Goal: Information Seeking & Learning: Check status

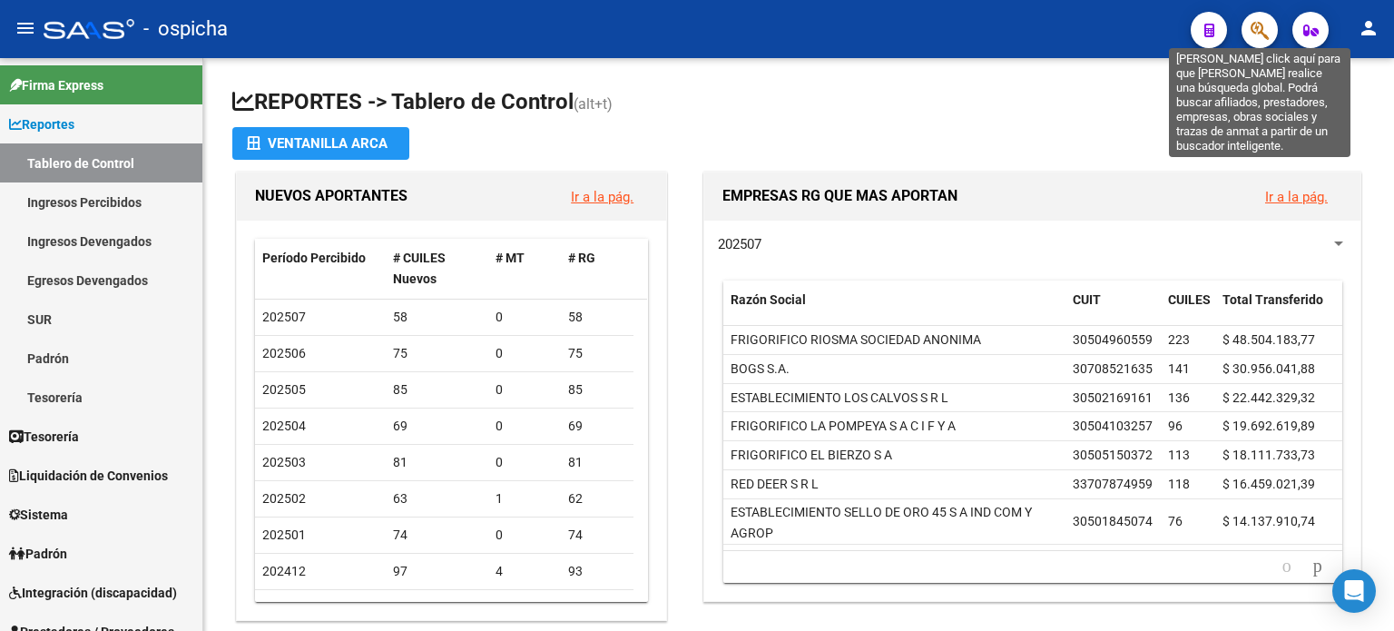
click at [1269, 35] on icon "button" at bounding box center [1260, 30] width 18 height 21
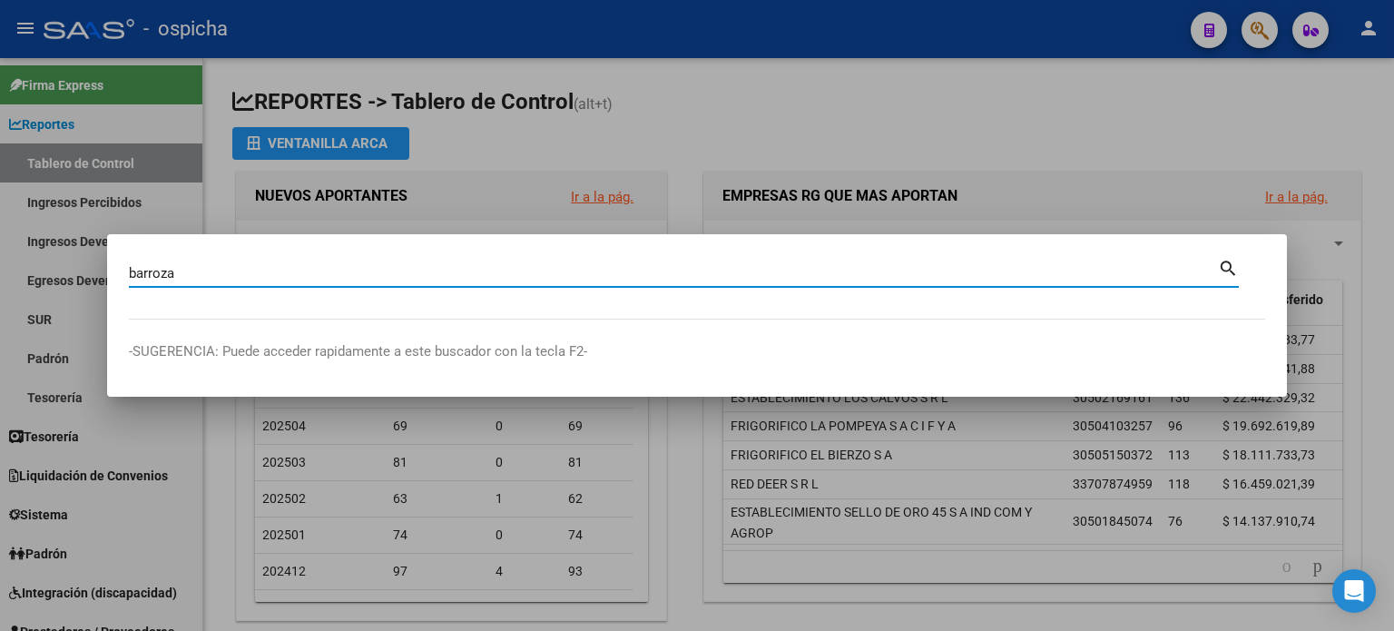
type input "barroza"
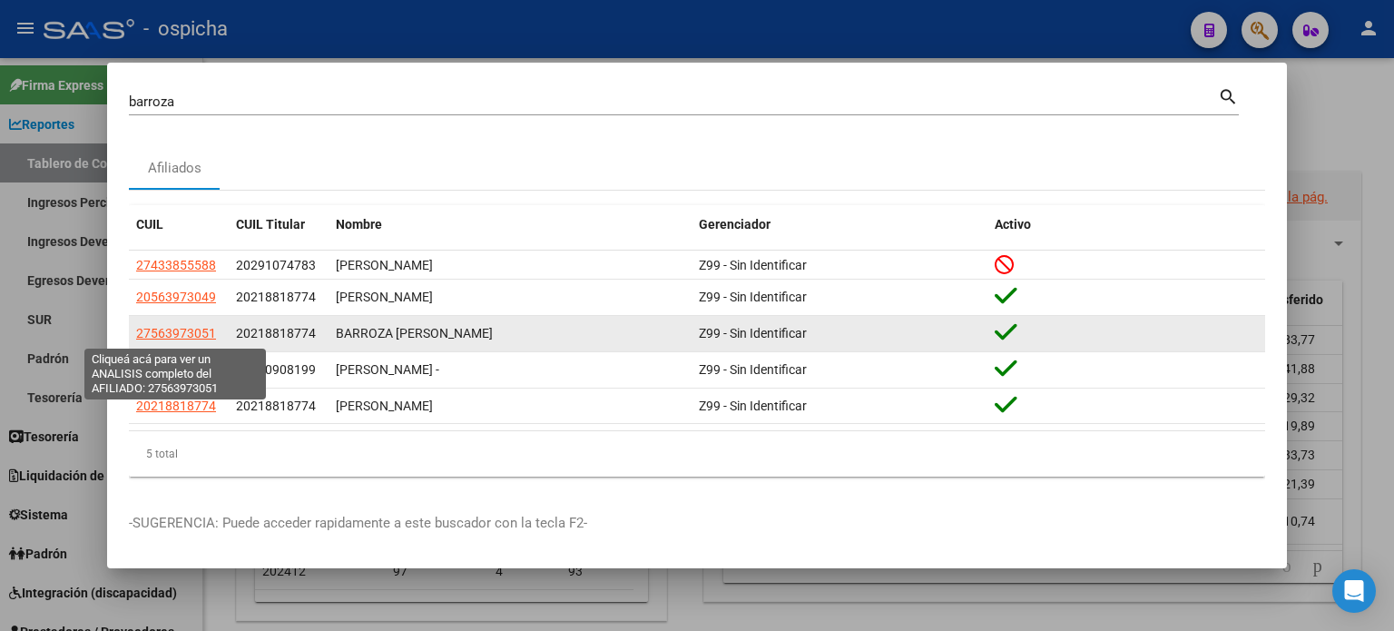
click at [182, 335] on span "27563973051" at bounding box center [176, 333] width 80 height 15
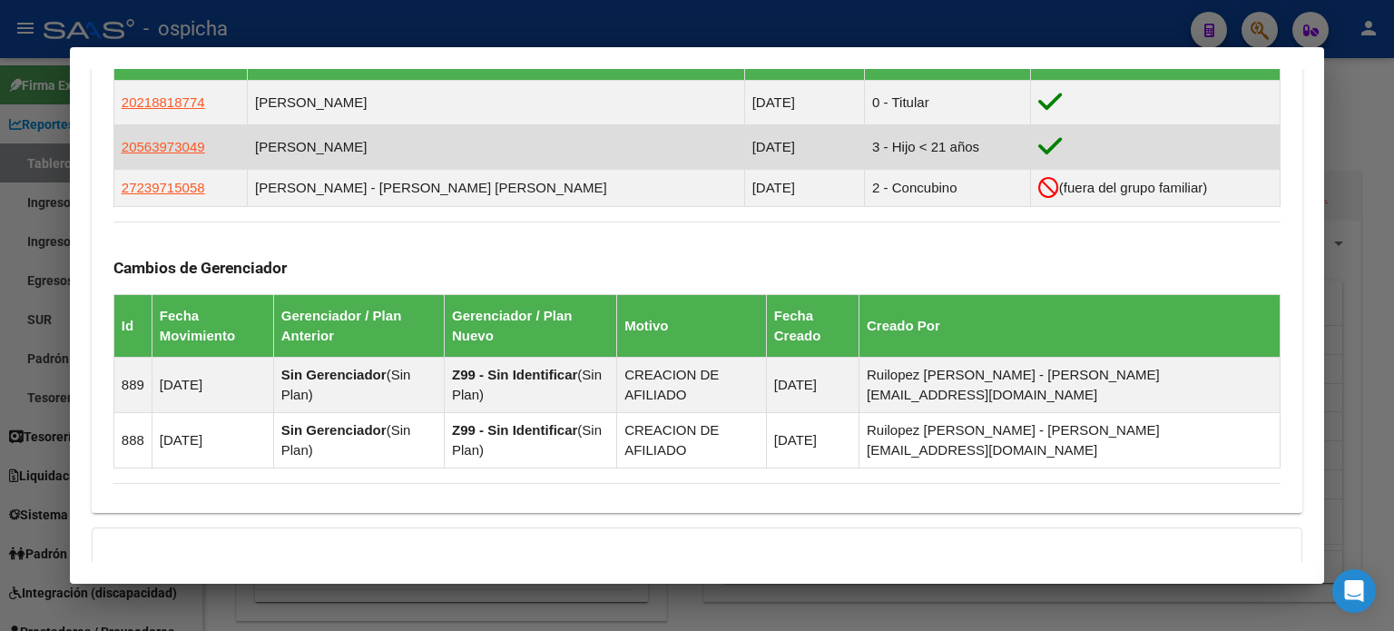
scroll to position [966, 0]
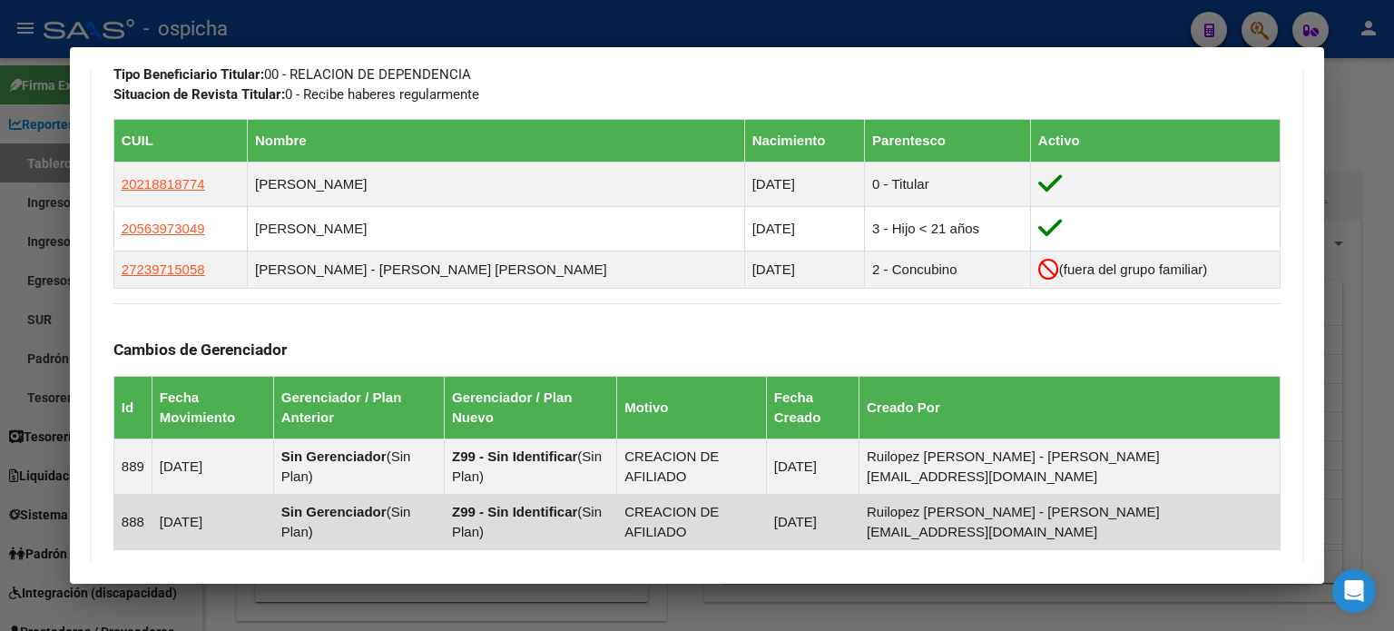
drag, startPoint x: 114, startPoint y: 261, endPoint x: 1192, endPoint y: 522, distance: 1108.5
click at [1192, 522] on div "Enviar Credencial Digital remove_red_eye Movimientos Sin Certificado Discapacid…" at bounding box center [696, 34] width 1167 height 1063
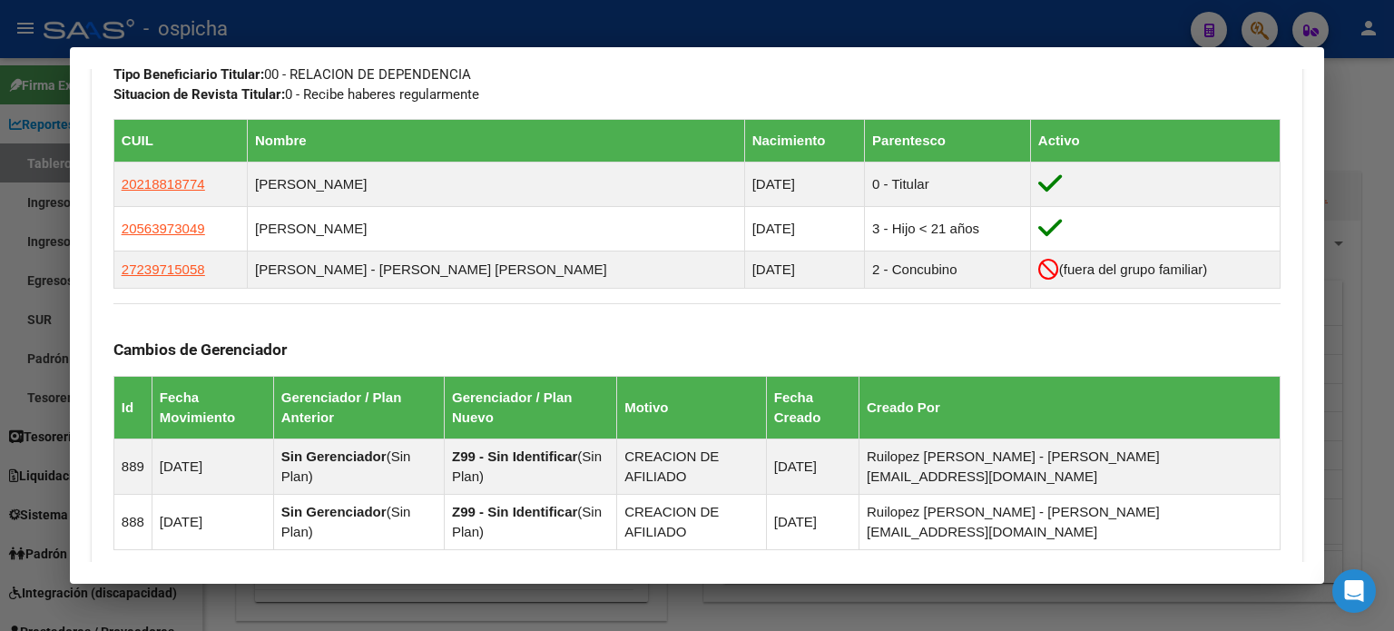
copy div "Loremipsu: Dolors: AMETCO Adipis Elit Seddoe: 03/66/7543 Temporinci UTLAB: Etdo…"
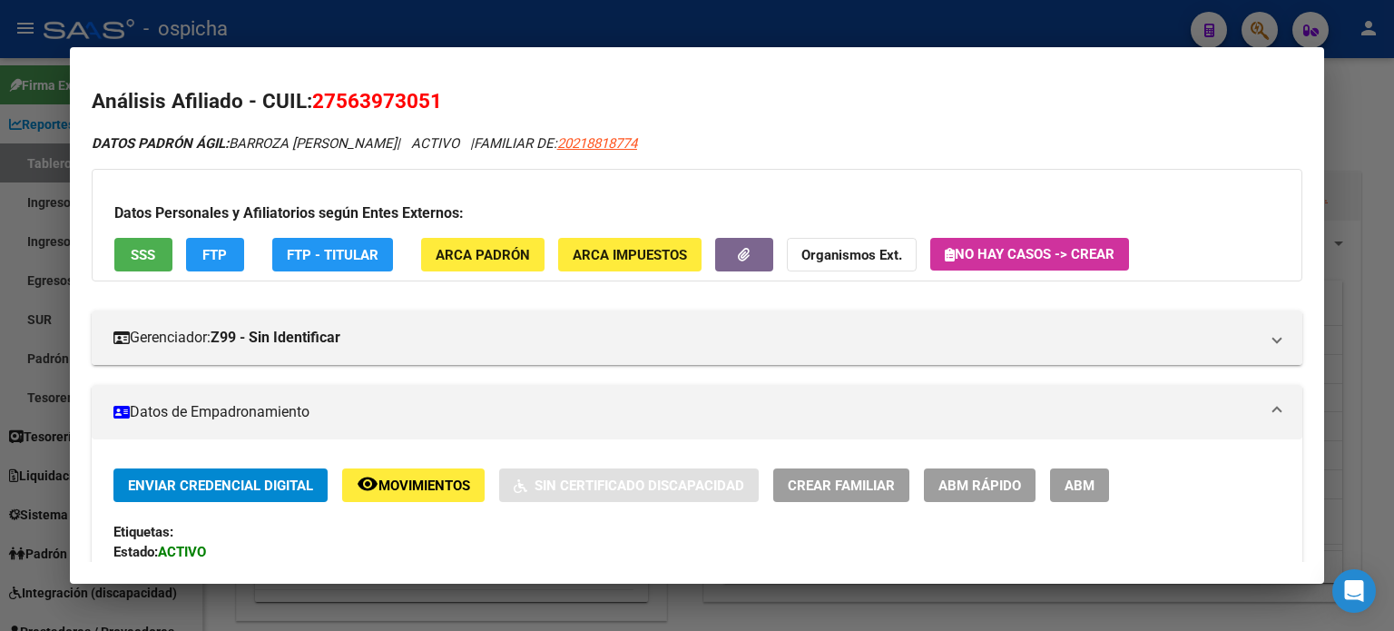
scroll to position [0, 0]
click at [1352, 131] on div at bounding box center [697, 315] width 1394 height 631
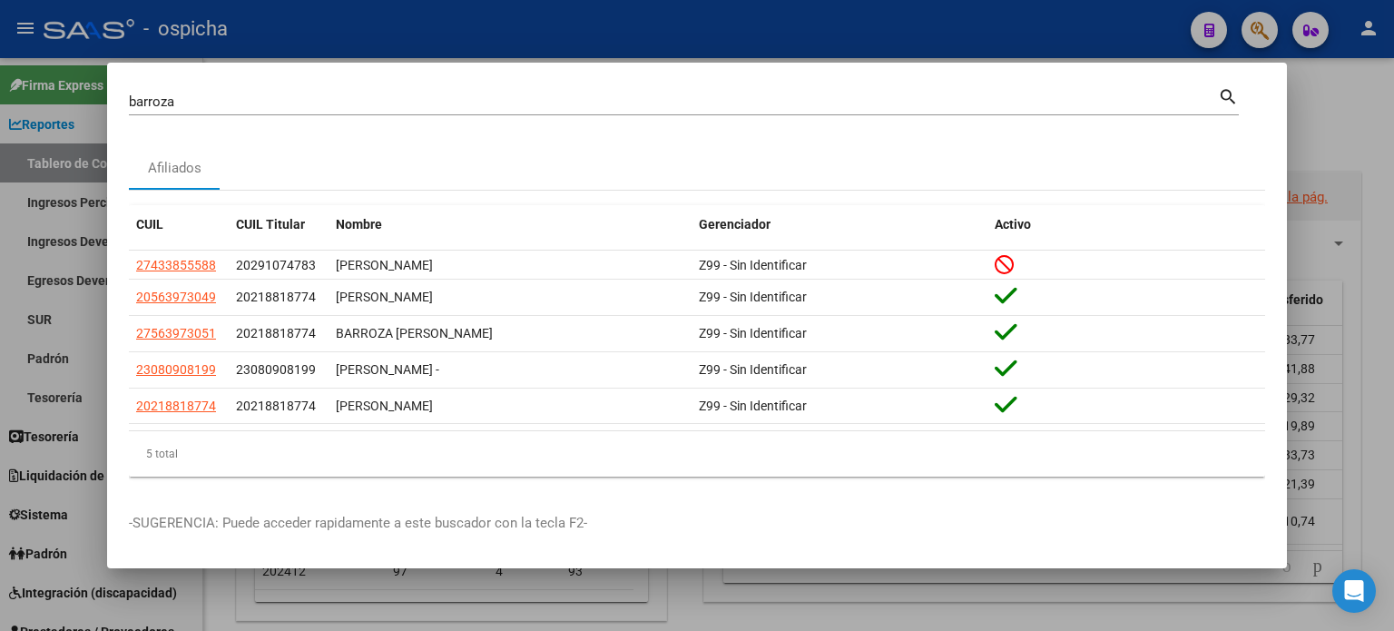
click at [1346, 80] on div at bounding box center [697, 315] width 1394 height 631
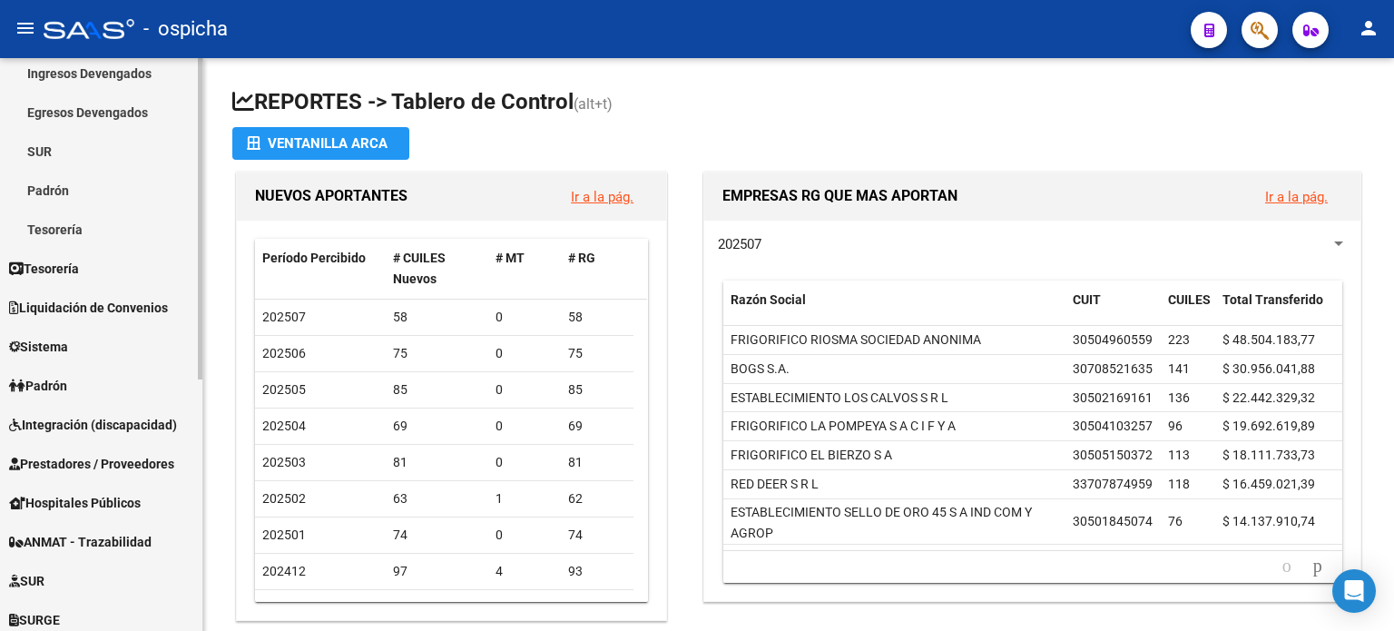
scroll to position [182, 0]
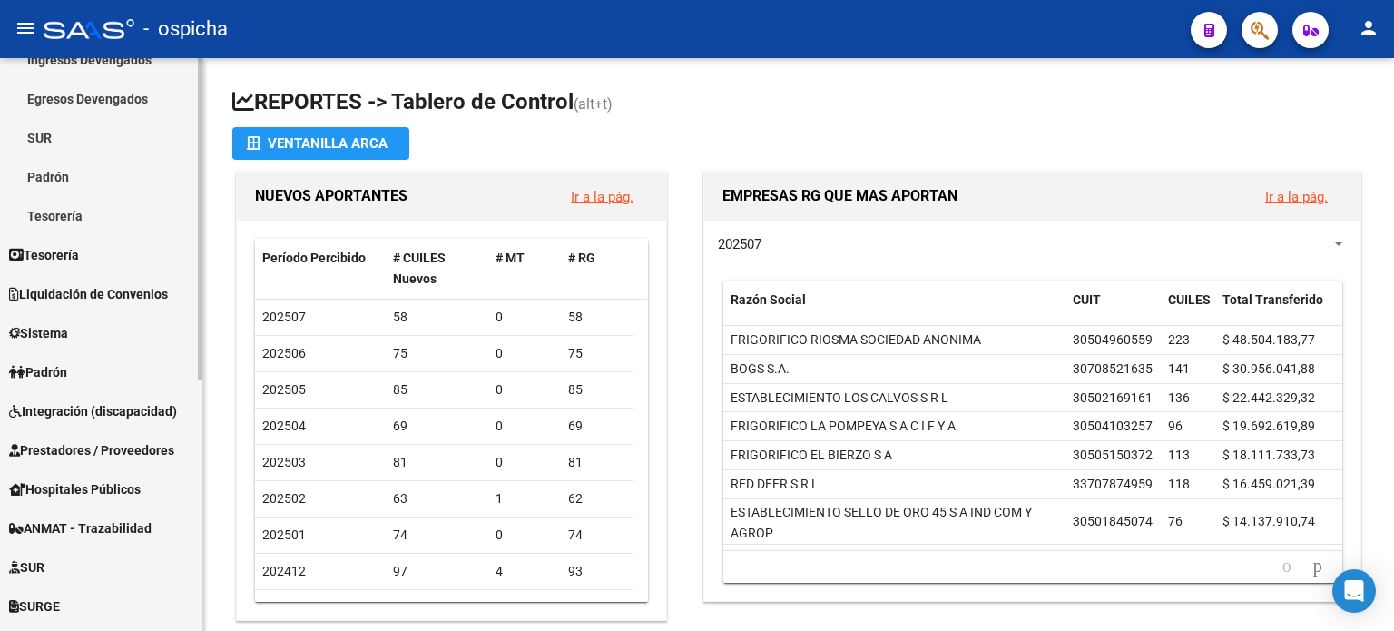
click at [94, 416] on span "Integración (discapacidad)" at bounding box center [93, 411] width 168 height 20
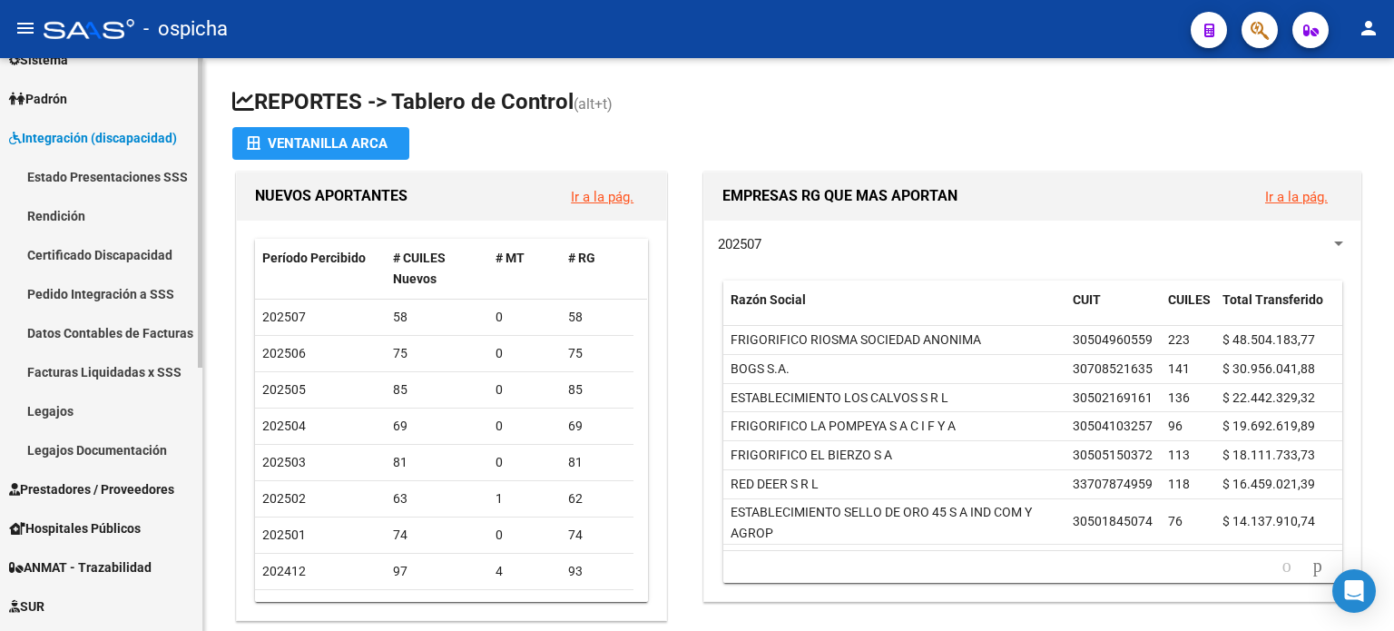
click at [63, 413] on link "Legajos" at bounding box center [101, 410] width 202 height 39
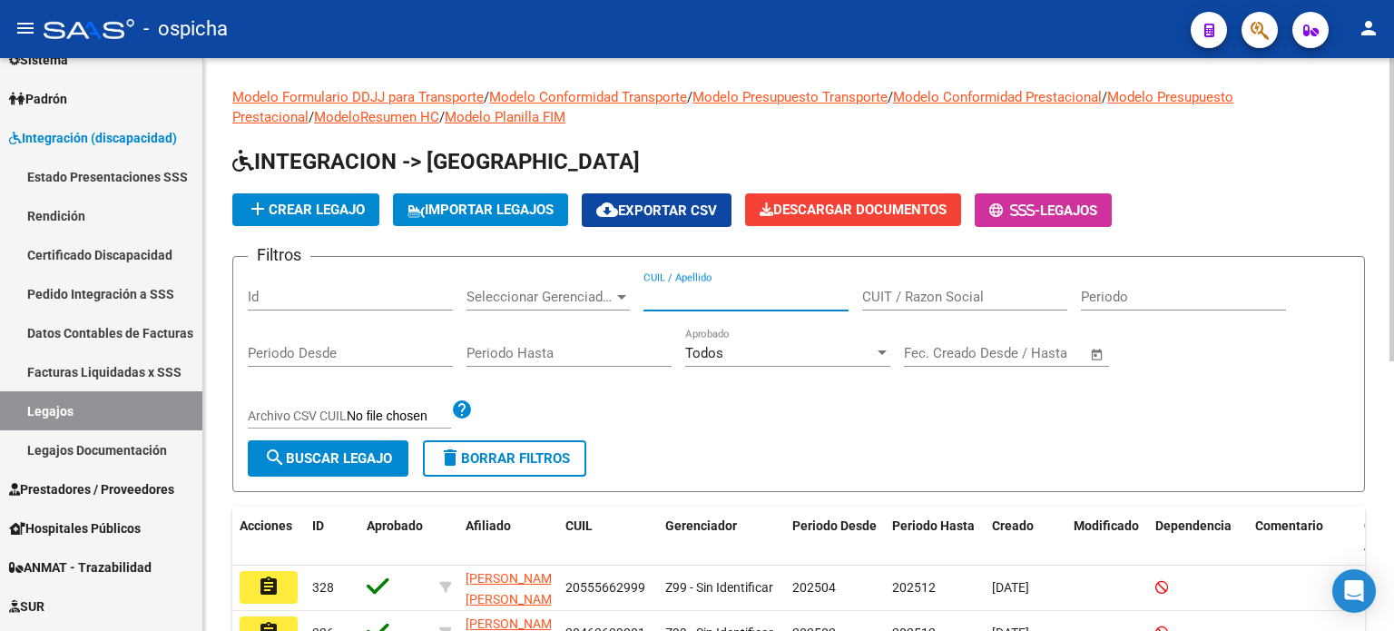
click at [738, 300] on input "CUIL / Apellido" at bounding box center [746, 297] width 205 height 16
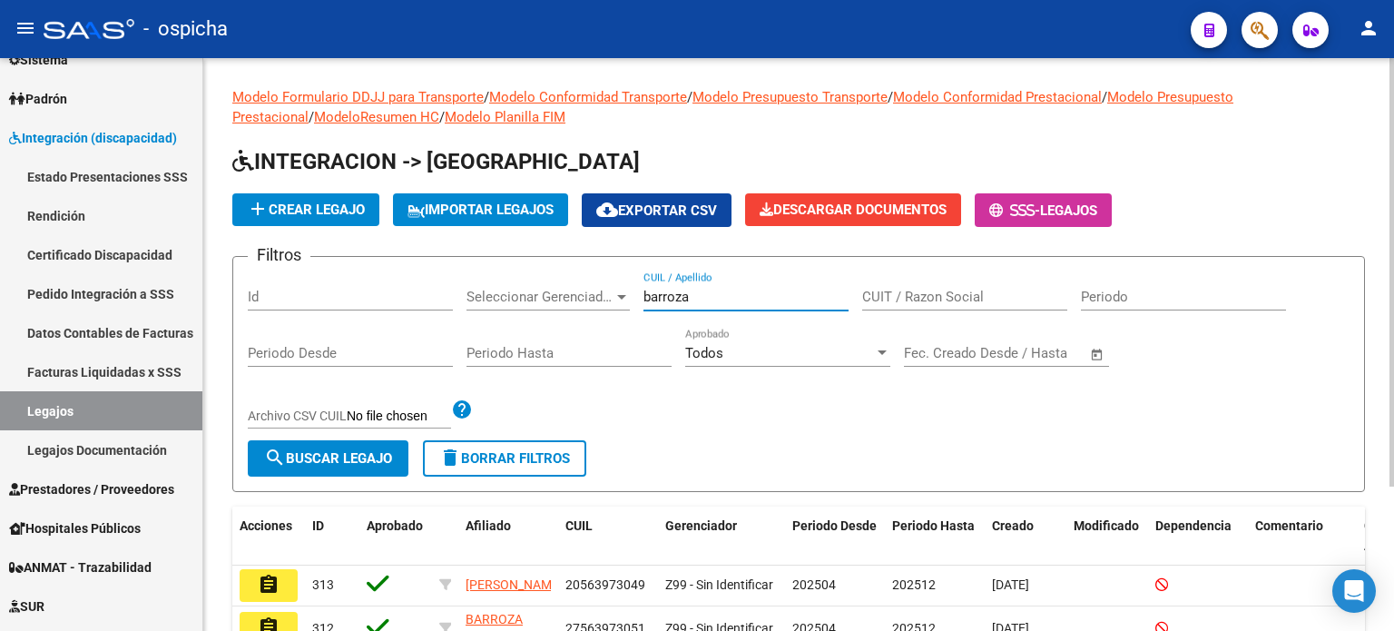
scroll to position [182, 0]
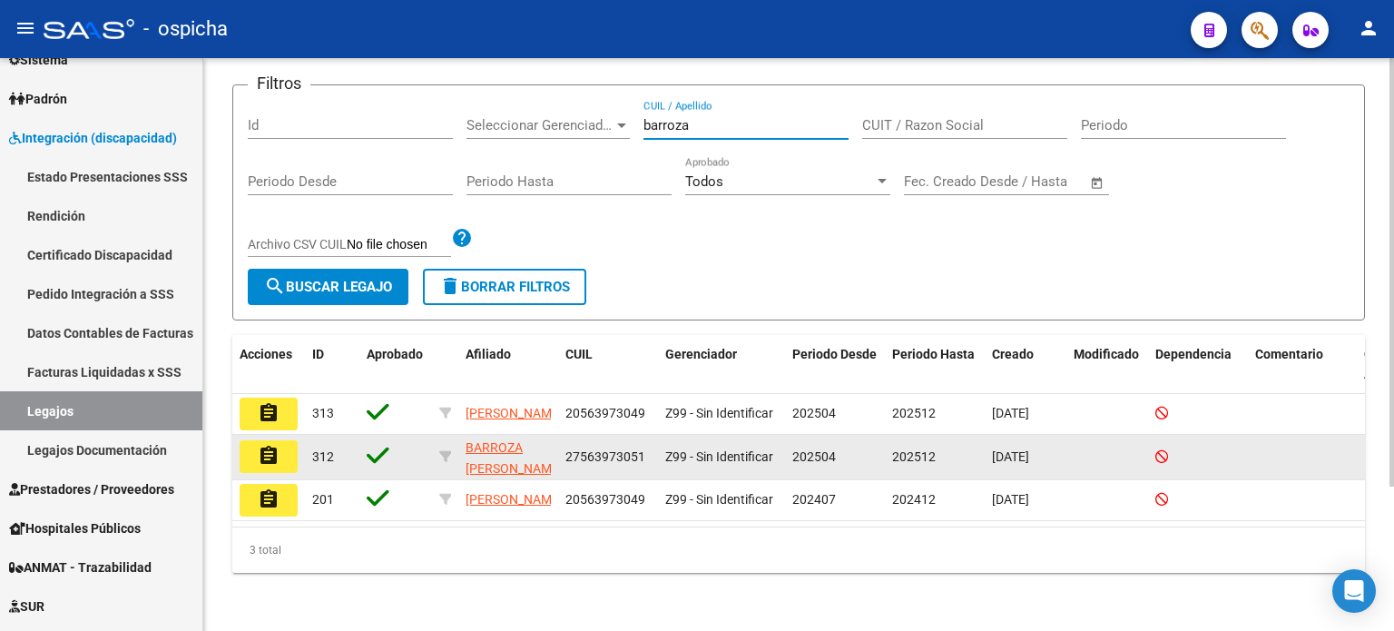
type input "barroza"
click at [271, 455] on mat-icon "assignment" at bounding box center [269, 456] width 22 height 22
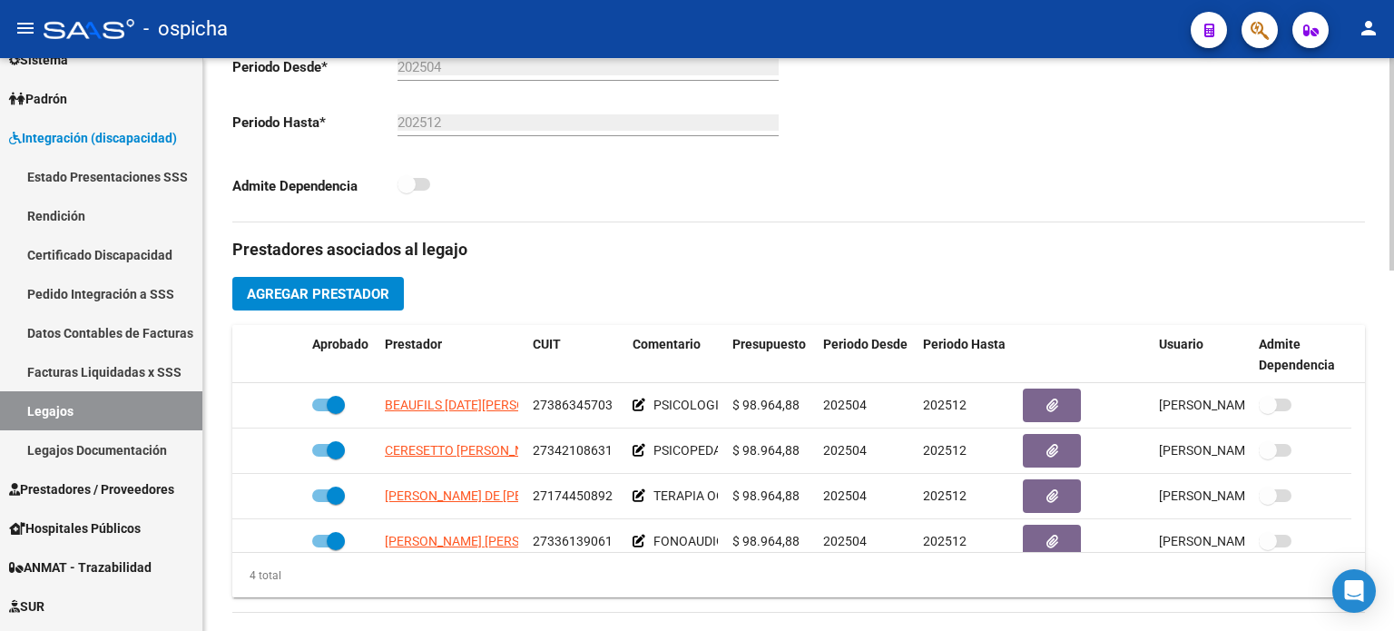
scroll to position [545, 0]
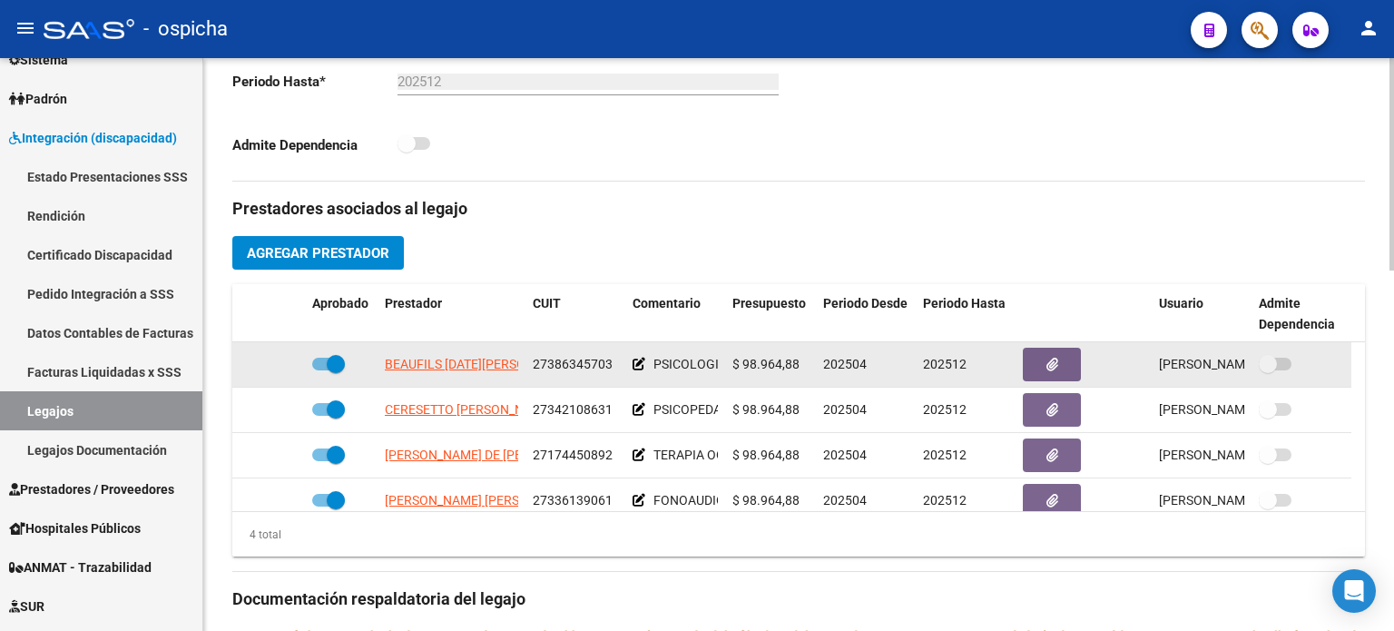
drag, startPoint x: 294, startPoint y: 350, endPoint x: 347, endPoint y: 380, distance: 60.6
click at [643, 375] on div "BEAUFILS [DATE][PERSON_NAME] 27386345703 PSICOLOGIA 8 SES MENSUALES $ 98.964,88…" at bounding box center [791, 364] width 1119 height 45
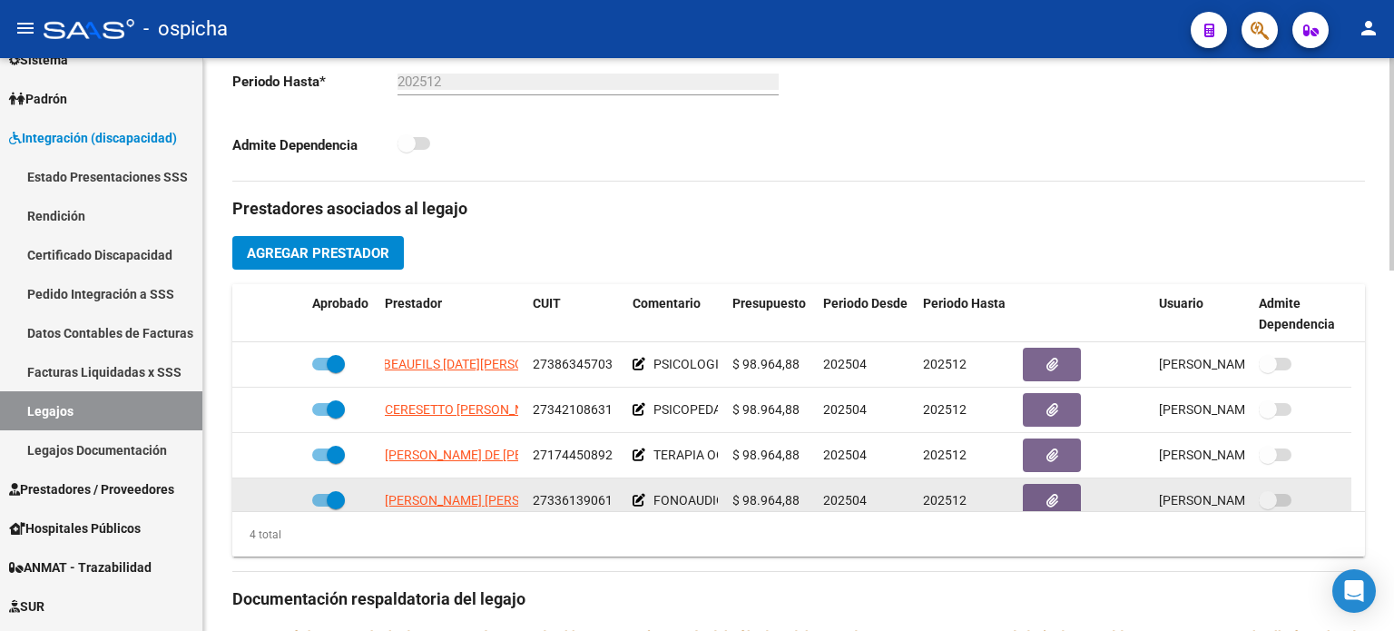
scroll to position [18, 0]
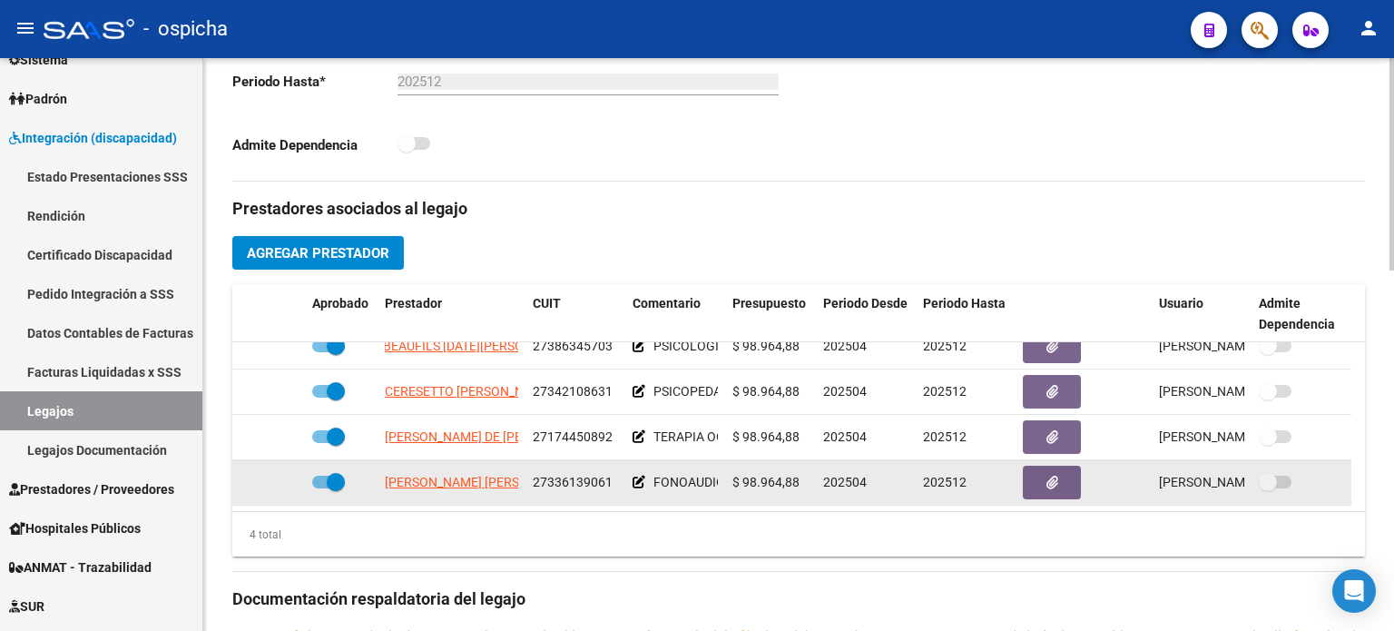
drag, startPoint x: 378, startPoint y: 366, endPoint x: 854, endPoint y: 493, distance: 493.2
click at [854, 493] on datatable-scroller "BEAUFILS [DATE][PERSON_NAME] 27386345703 PSICOLOGIA 8 SES MENSUALES $ 98.964,88…" at bounding box center [798, 415] width 1133 height 182
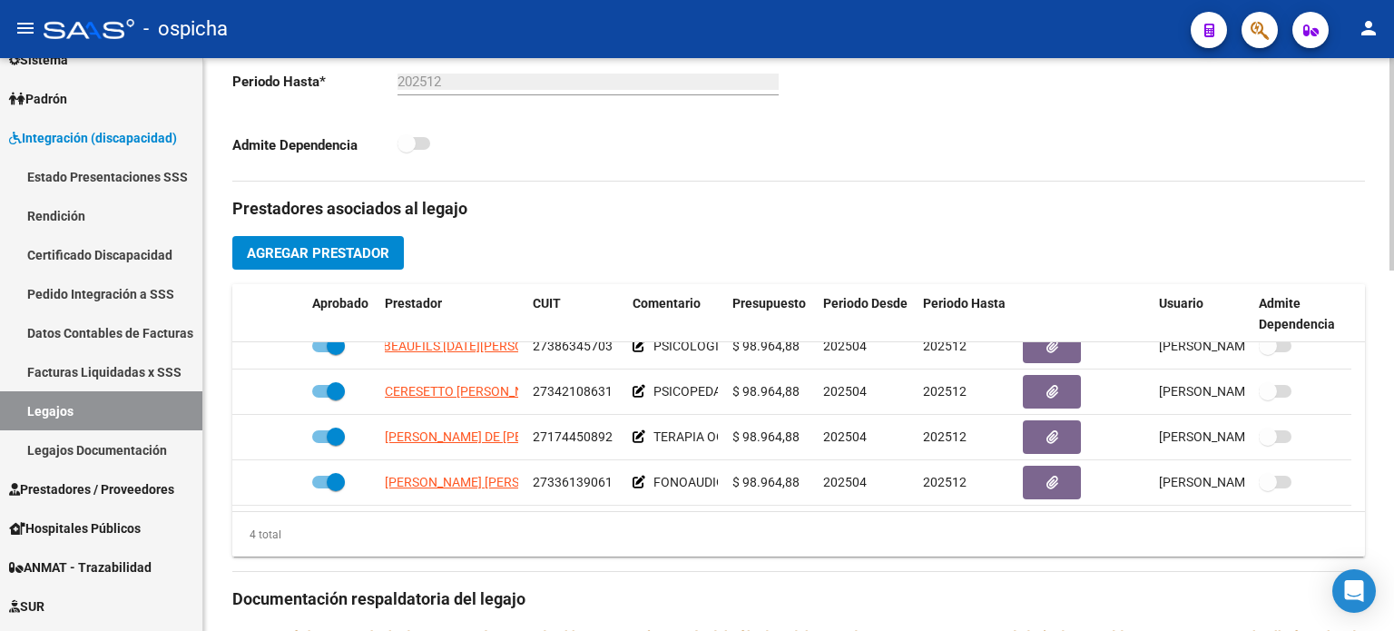
drag, startPoint x: 481, startPoint y: 417, endPoint x: 1084, endPoint y: 232, distance: 630.2
click at [1078, 228] on div "Prestadores asociados al legajo Agregar Prestador Aprobado Prestador CUIT Comen…" at bounding box center [798, 597] width 1133 height 831
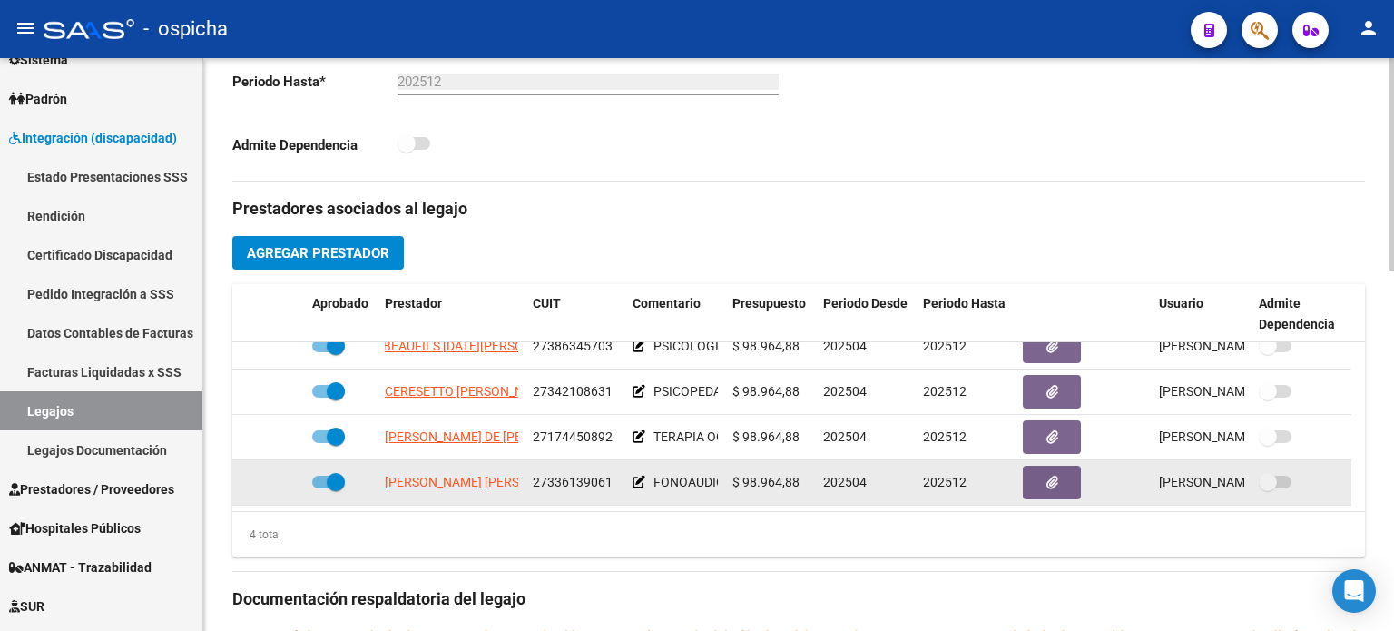
drag, startPoint x: 381, startPoint y: 362, endPoint x: 815, endPoint y: 479, distance: 449.4
click at [815, 479] on datatable-scroller "BEAUFILS [DATE][PERSON_NAME] 27386345703 PSICOLOGIA 8 SES MENSUALES $ 98.964,88…" at bounding box center [798, 415] width 1133 height 182
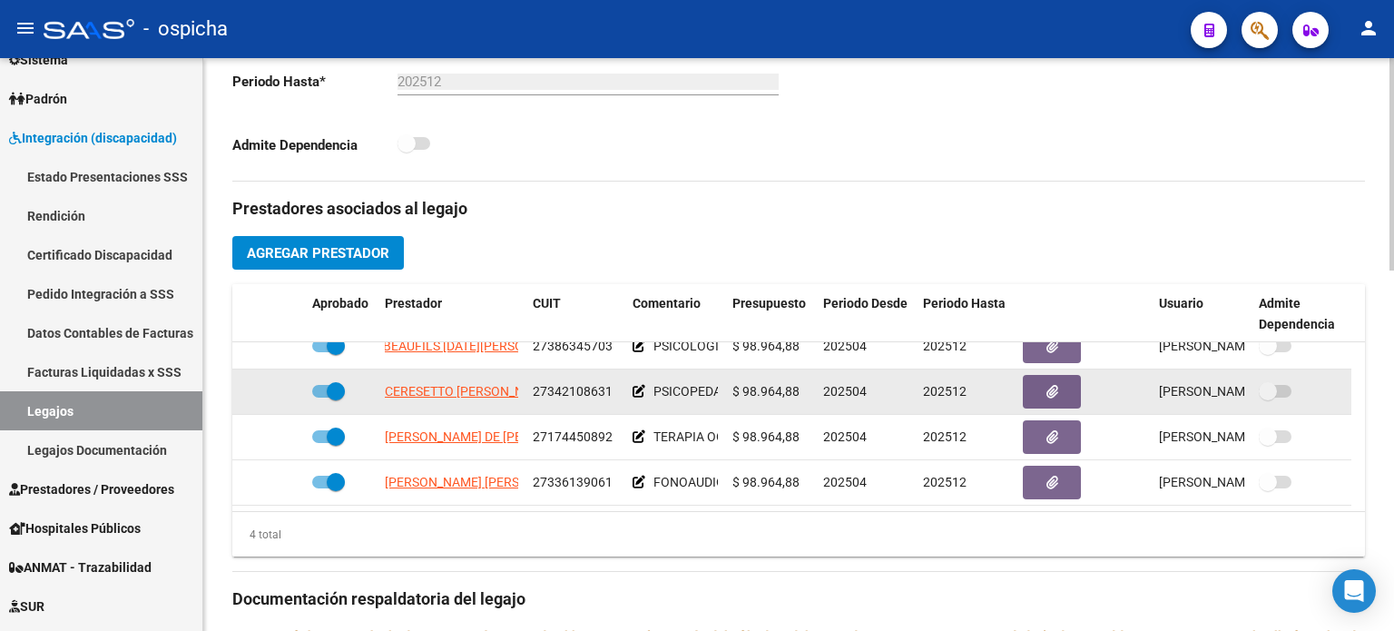
copy datatable-scroller "BEAUFILS [DATE][PERSON_NAME] 27386345703 PSICOLOGIA 8 SES MENSUALES $ 98.964,88…"
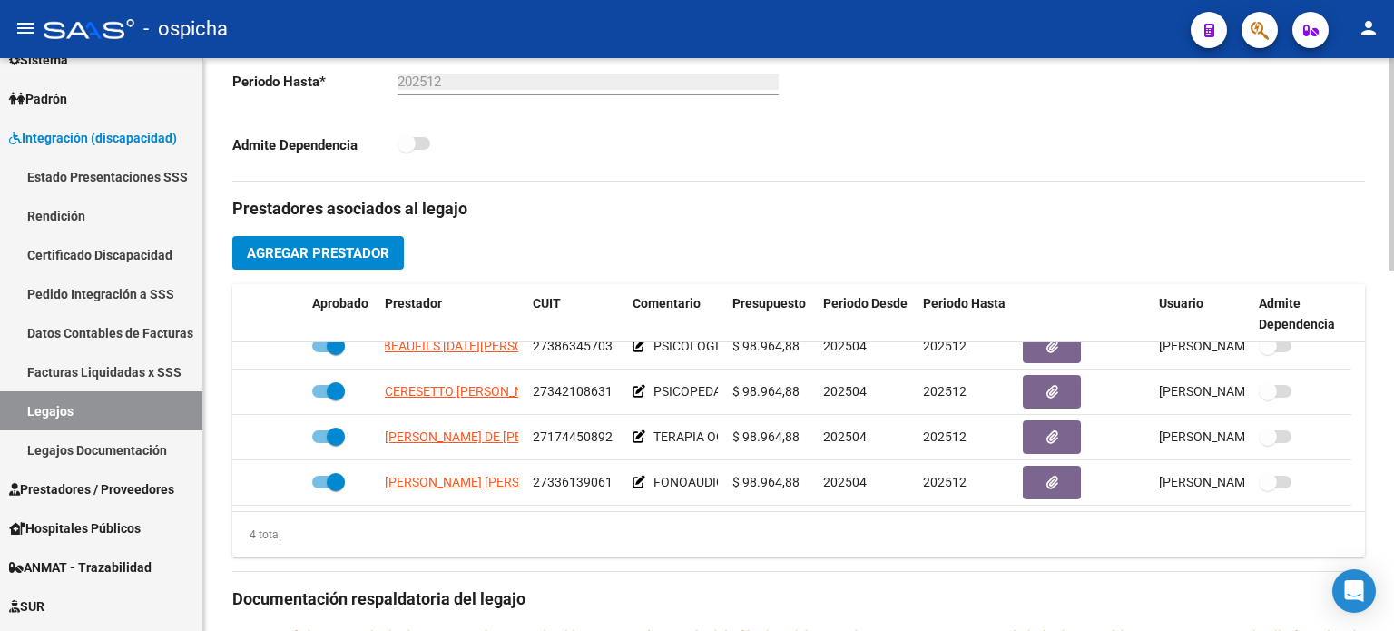
click at [483, 257] on div "Prestadores asociados al legajo Agregar Prestador Aprobado Prestador CUIT Comen…" at bounding box center [798, 597] width 1133 height 831
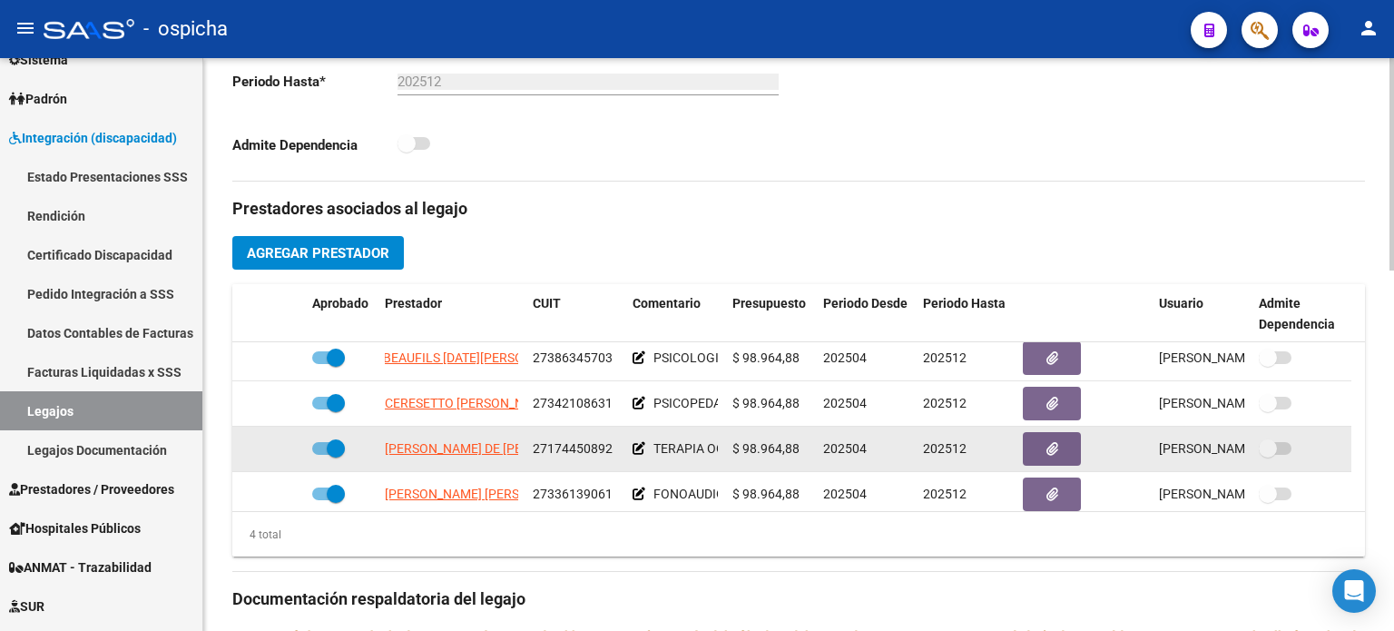
scroll to position [0, 0]
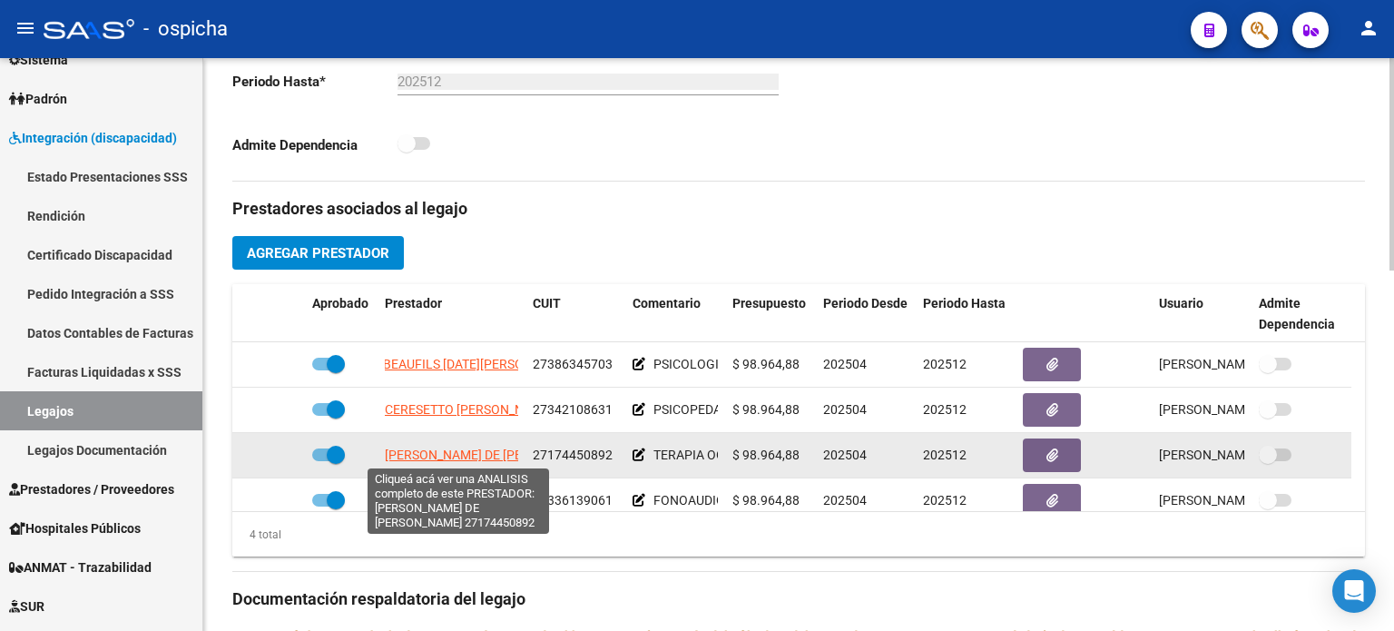
click at [446, 459] on span "[PERSON_NAME] DE [PERSON_NAME]" at bounding box center [492, 454] width 215 height 15
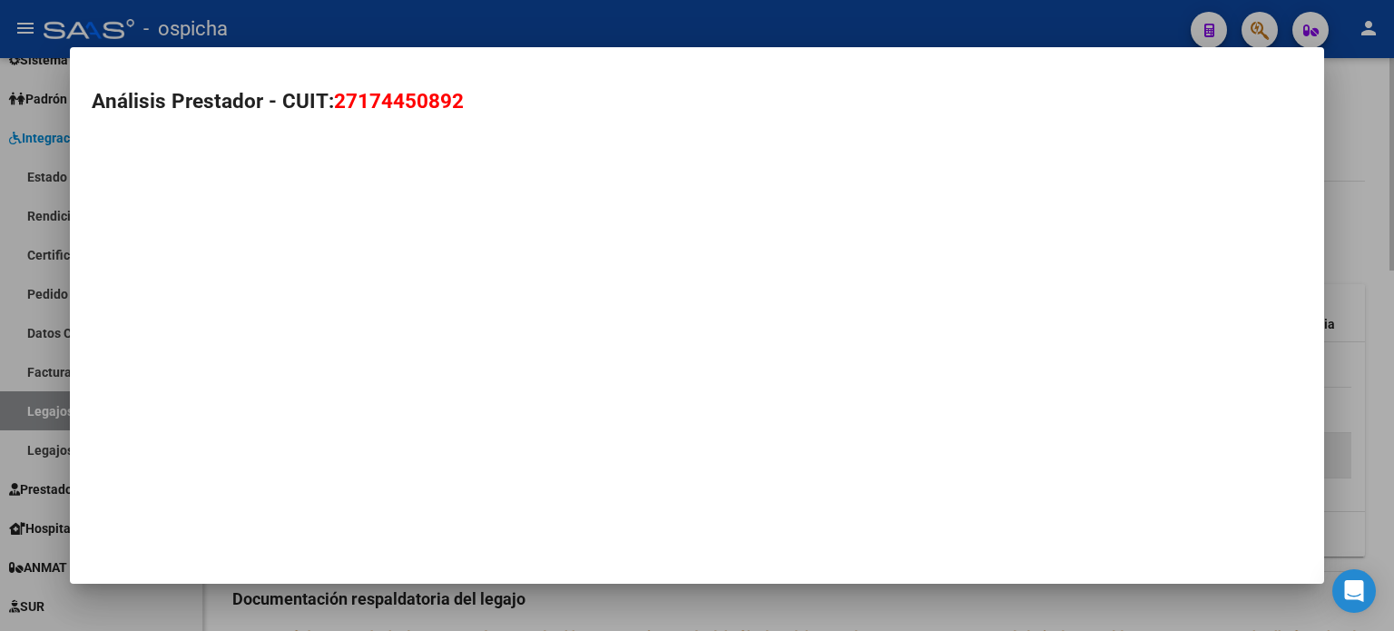
type textarea "27174450892"
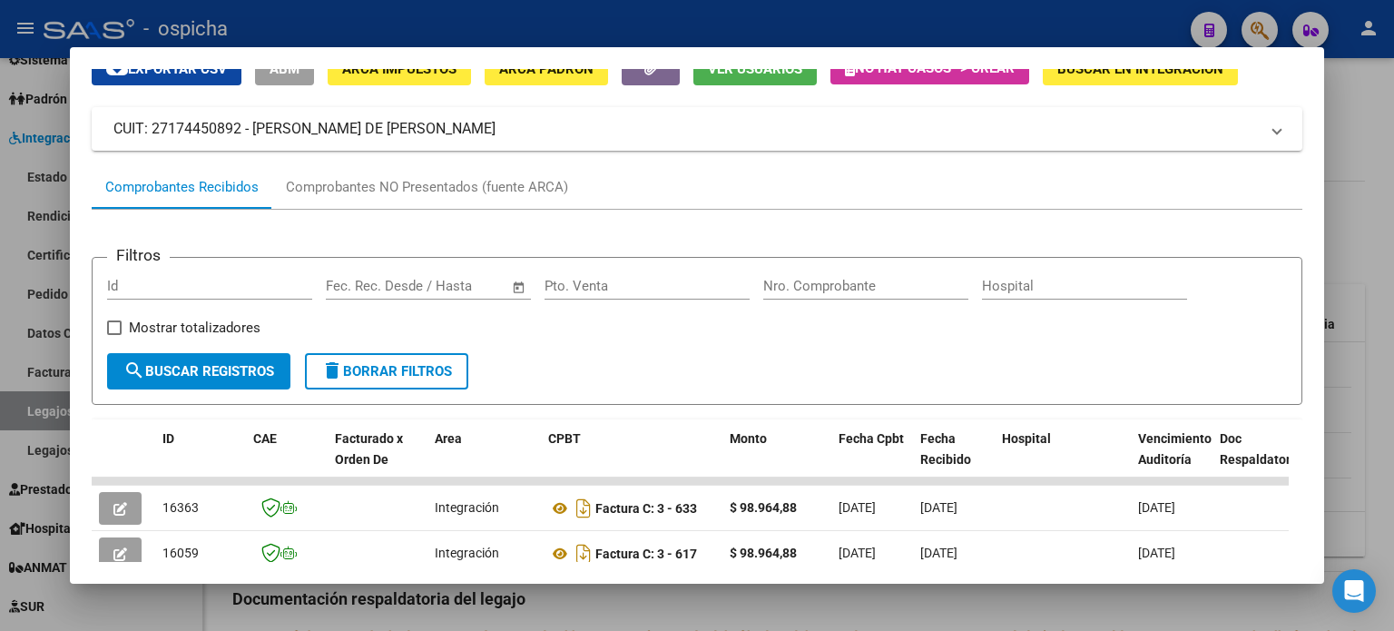
scroll to position [354, 0]
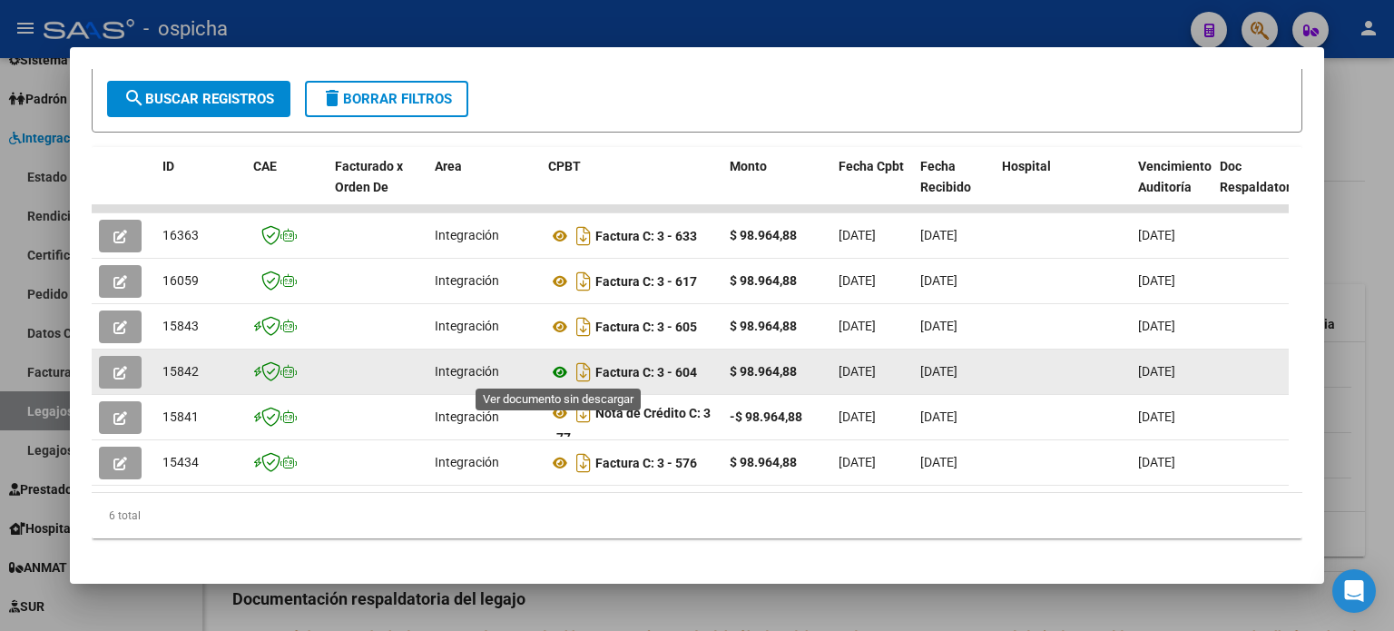
click at [554, 370] on icon at bounding box center [560, 372] width 24 height 22
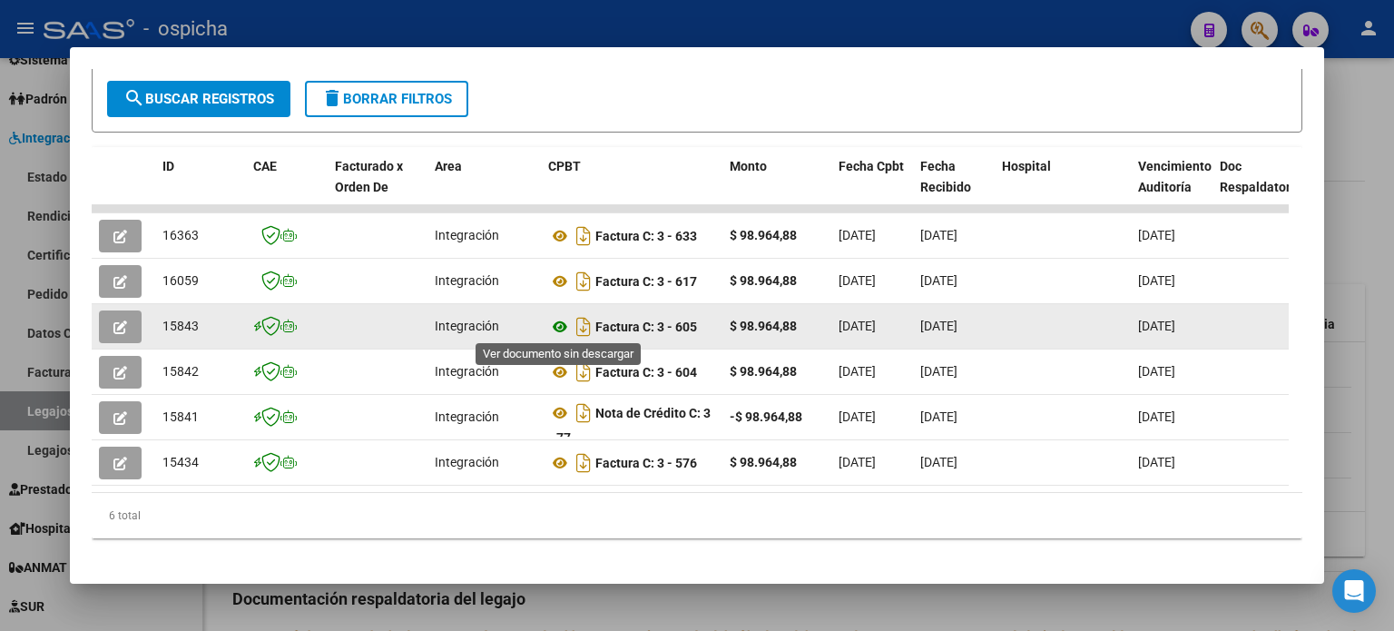
click at [564, 328] on icon at bounding box center [560, 327] width 24 height 22
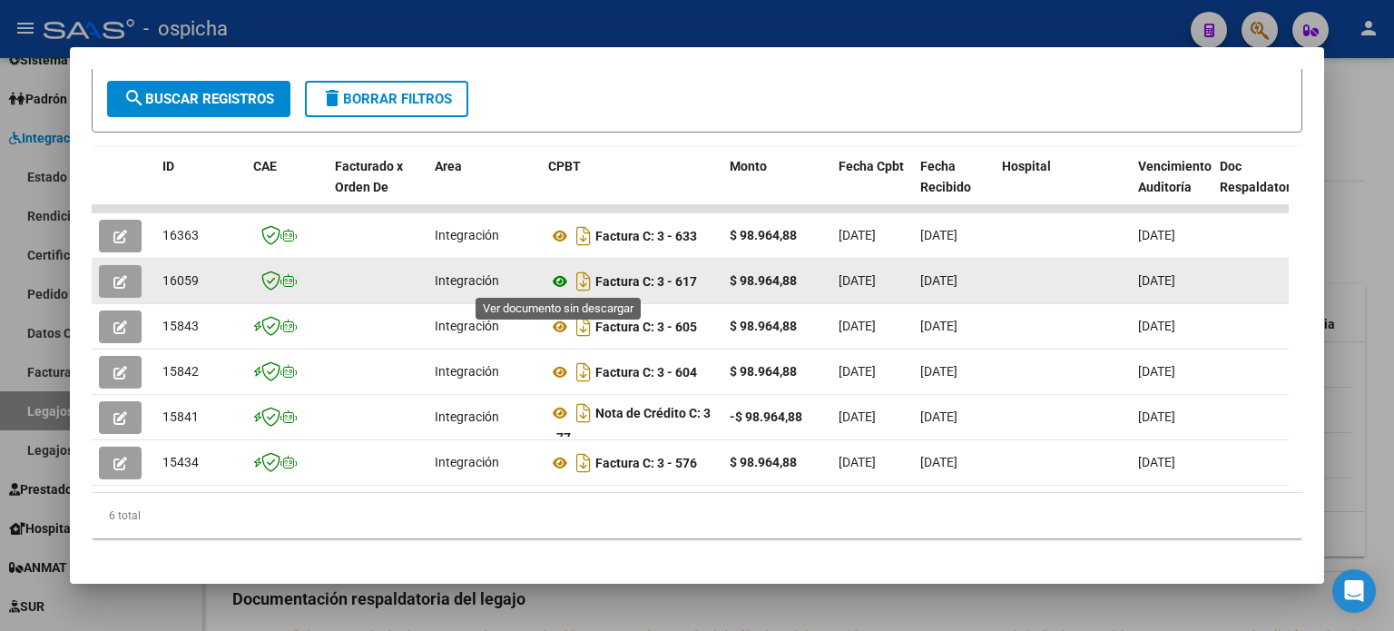
click at [558, 280] on icon at bounding box center [560, 281] width 24 height 22
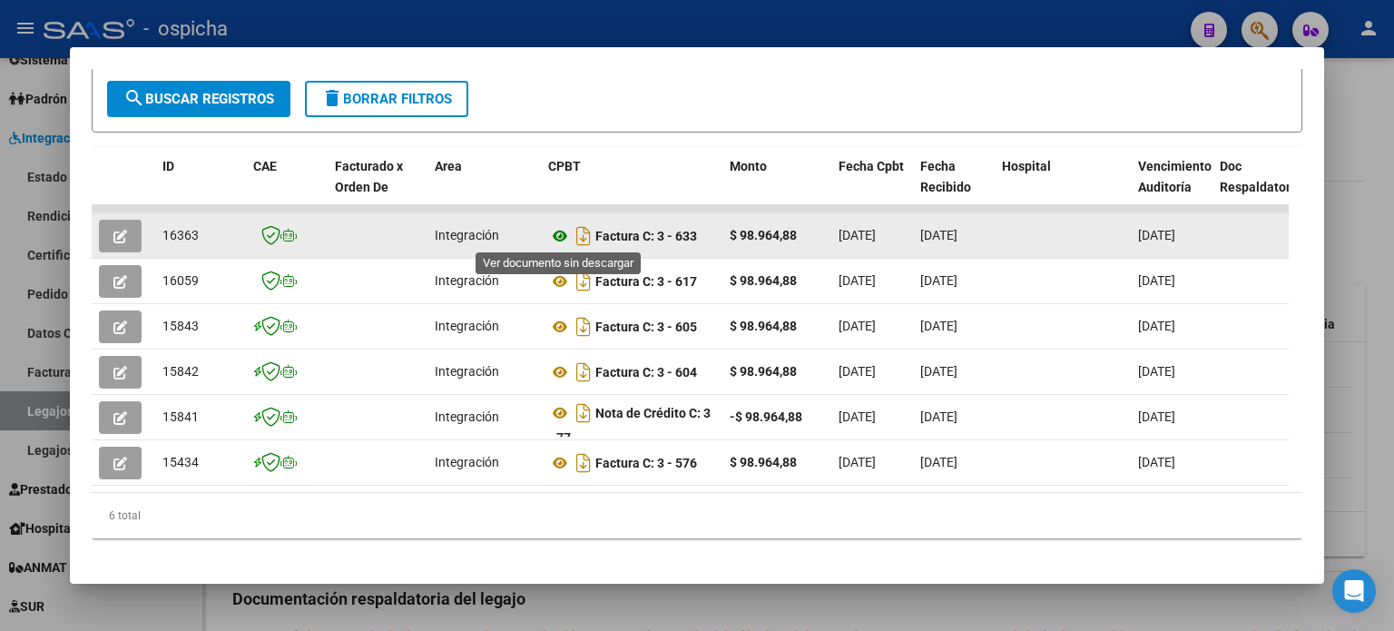
click at [563, 238] on icon at bounding box center [560, 236] width 24 height 22
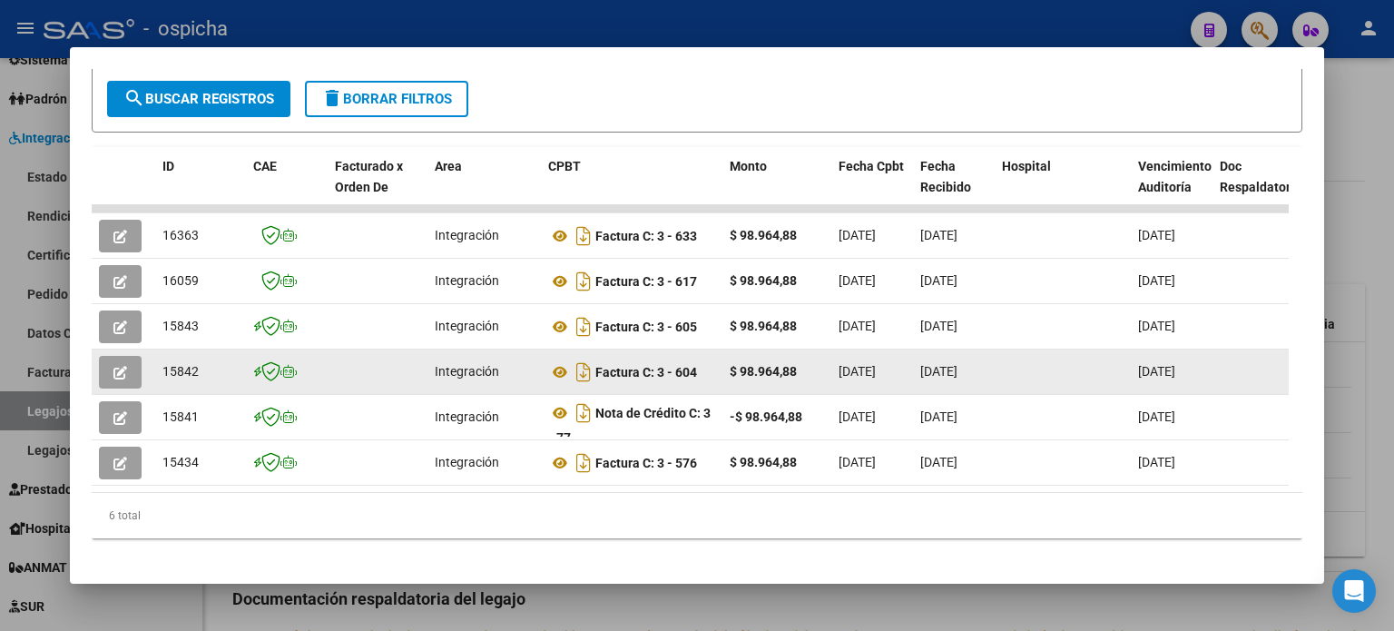
scroll to position [0, 0]
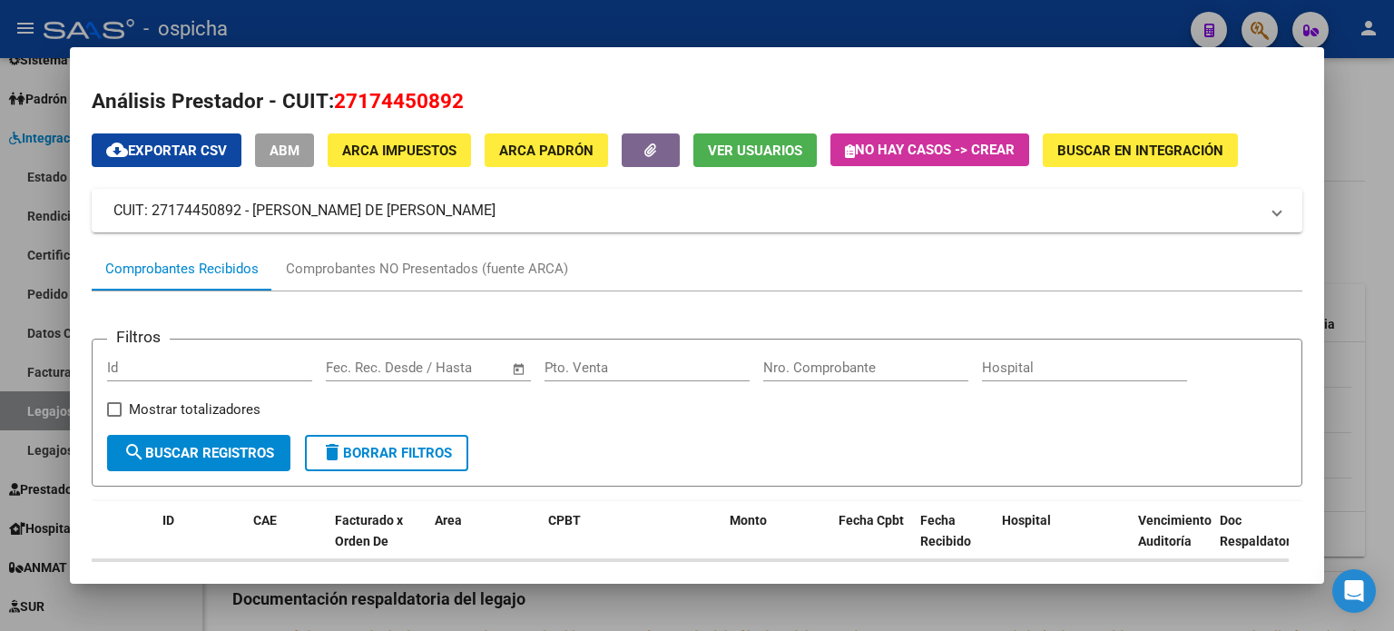
click at [1252, 19] on div at bounding box center [697, 315] width 1394 height 631
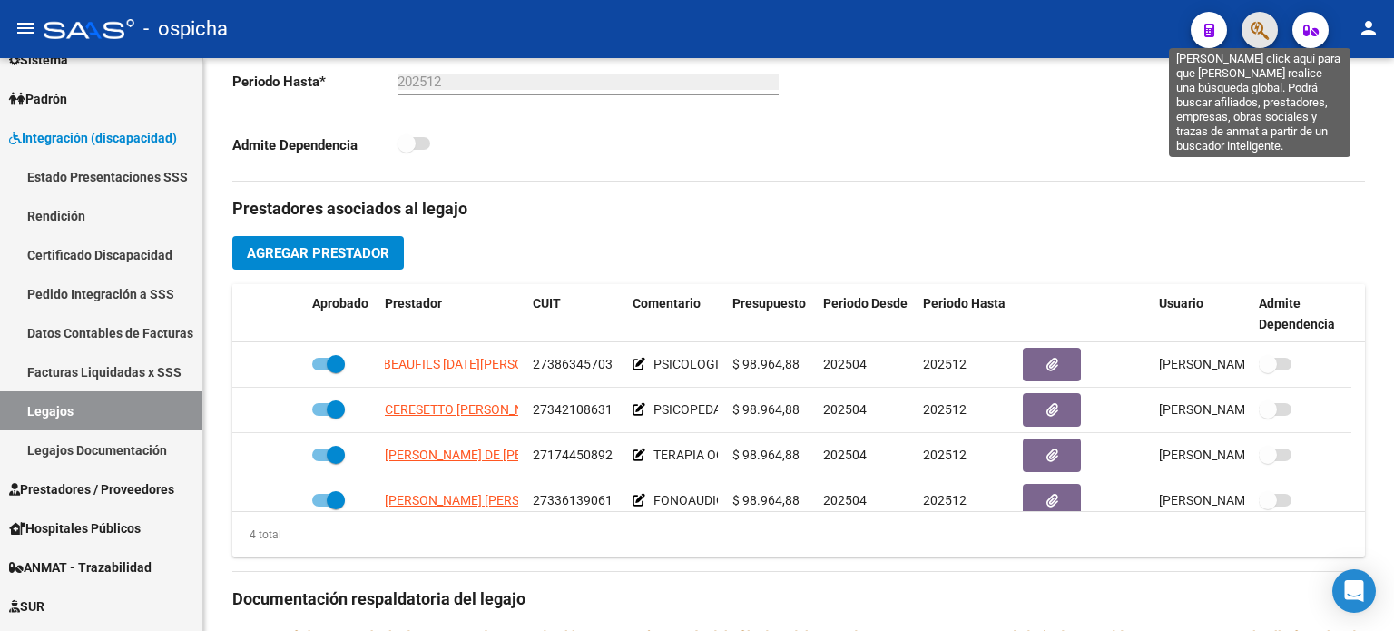
click at [1263, 25] on icon "button" at bounding box center [1260, 30] width 18 height 21
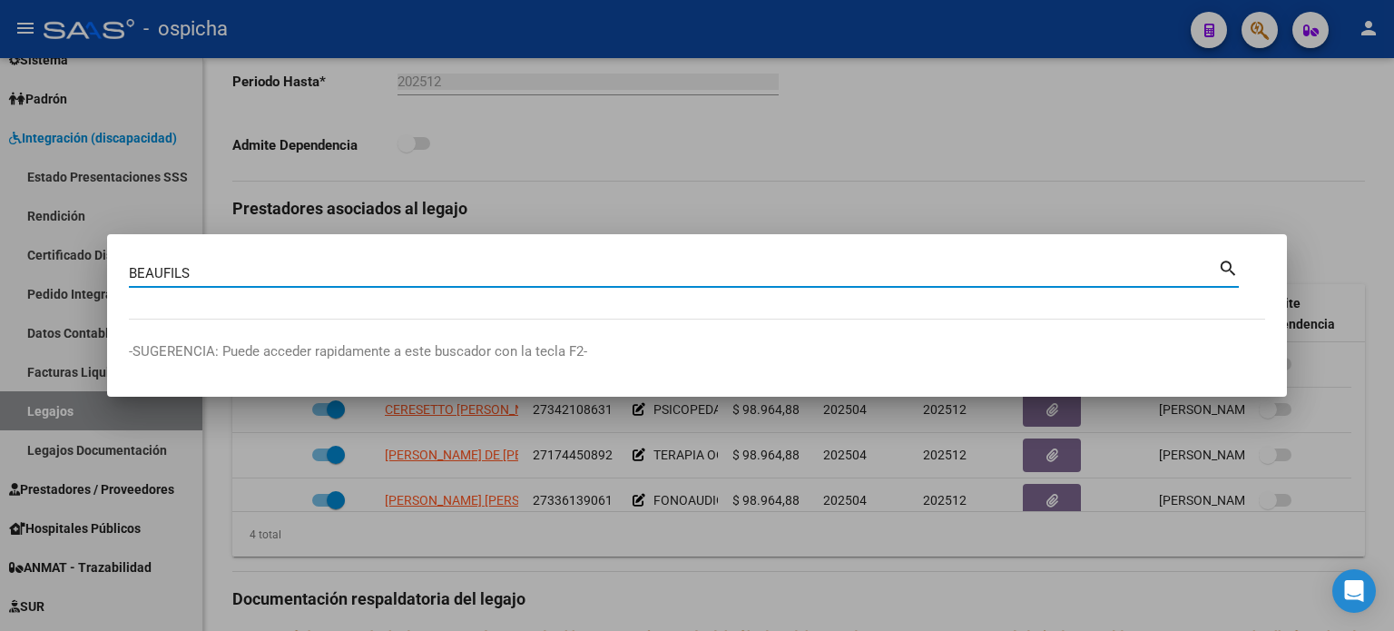
type input "BEAUFILS"
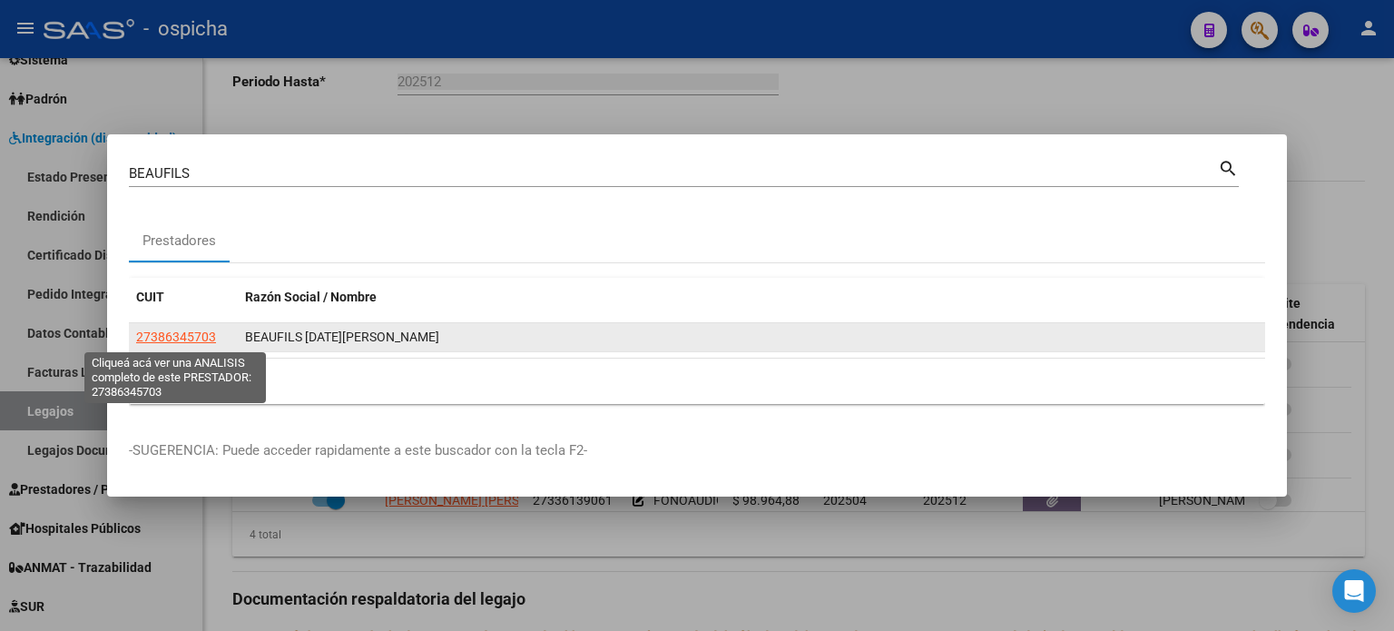
click at [205, 343] on span "27386345703" at bounding box center [176, 336] width 80 height 15
type textarea "27386345703"
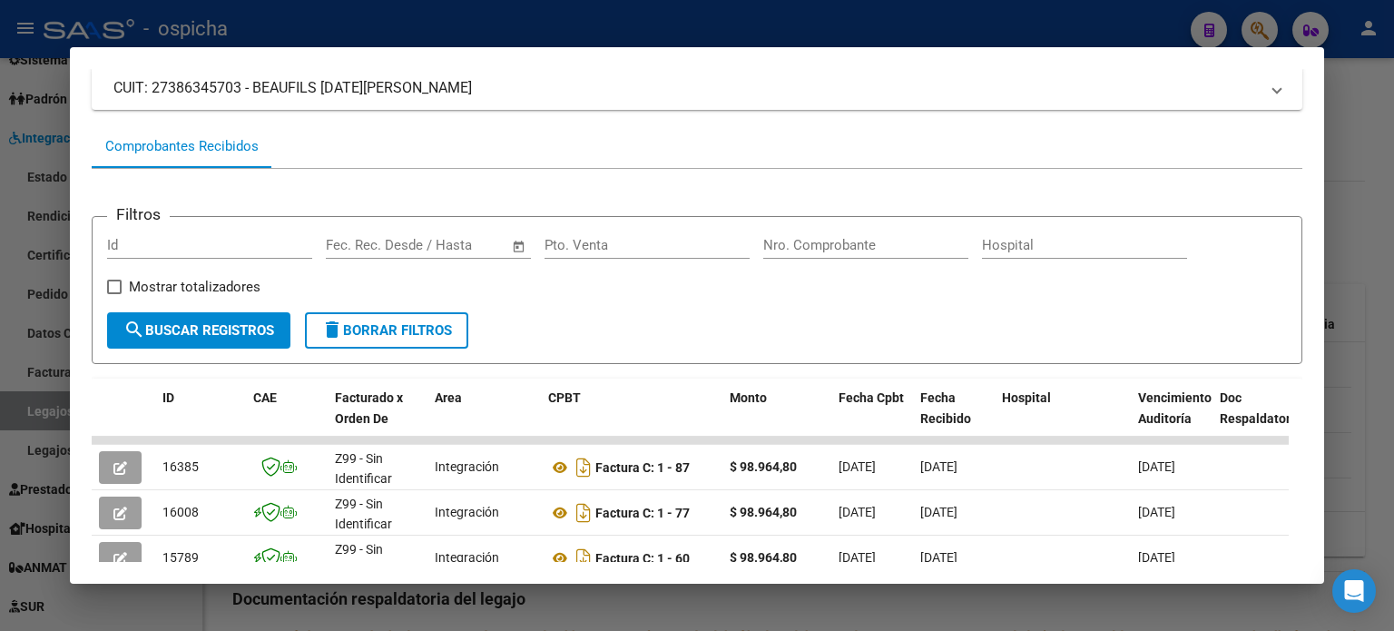
scroll to position [272, 0]
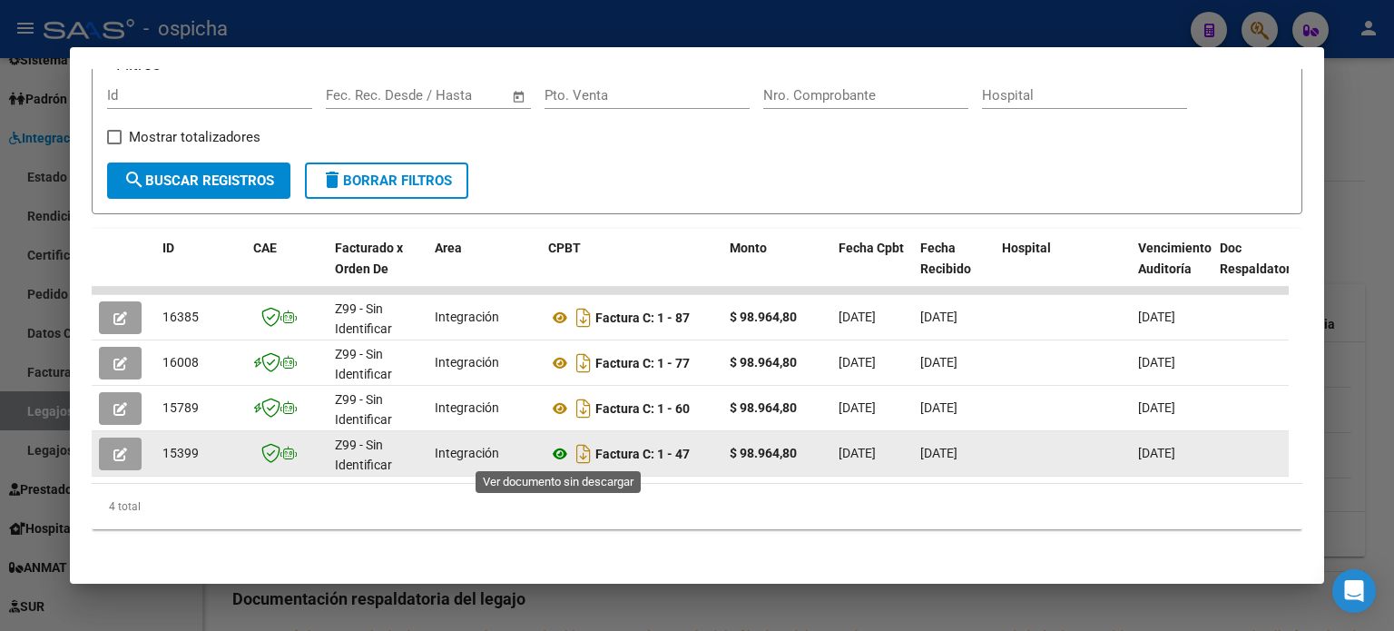
click at [560, 450] on icon at bounding box center [560, 454] width 24 height 22
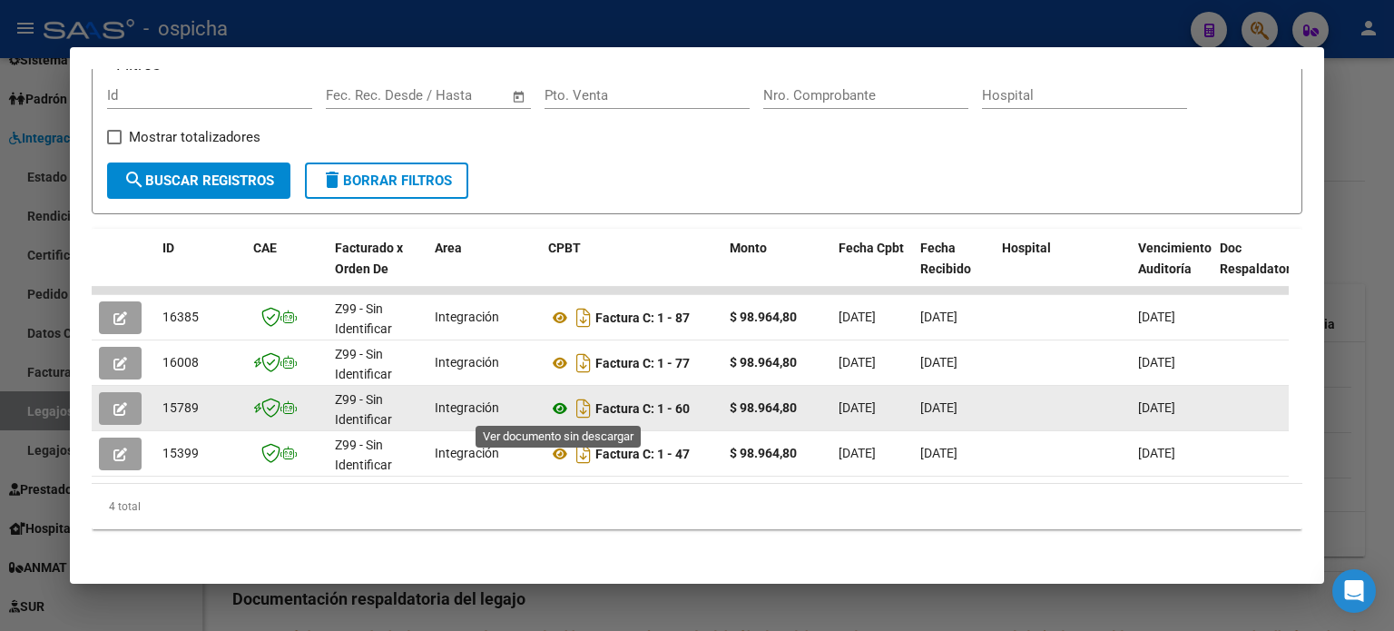
click at [556, 407] on icon at bounding box center [560, 409] width 24 height 22
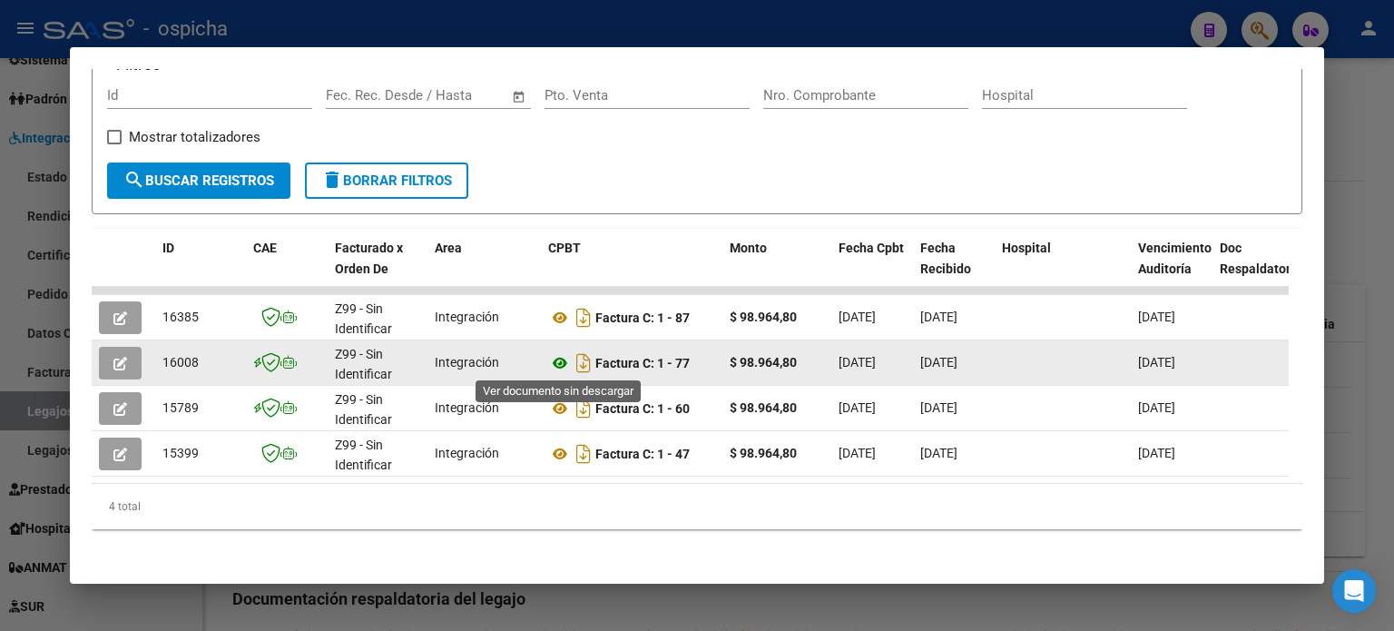
click at [562, 366] on icon at bounding box center [560, 363] width 24 height 22
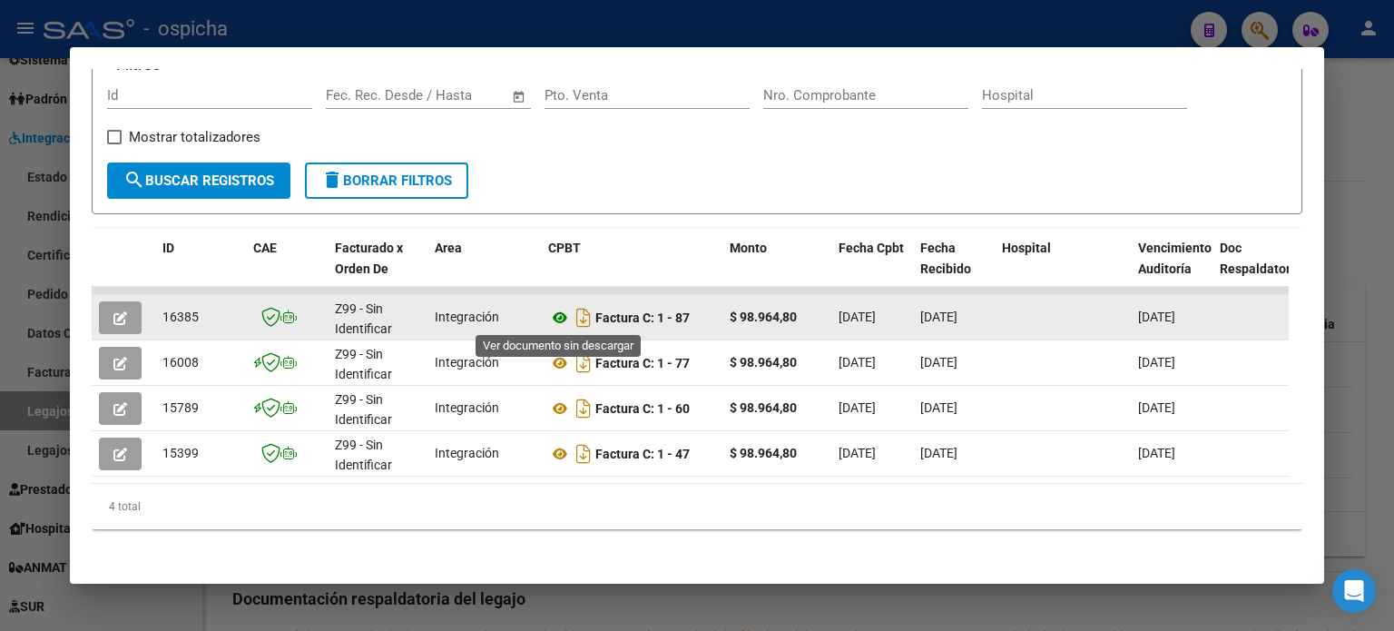
click at [560, 316] on icon at bounding box center [560, 318] width 24 height 22
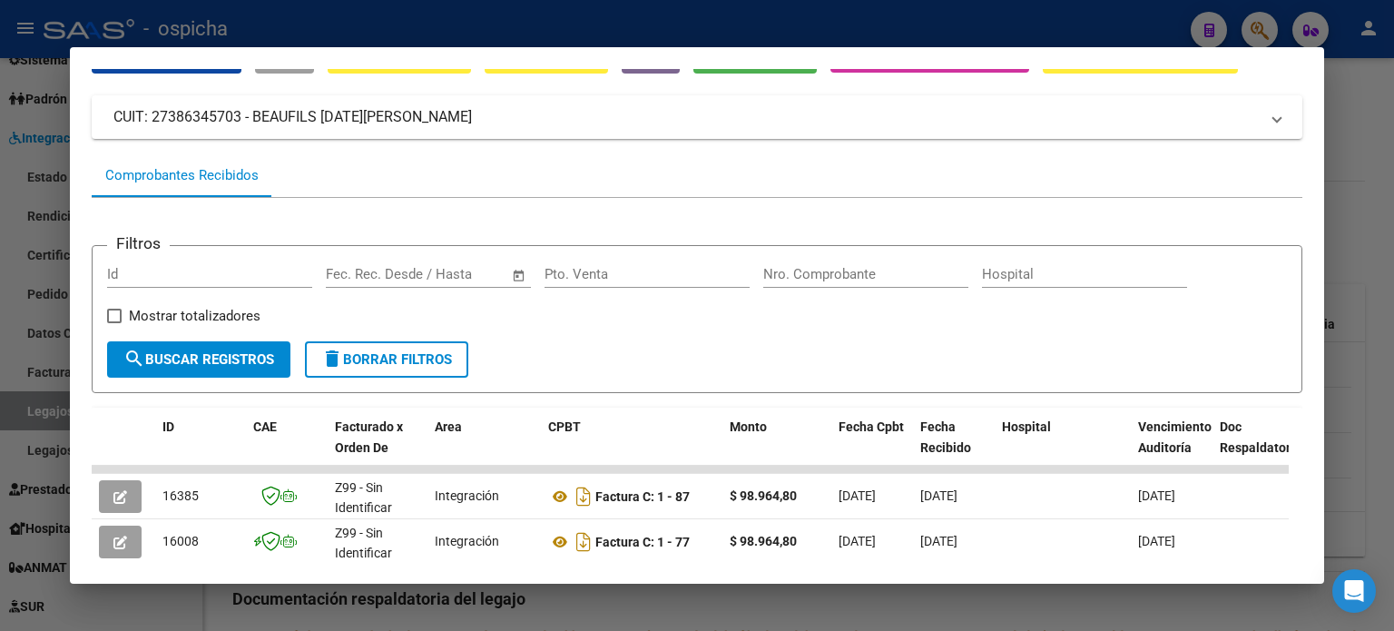
scroll to position [91, 0]
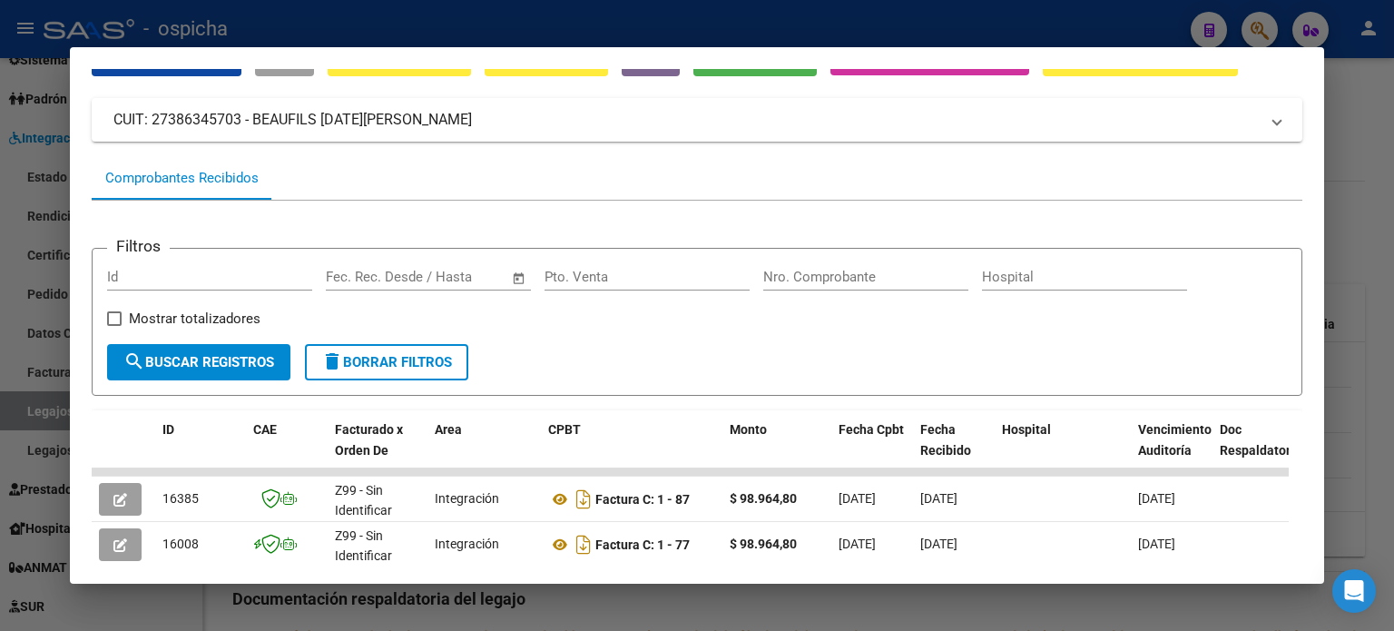
click at [1372, 112] on div at bounding box center [697, 315] width 1394 height 631
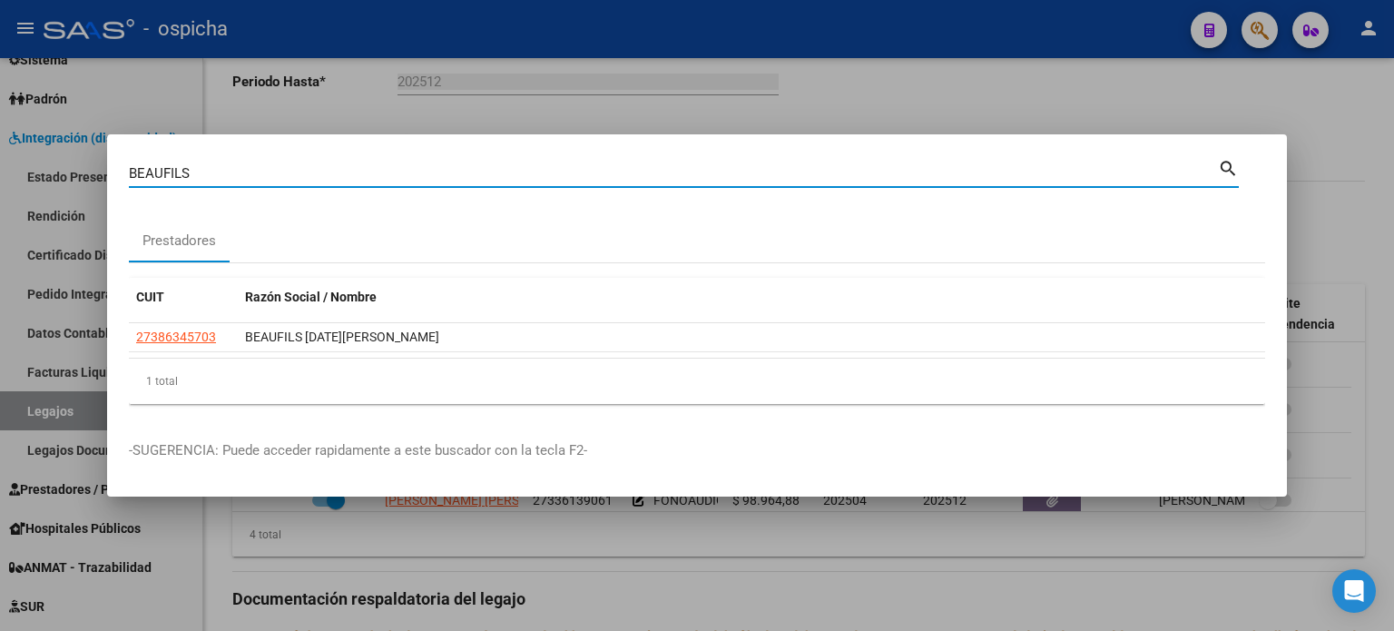
click at [227, 177] on input "BEAUFILS" at bounding box center [673, 173] width 1089 height 16
type input "B"
type input "CERESETTO"
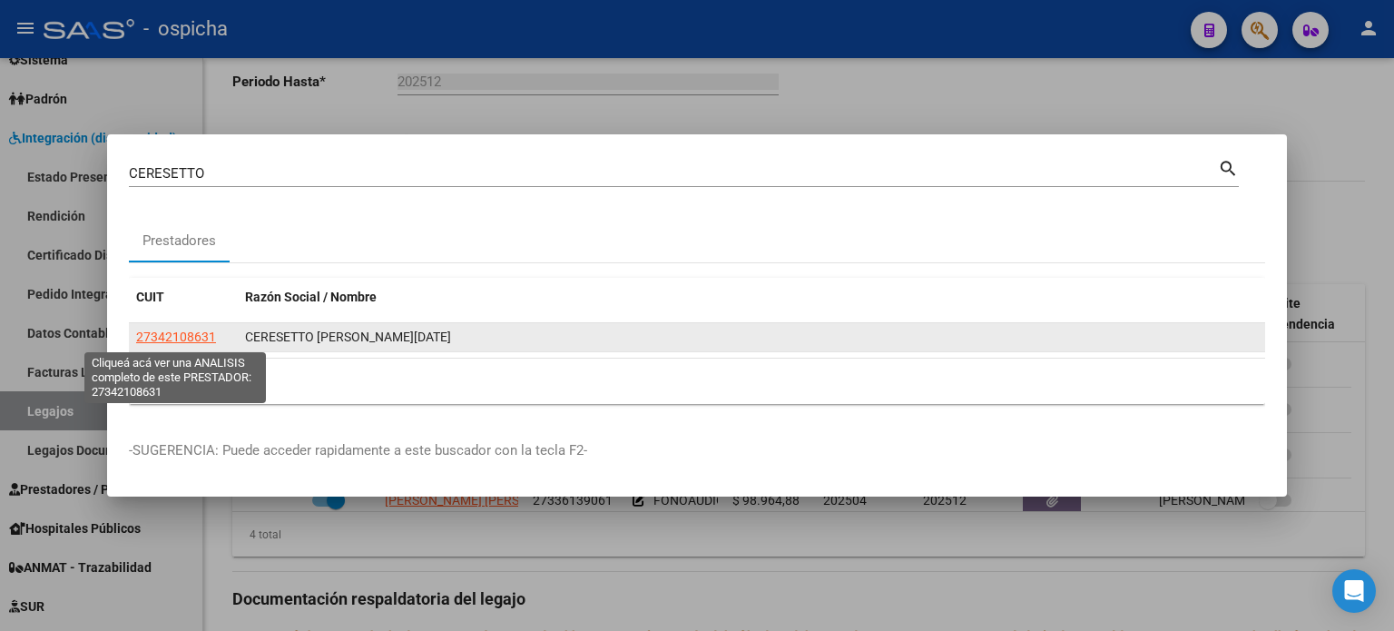
click at [175, 341] on span "27342108631" at bounding box center [176, 336] width 80 height 15
type textarea "27342108631"
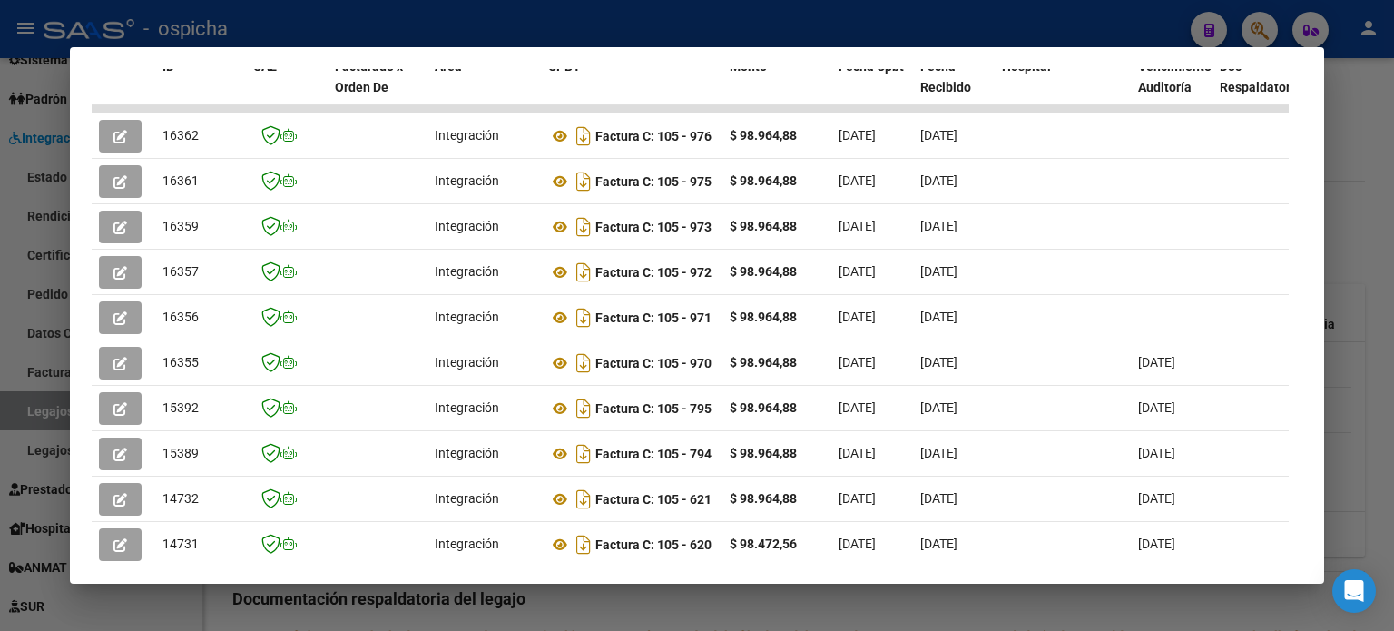
scroll to position [545, 0]
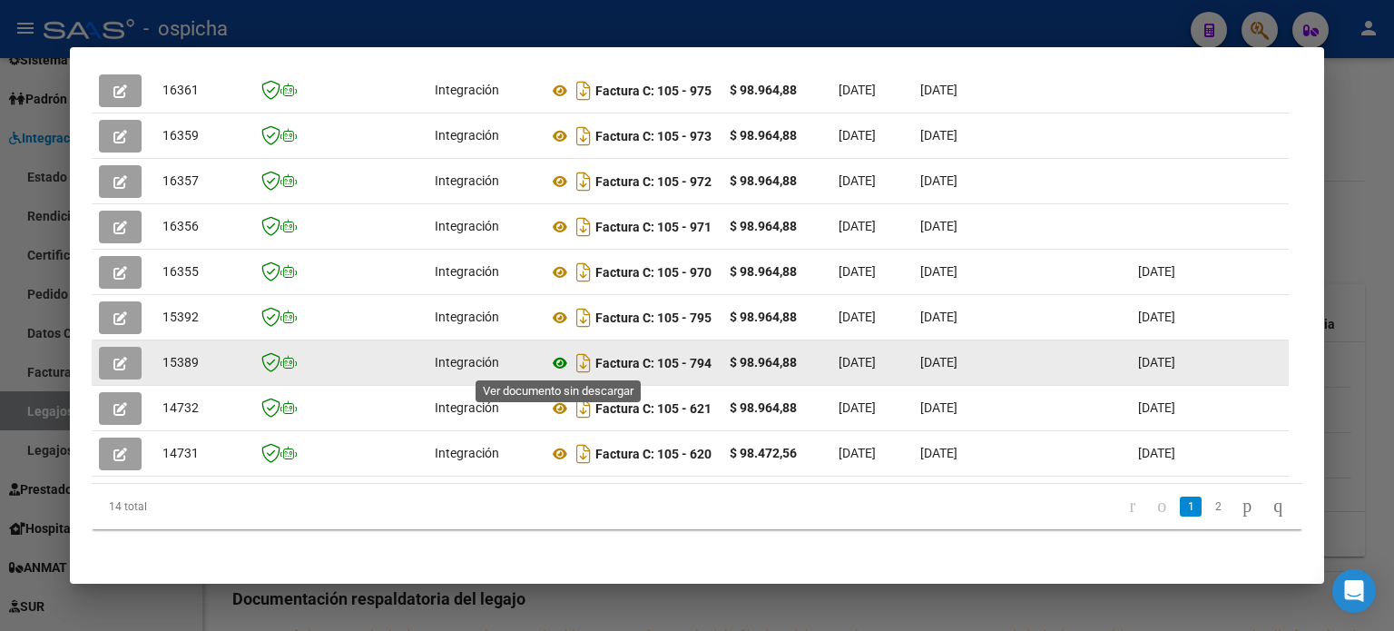
click at [555, 362] on icon at bounding box center [560, 363] width 24 height 22
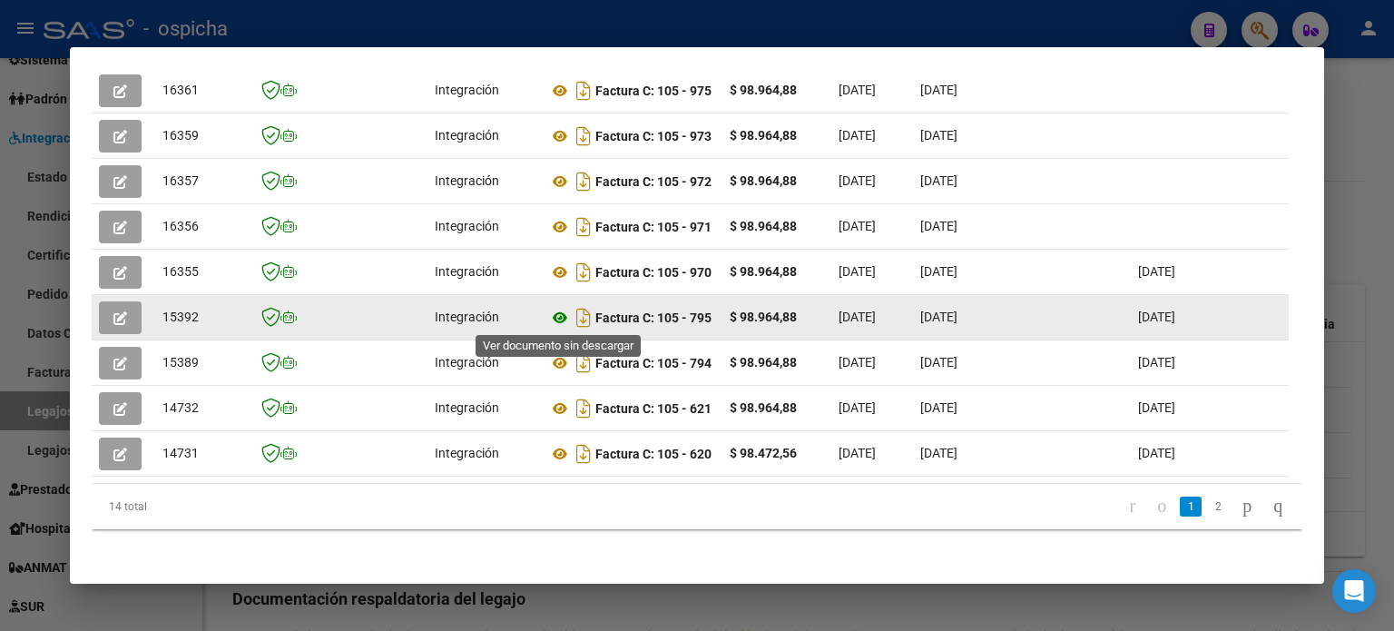
click at [560, 315] on icon at bounding box center [560, 318] width 24 height 22
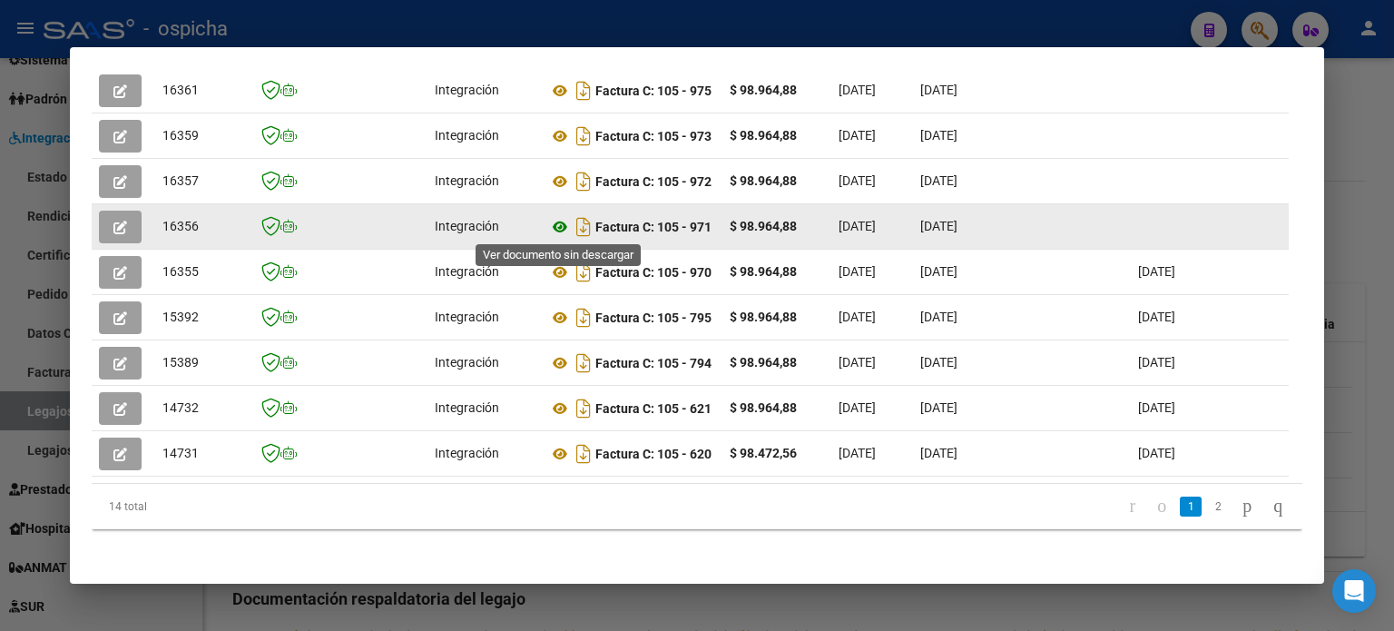
click at [556, 224] on icon at bounding box center [560, 227] width 24 height 22
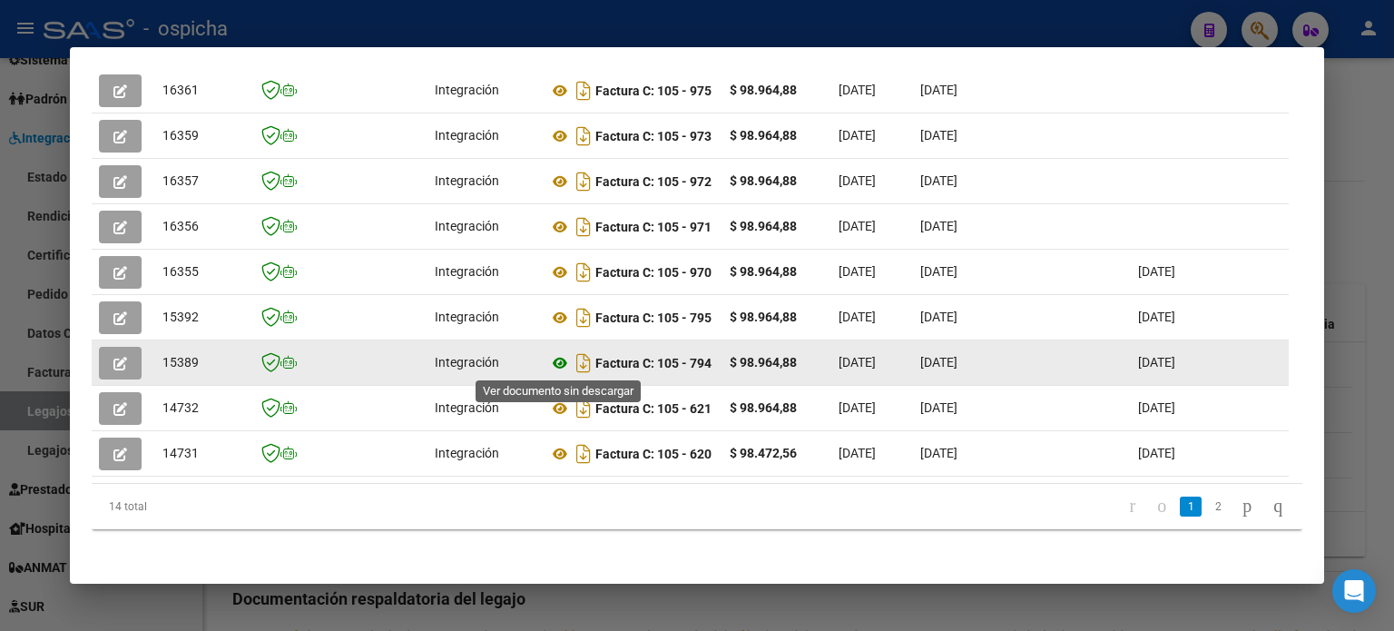
click at [555, 360] on icon at bounding box center [560, 363] width 24 height 22
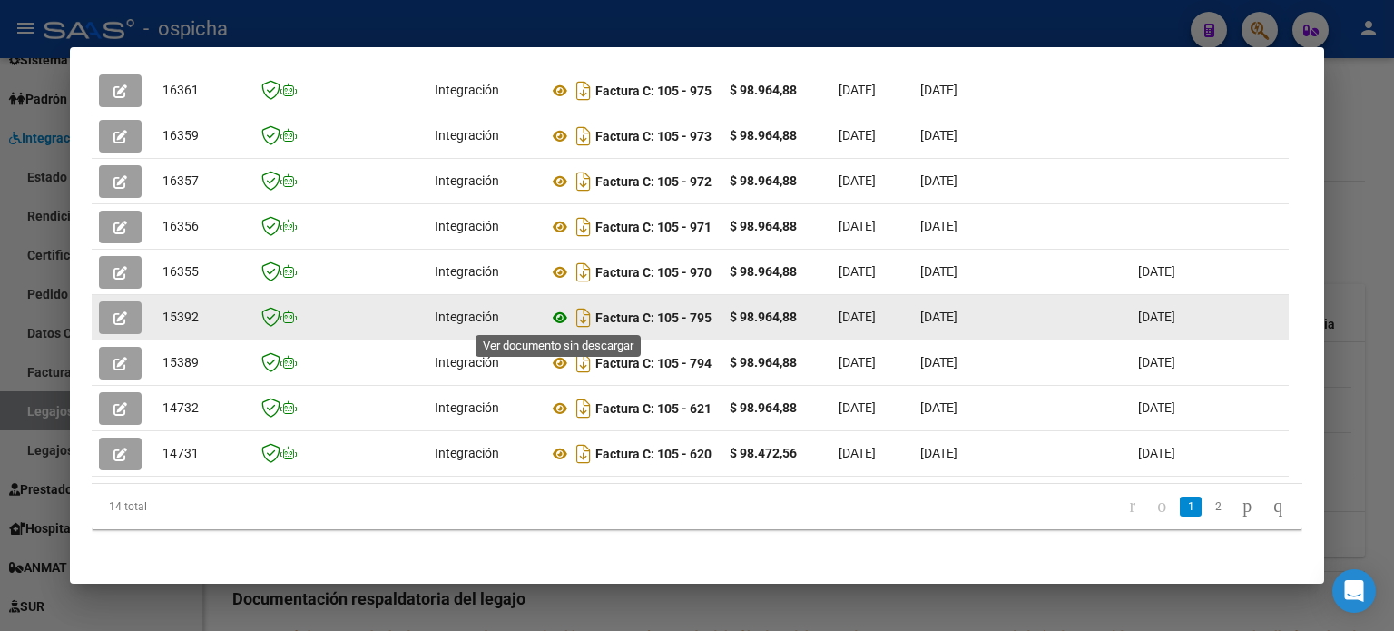
click at [555, 316] on icon at bounding box center [560, 318] width 24 height 22
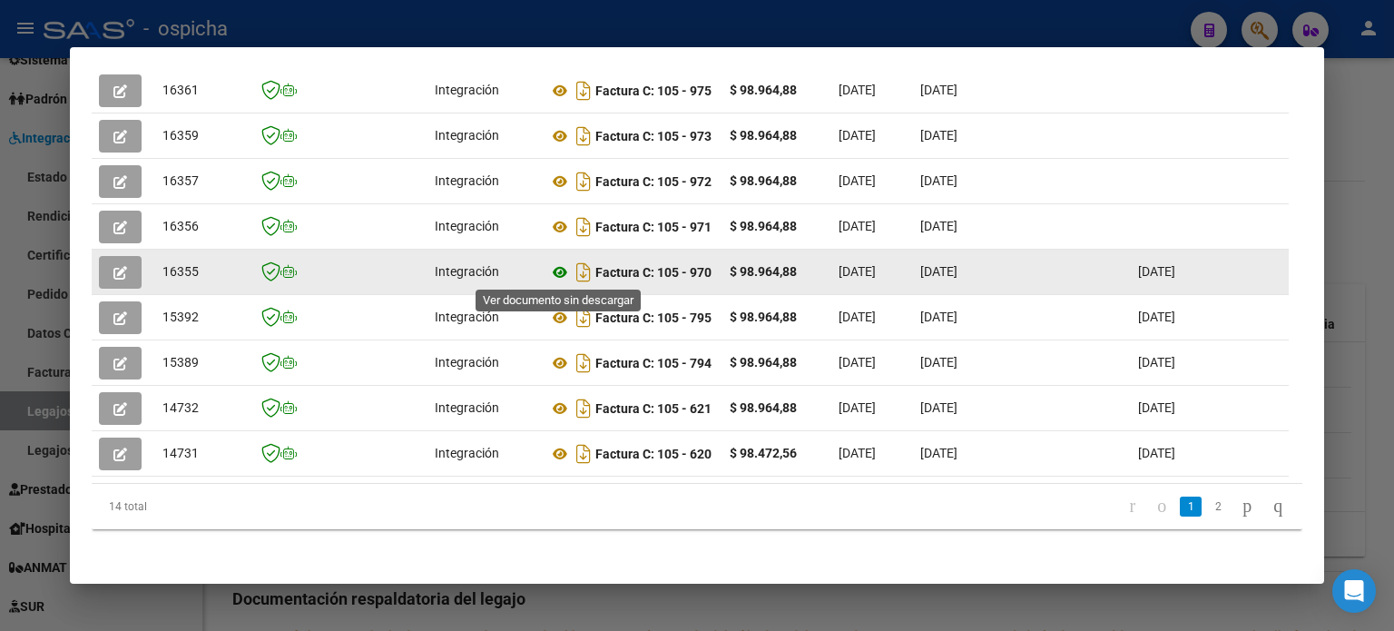
click at [560, 275] on icon at bounding box center [560, 272] width 24 height 22
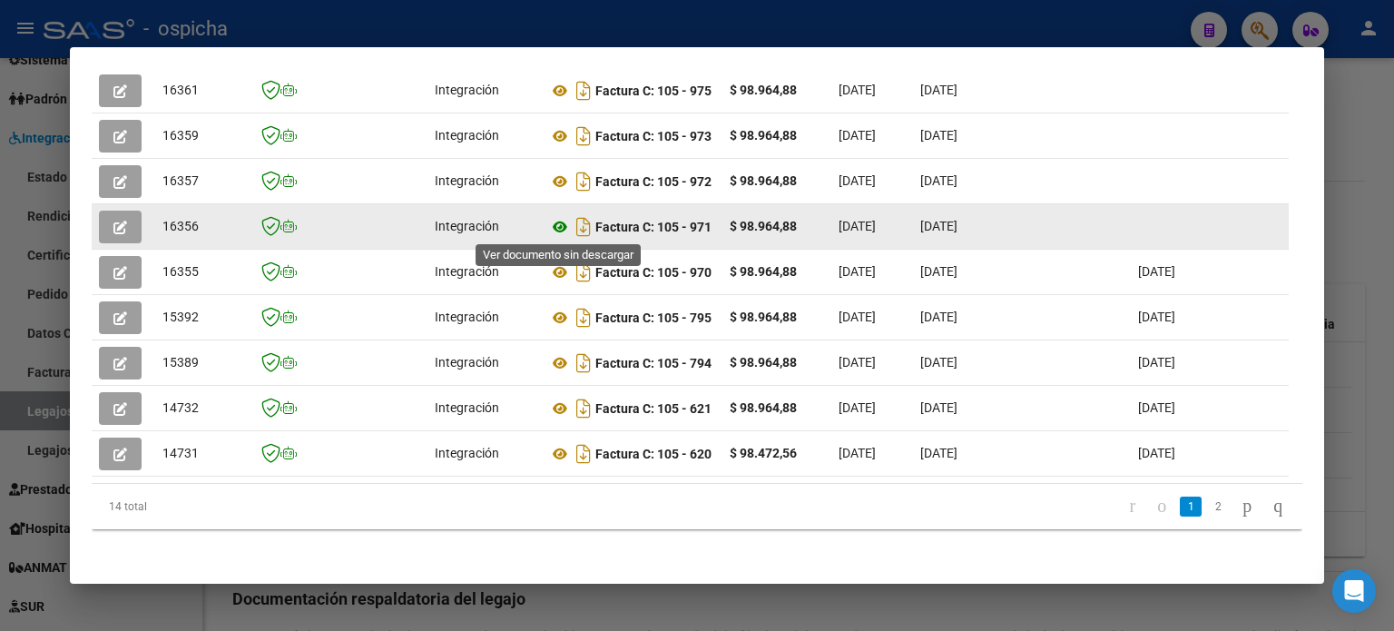
click at [559, 220] on icon at bounding box center [560, 227] width 24 height 22
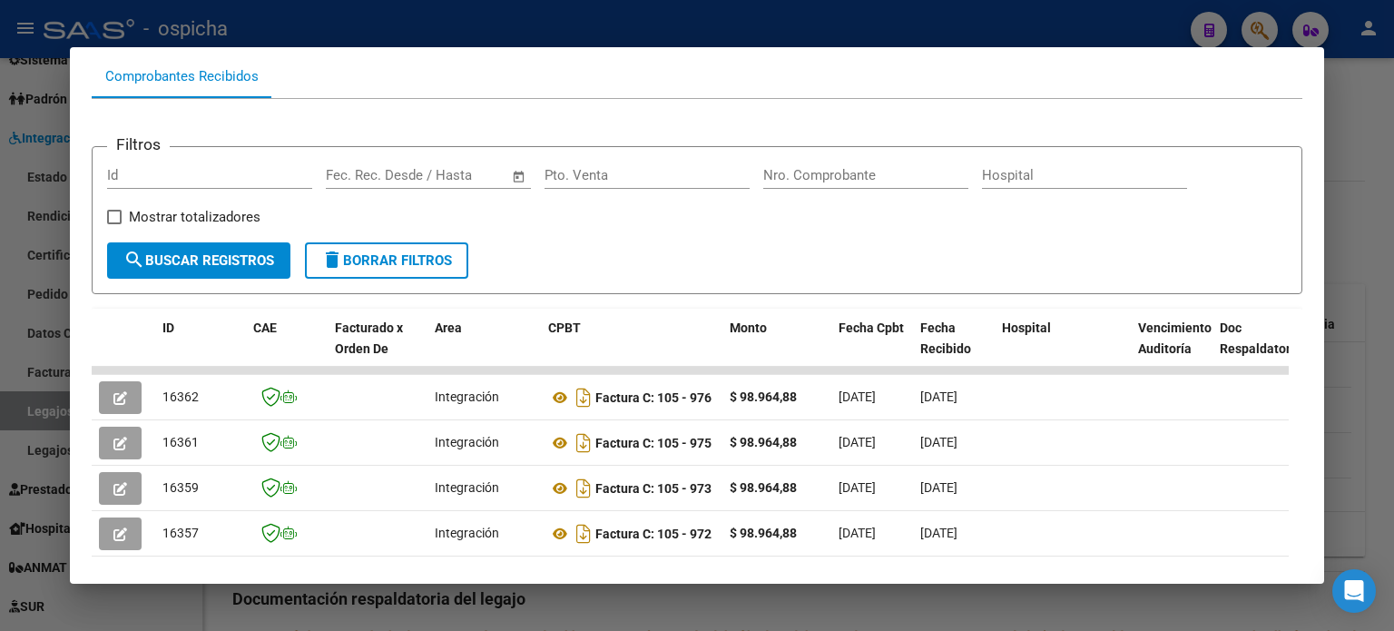
scroll to position [0, 0]
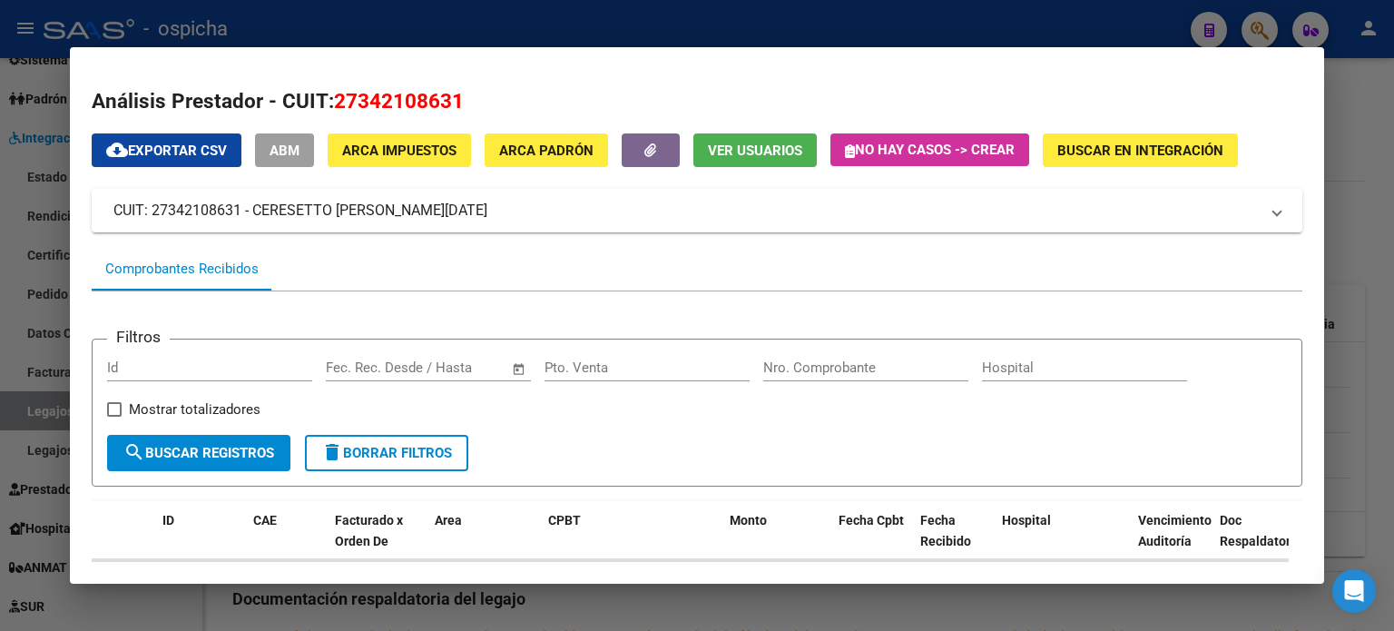
click at [1351, 94] on div at bounding box center [697, 315] width 1394 height 631
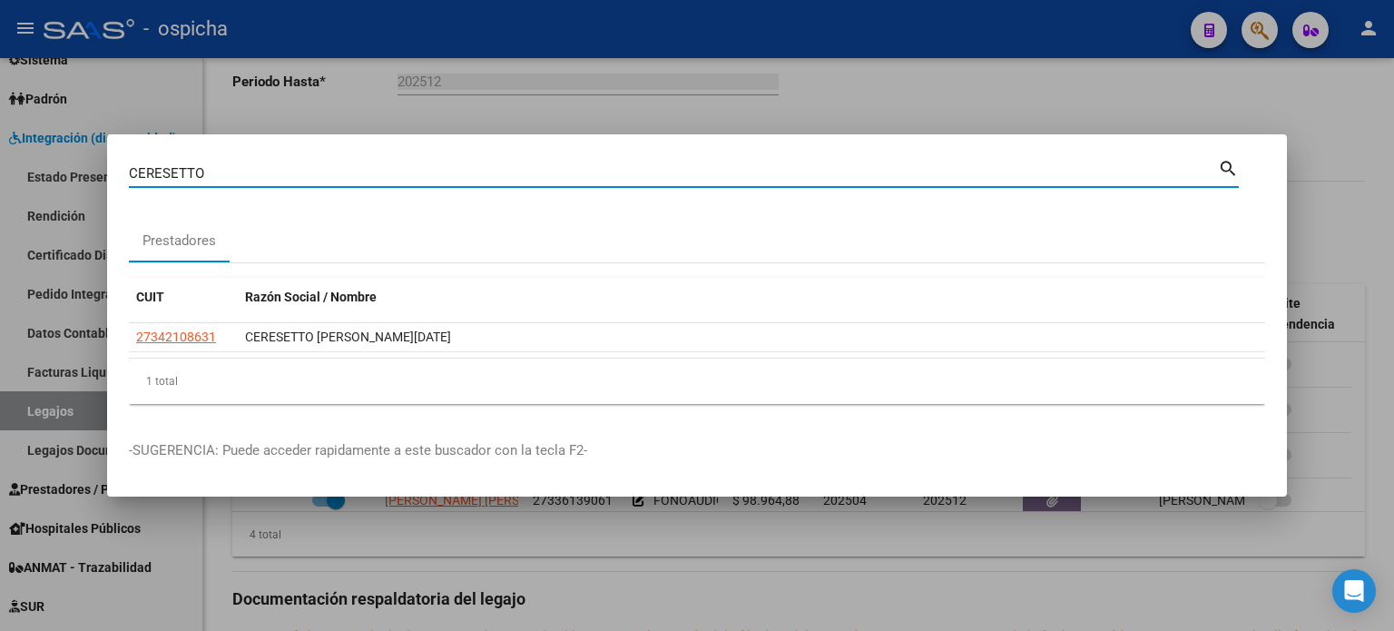
click at [242, 176] on input "CERESETTO" at bounding box center [673, 173] width 1089 height 16
type input "C"
type input "BARROZA"
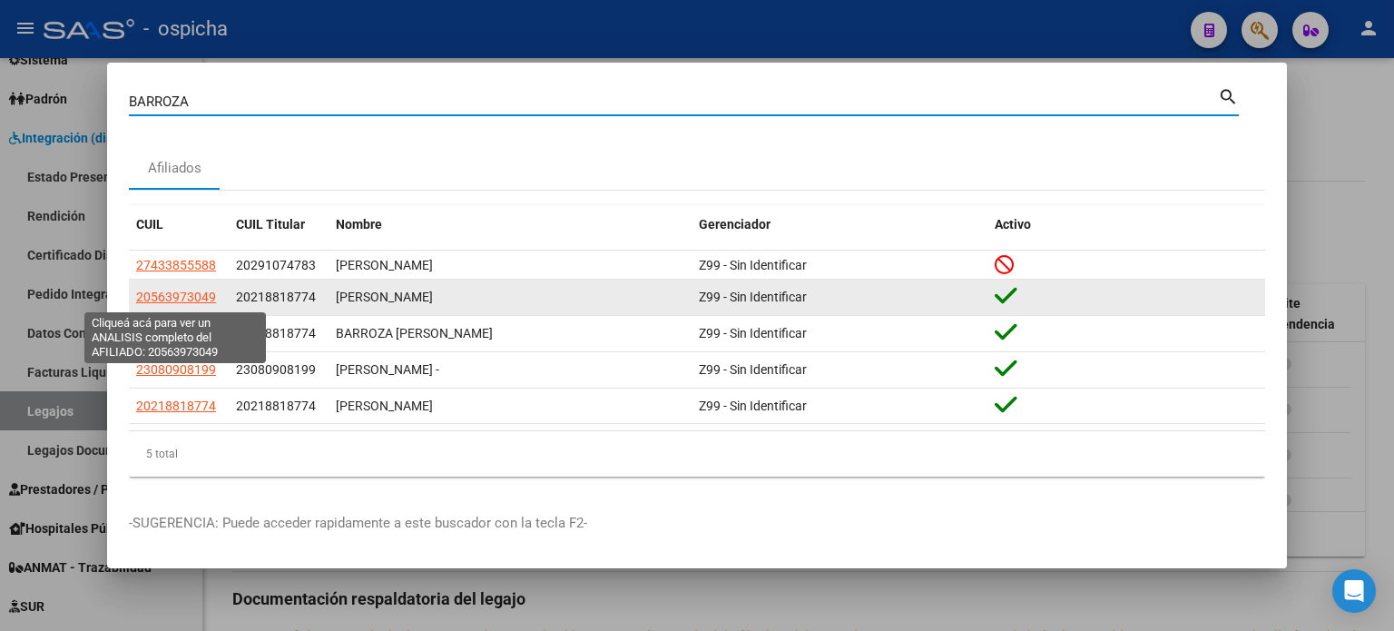
click at [203, 299] on span "20563973049" at bounding box center [176, 297] width 80 height 15
type textarea "20563973049"
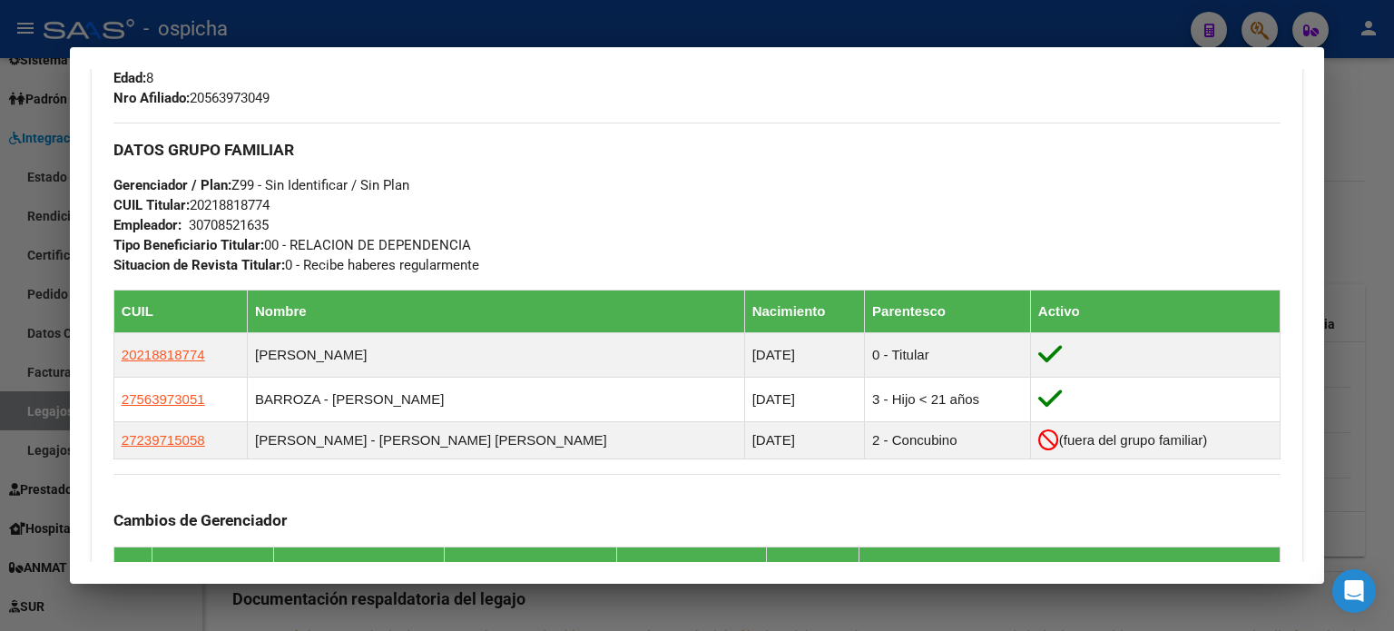
scroll to position [1308, 0]
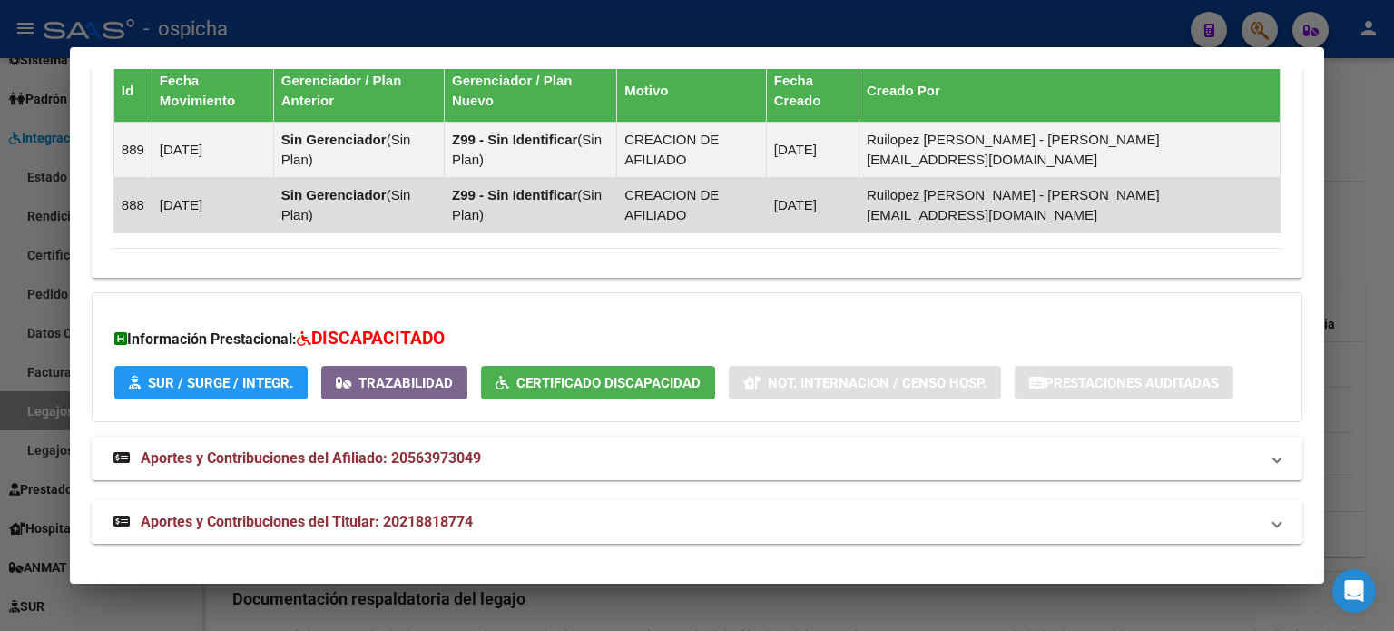
drag, startPoint x: 114, startPoint y: 168, endPoint x: 1253, endPoint y: 221, distance: 1139.4
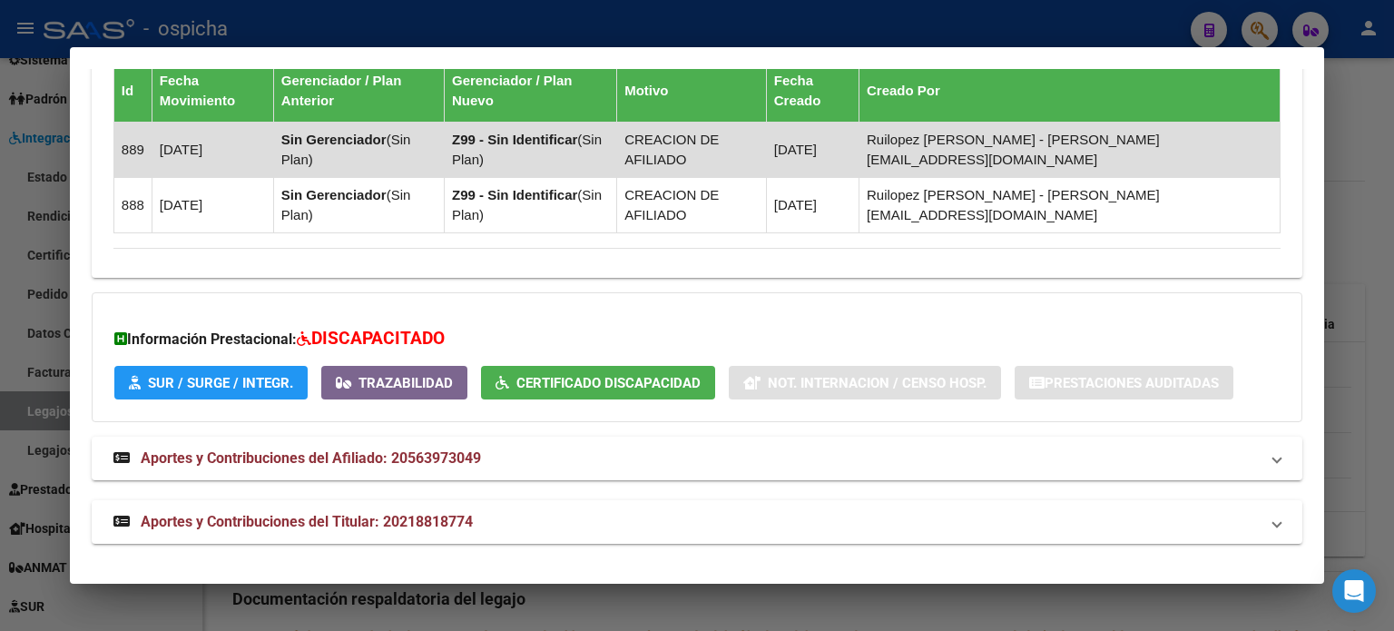
copy div "Loremipsu: Dolors: AMETCO Adipis Elit Seddoe: 78/18/8829 Tempor Inci Utlaboreet…"
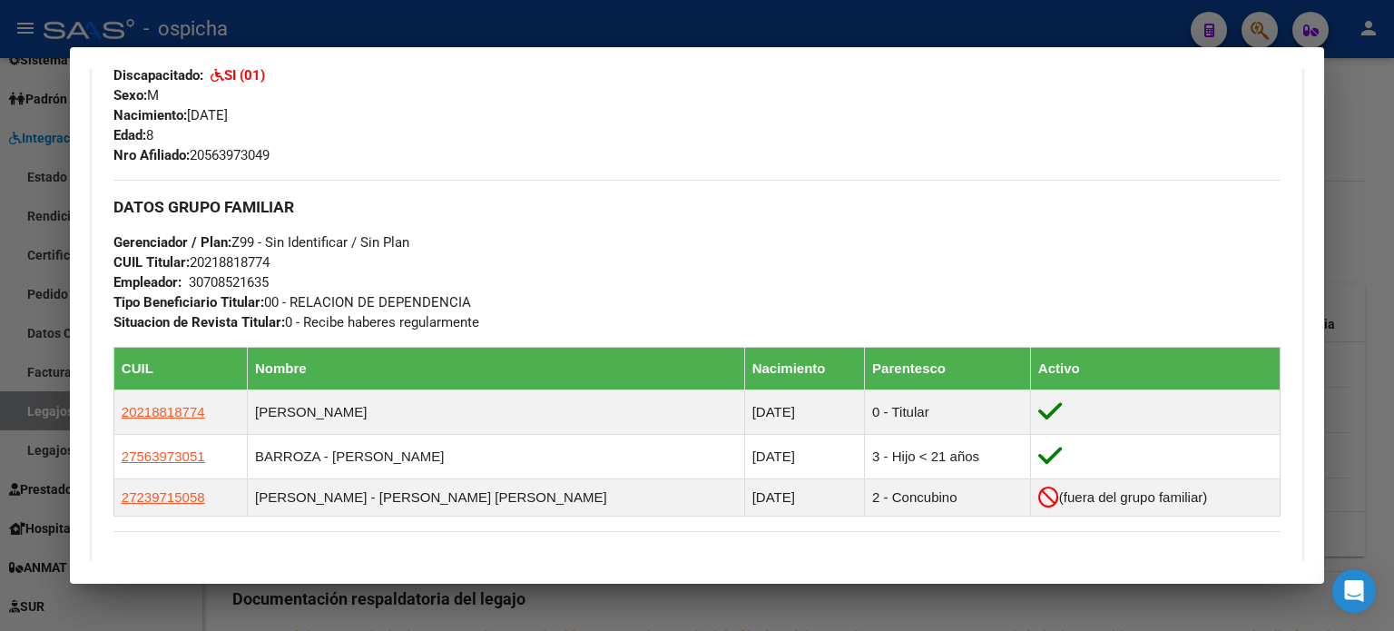
scroll to position [310, 0]
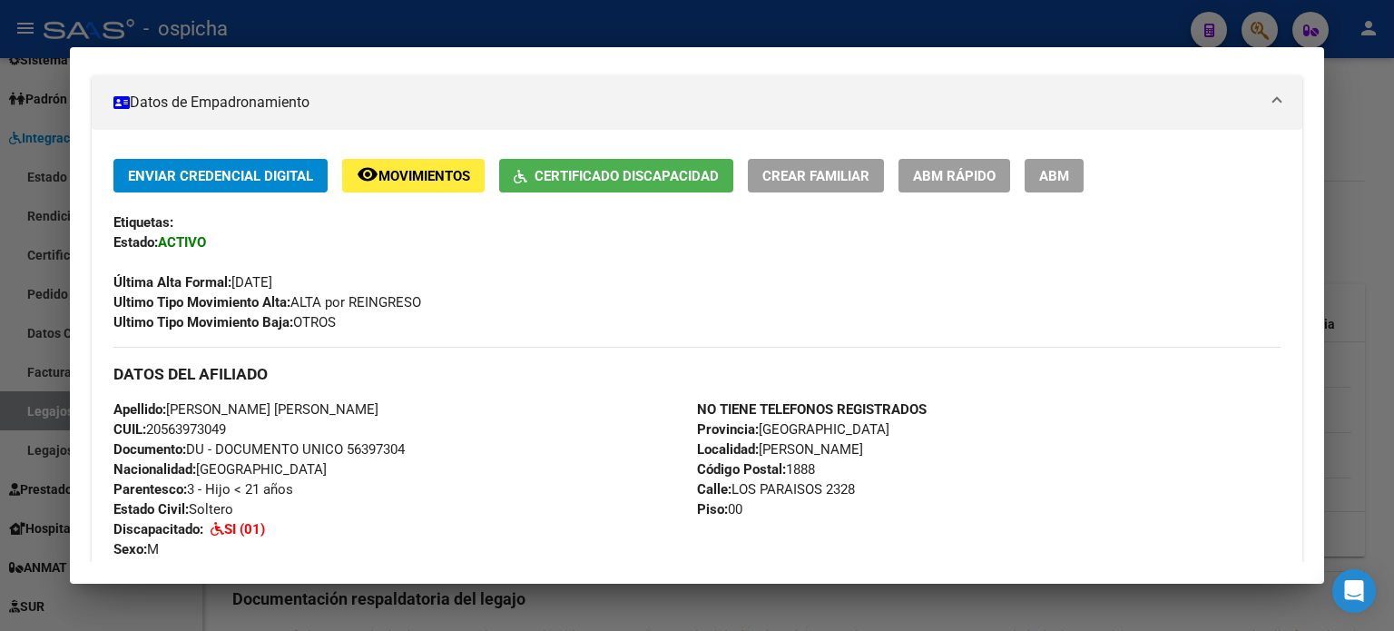
click at [1253, 32] on div at bounding box center [697, 315] width 1394 height 631
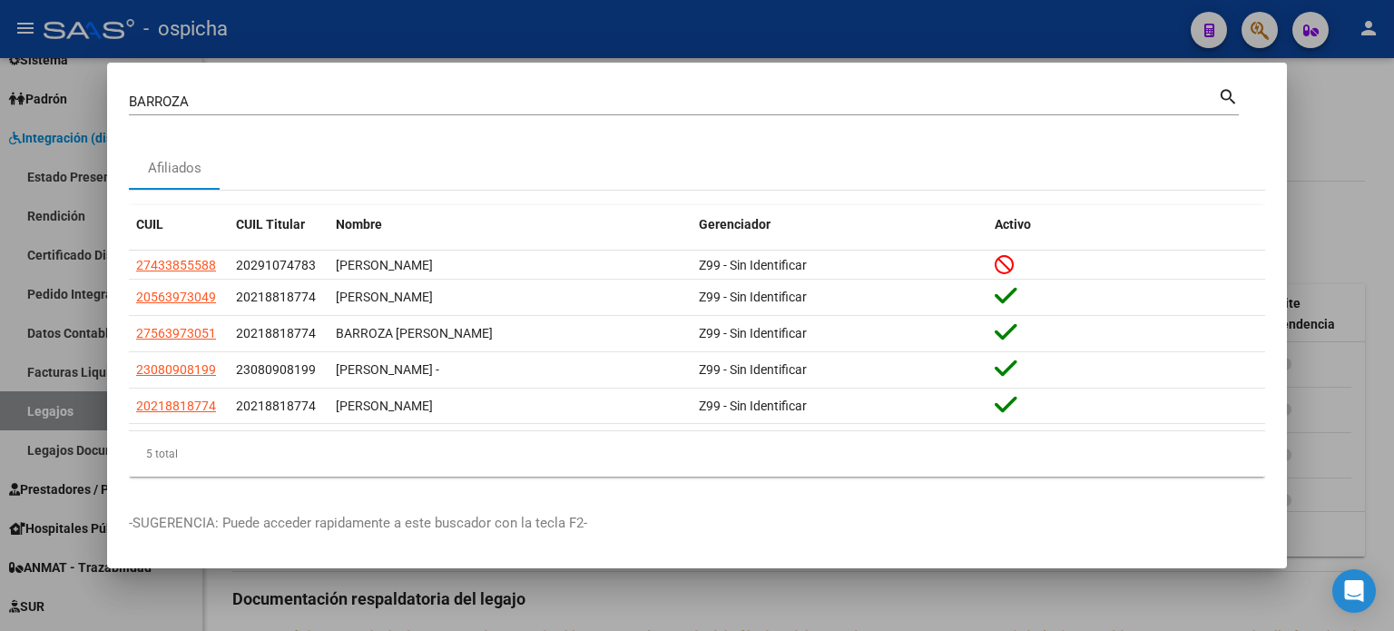
click at [1383, 132] on div at bounding box center [697, 315] width 1394 height 631
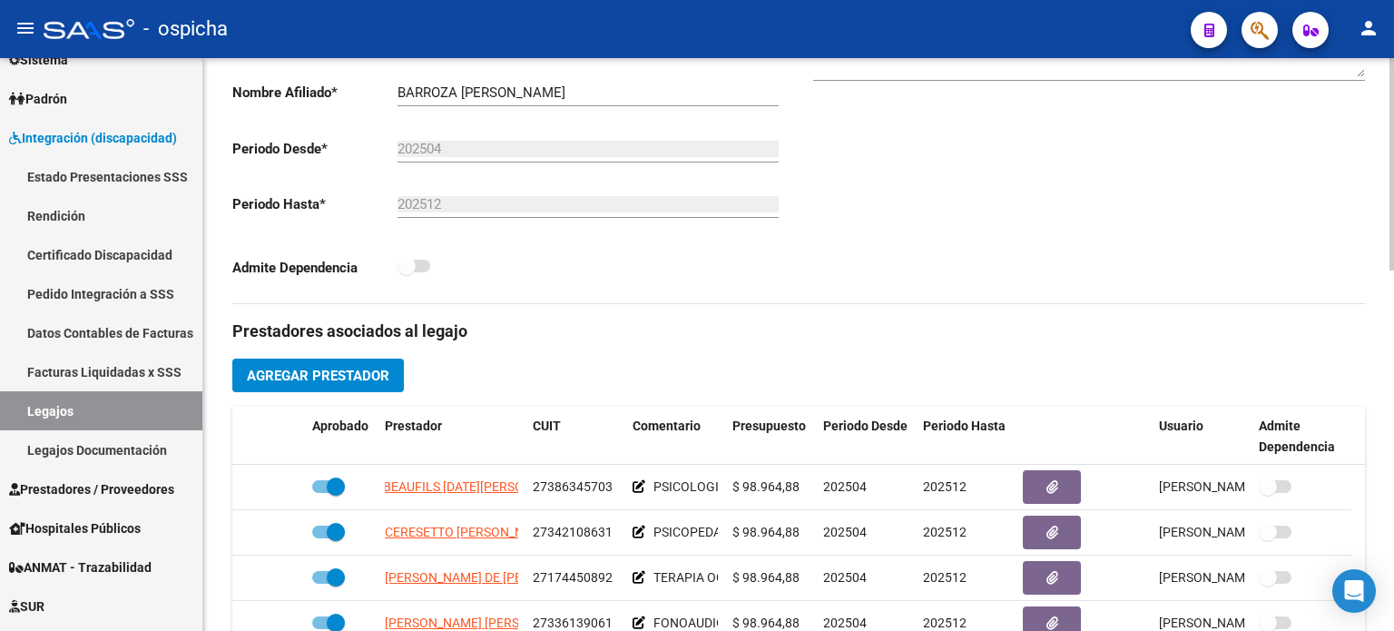
scroll to position [91, 0]
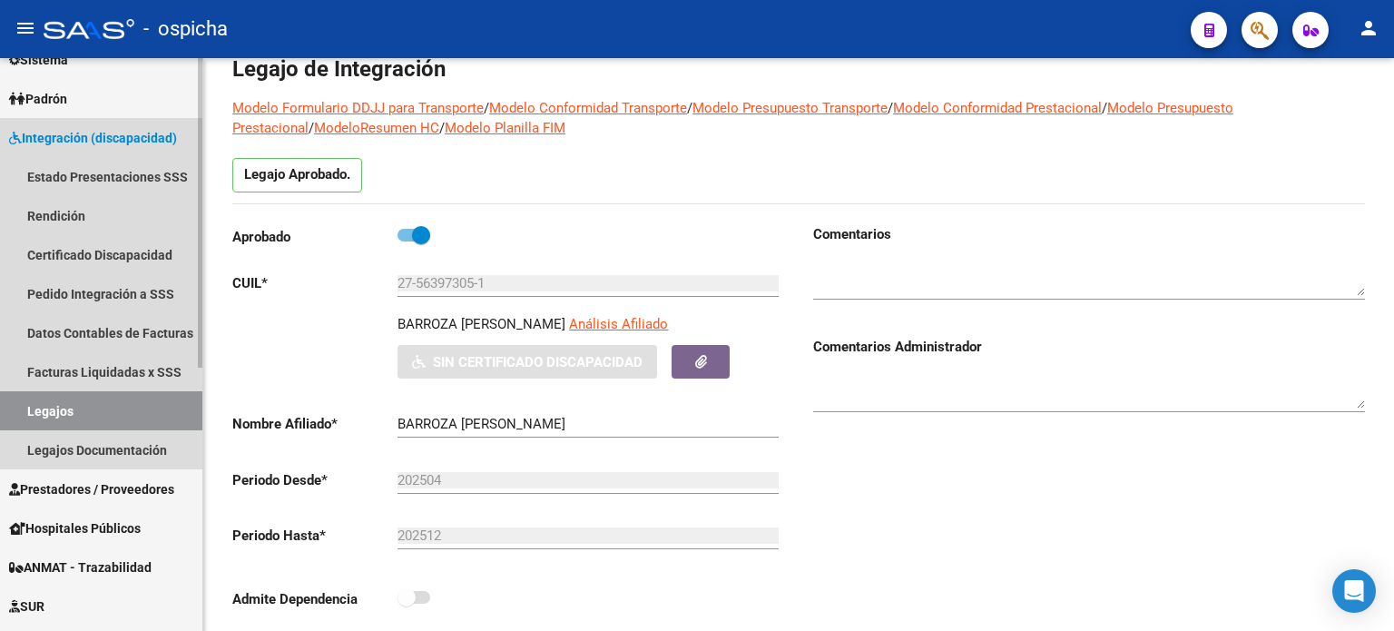
click at [51, 417] on link "Legajos" at bounding box center [101, 410] width 202 height 39
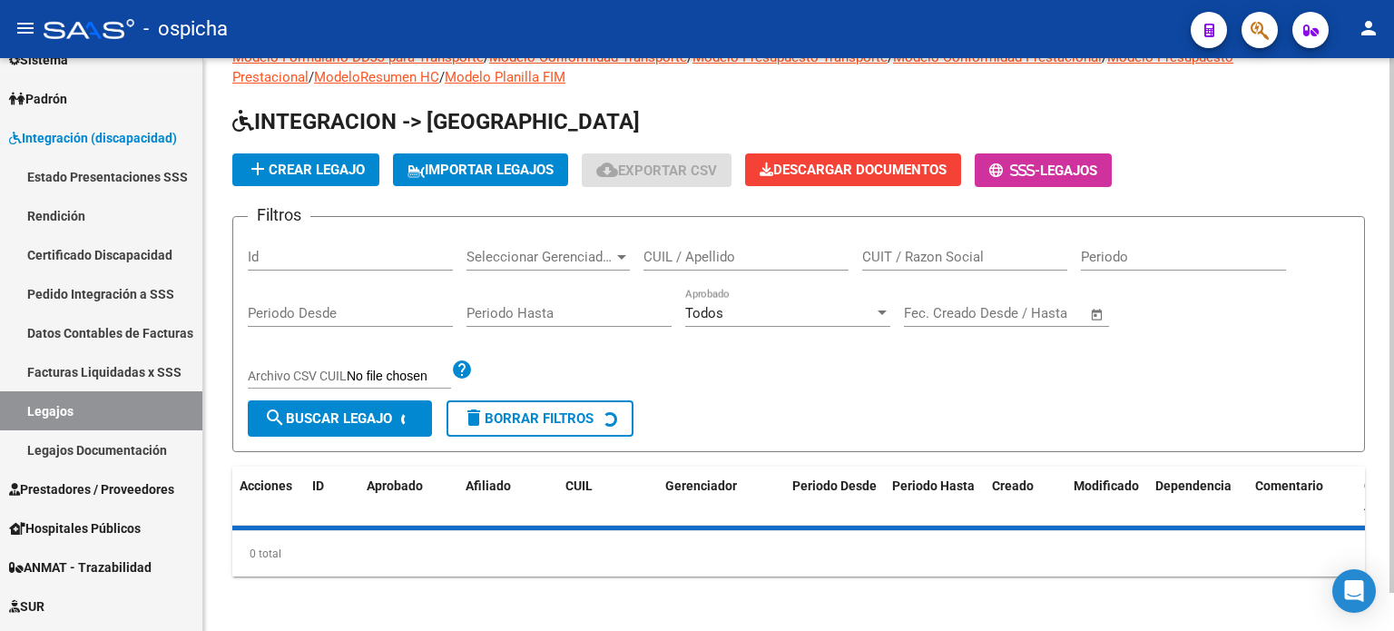
scroll to position [91, 0]
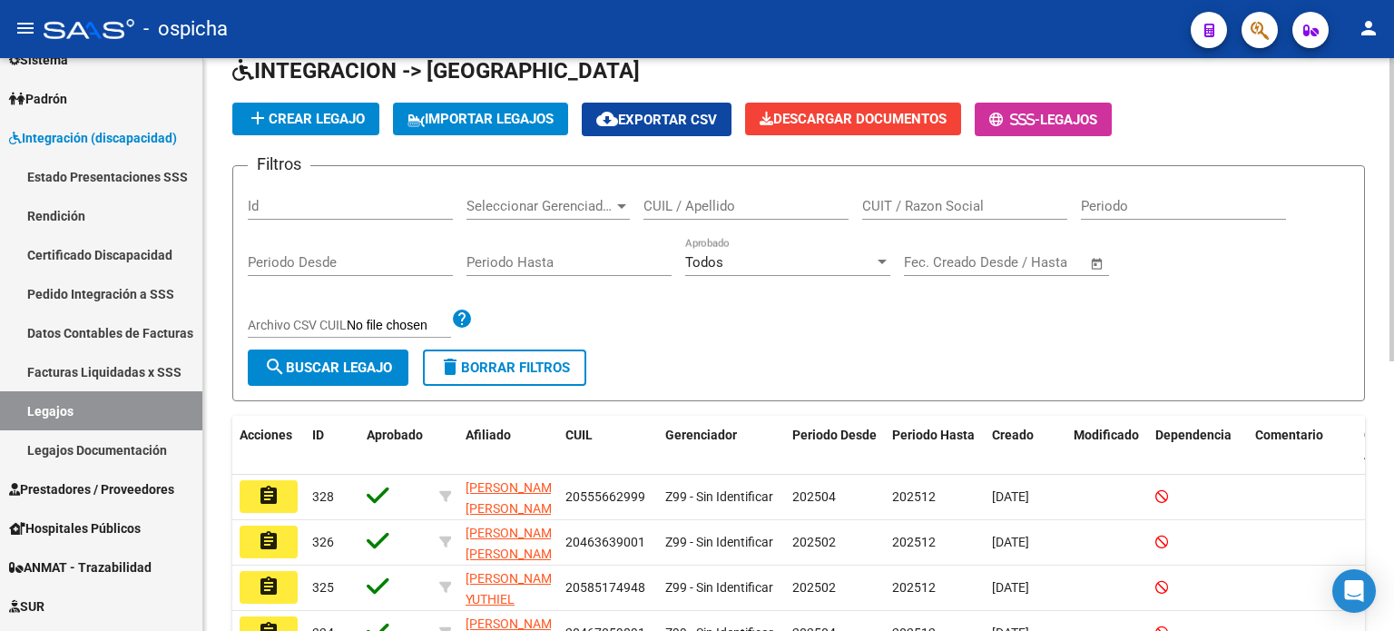
click at [689, 204] on input "CUIL / Apellido" at bounding box center [746, 206] width 205 height 16
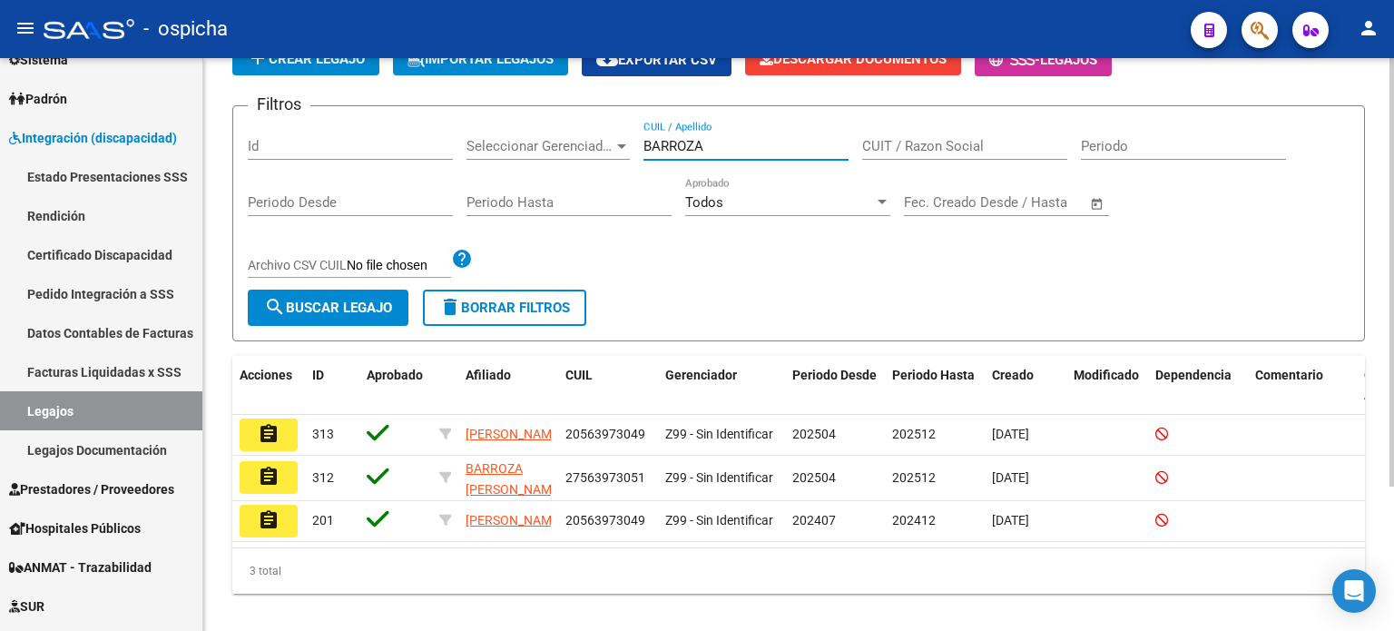
scroll to position [182, 0]
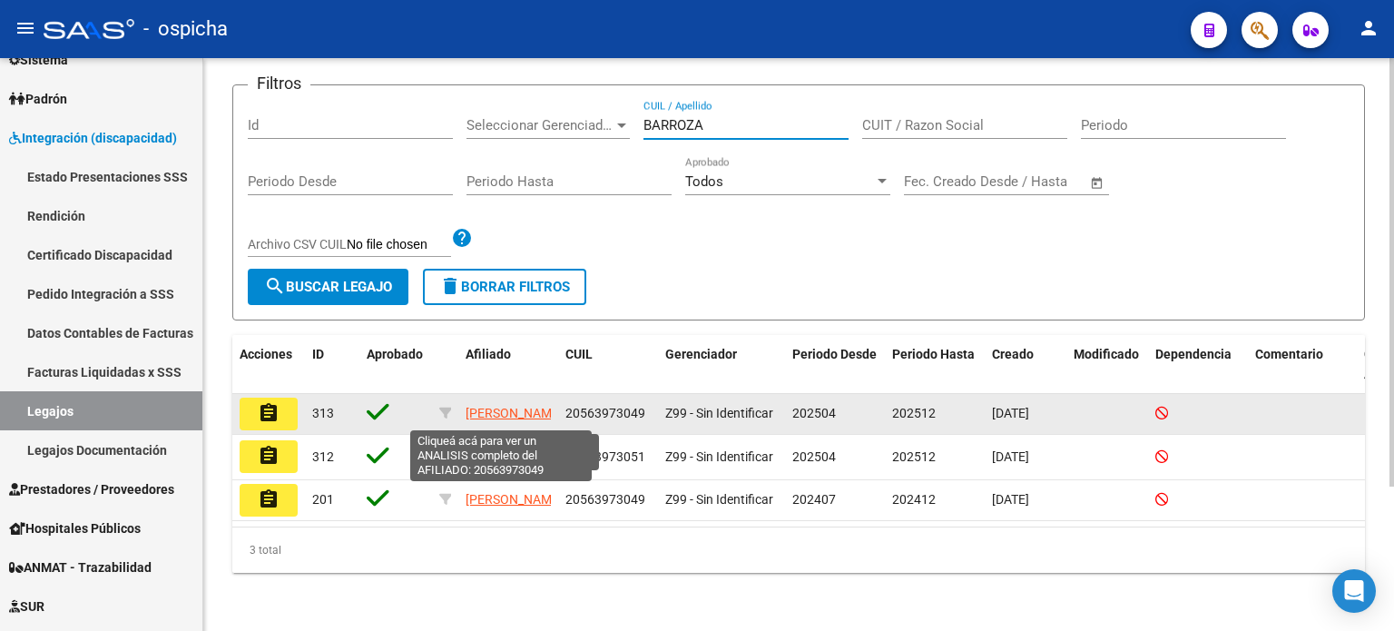
type input "BARROZA"
click at [494, 406] on span "[PERSON_NAME]" at bounding box center [514, 413] width 97 height 15
copy span "R"
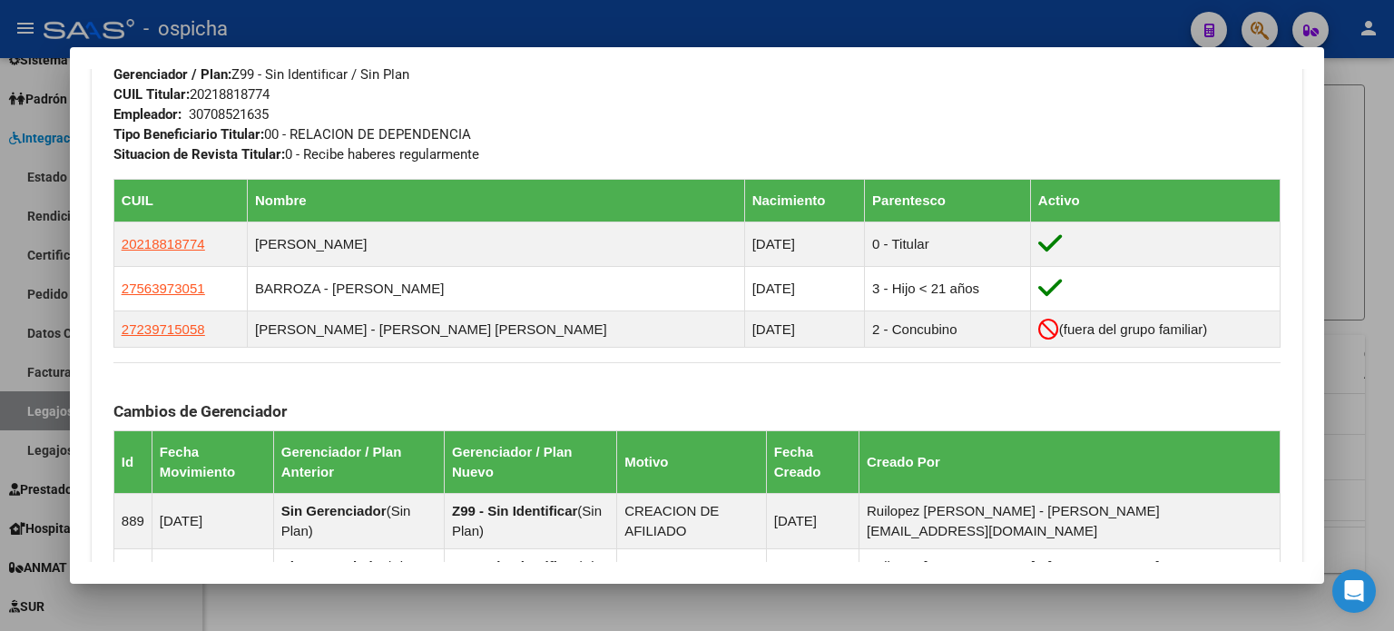
scroll to position [1265, 0]
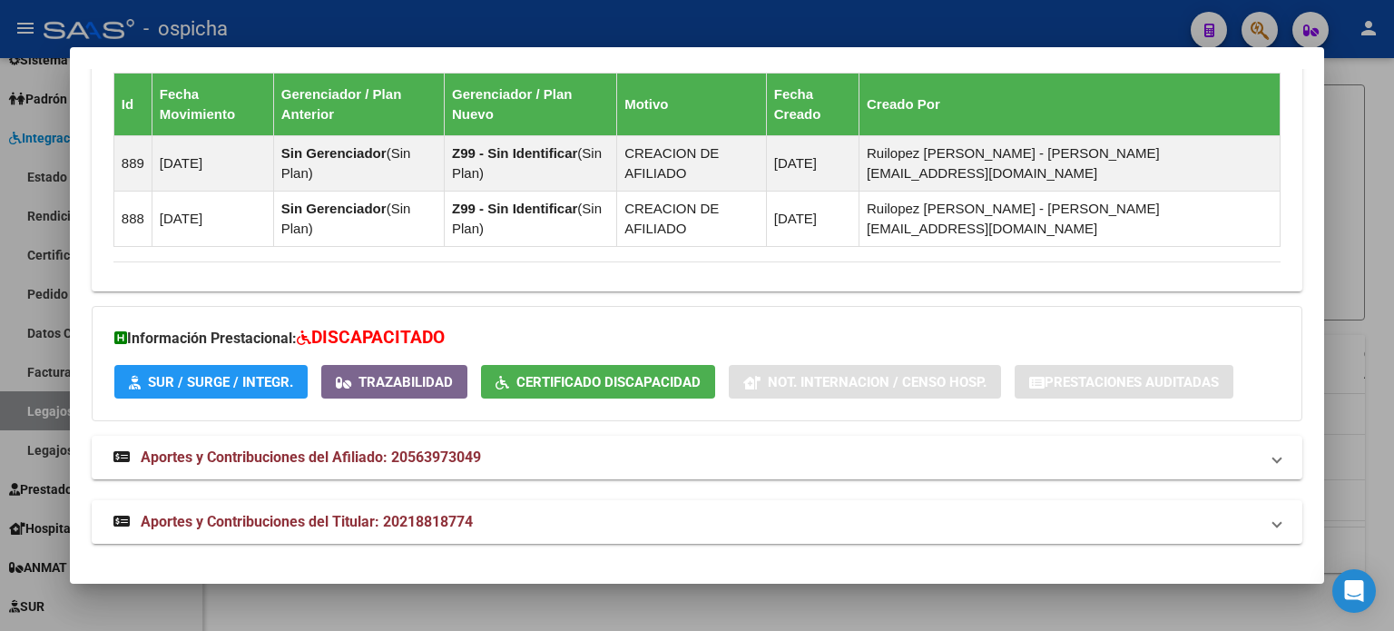
click at [1373, 172] on div at bounding box center [697, 315] width 1394 height 631
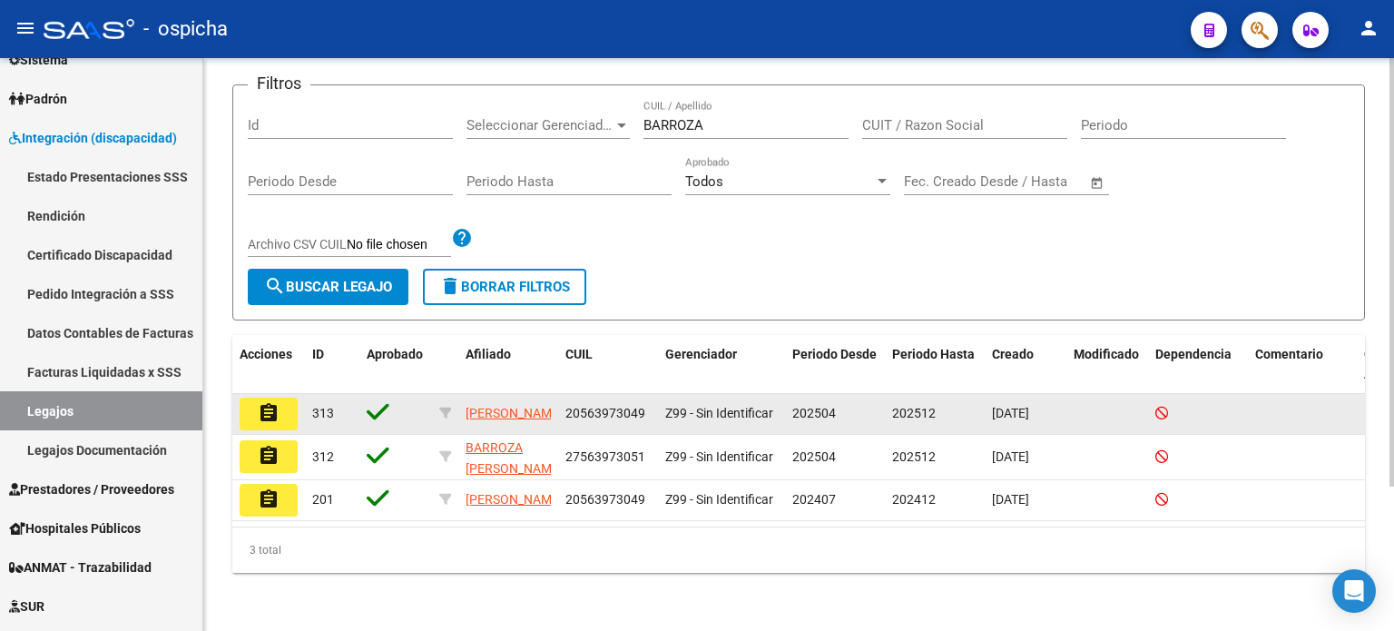
click at [274, 406] on mat-icon "assignment" at bounding box center [269, 413] width 22 height 22
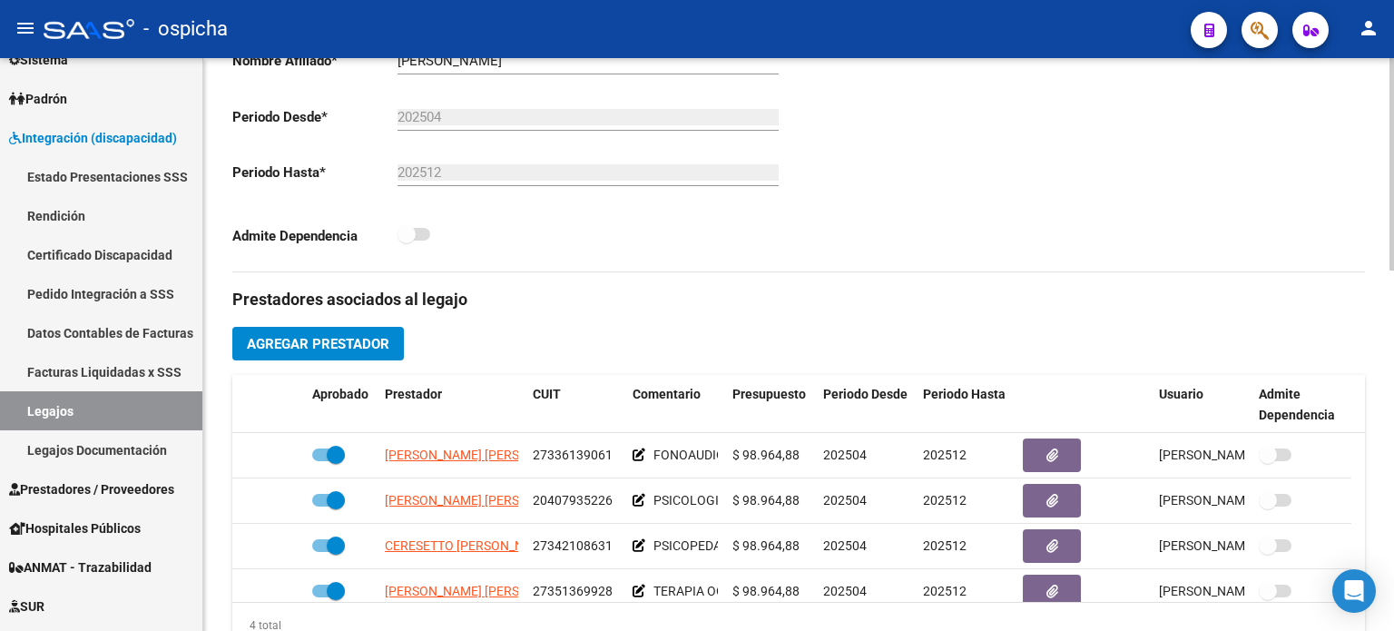
scroll to position [635, 0]
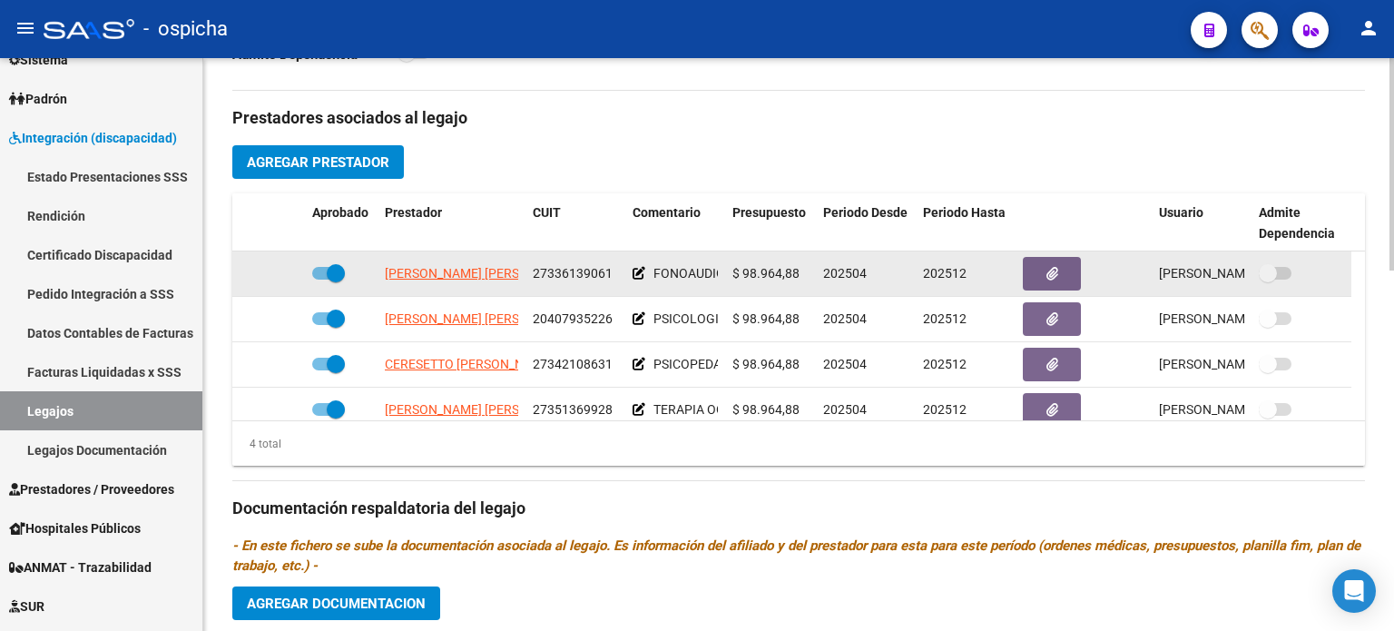
drag, startPoint x: 307, startPoint y: 264, endPoint x: 498, endPoint y: 290, distance: 193.2
click at [498, 290] on div "[PERSON_NAME] [PERSON_NAME] 27336139061 FONOAUDIOLOGIA 8 SES MENSUALES $ 98.964…" at bounding box center [791, 273] width 1119 height 45
drag, startPoint x: 376, startPoint y: 264, endPoint x: 515, endPoint y: 285, distance: 140.4
click at [516, 285] on div "[PERSON_NAME] [PERSON_NAME] 27336139061 FONOAUDIOLOGIA 8 SES MENSUALES $ 98.964…" at bounding box center [791, 273] width 1119 height 45
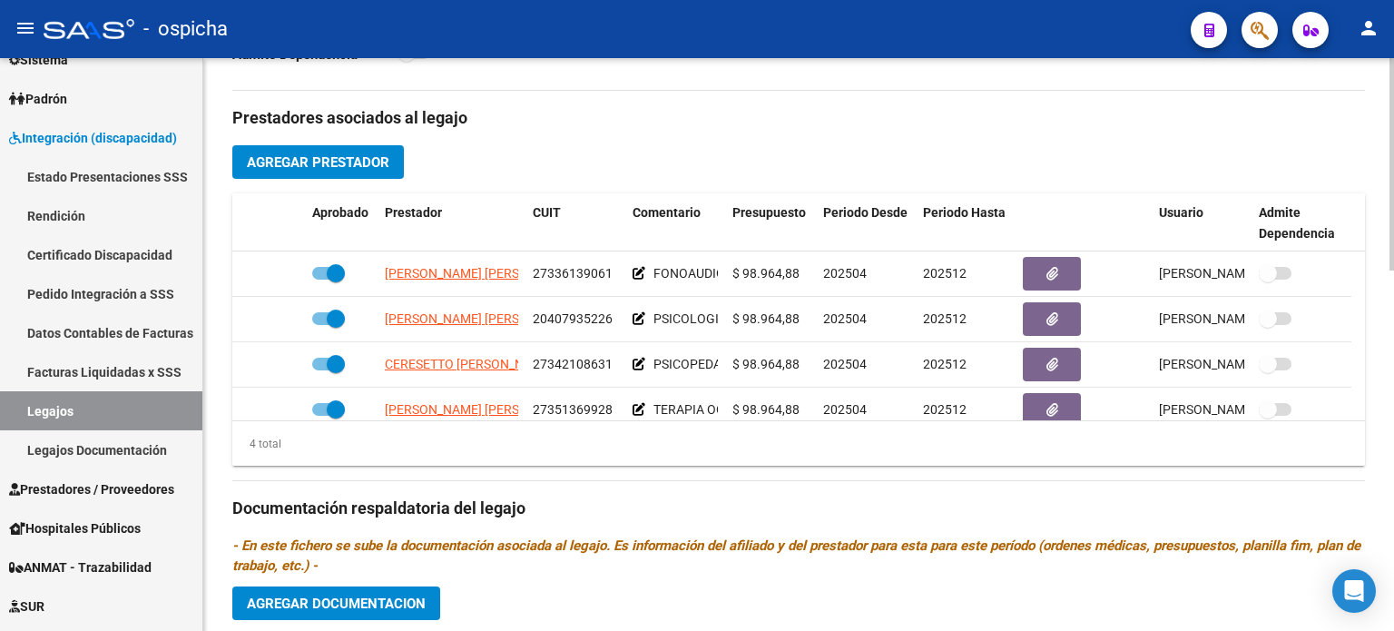
click at [503, 471] on div "Prestadores asociados al legajo Agregar Prestador Aprobado Prestador CUIT Comen…" at bounding box center [798, 506] width 1133 height 831
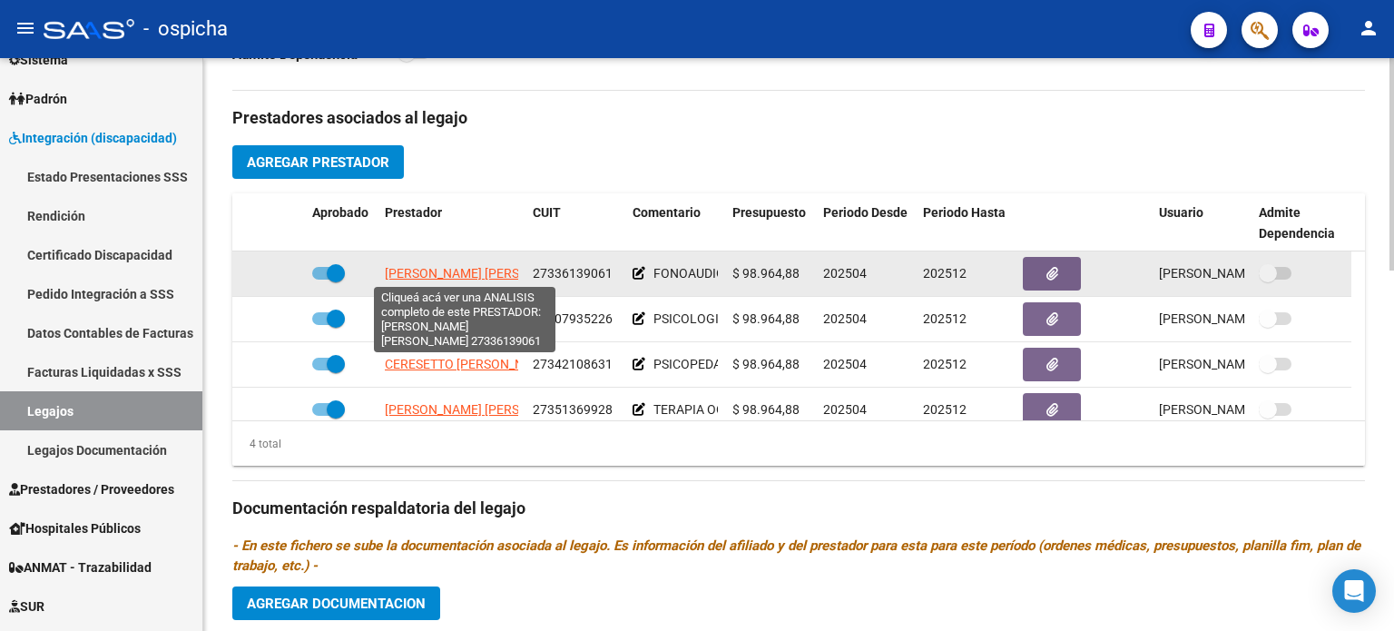
drag, startPoint x: 375, startPoint y: 257, endPoint x: 506, endPoint y: 276, distance: 133.0
click at [506, 276] on div "[PERSON_NAME] [PERSON_NAME] 27336139061 FONOAUDIOLOGIA 8 SES MENSUALES $ 98.964…" at bounding box center [791, 273] width 1119 height 45
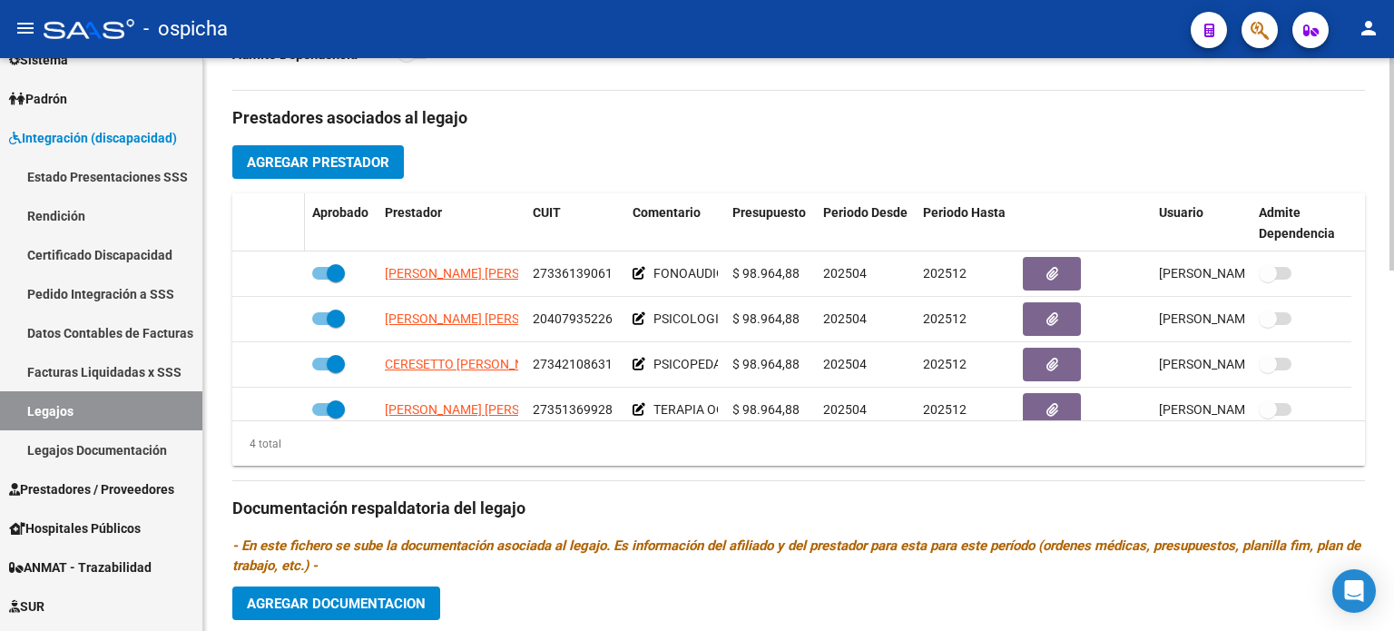
click at [240, 222] on datatable-header-cell at bounding box center [268, 223] width 73 height 60
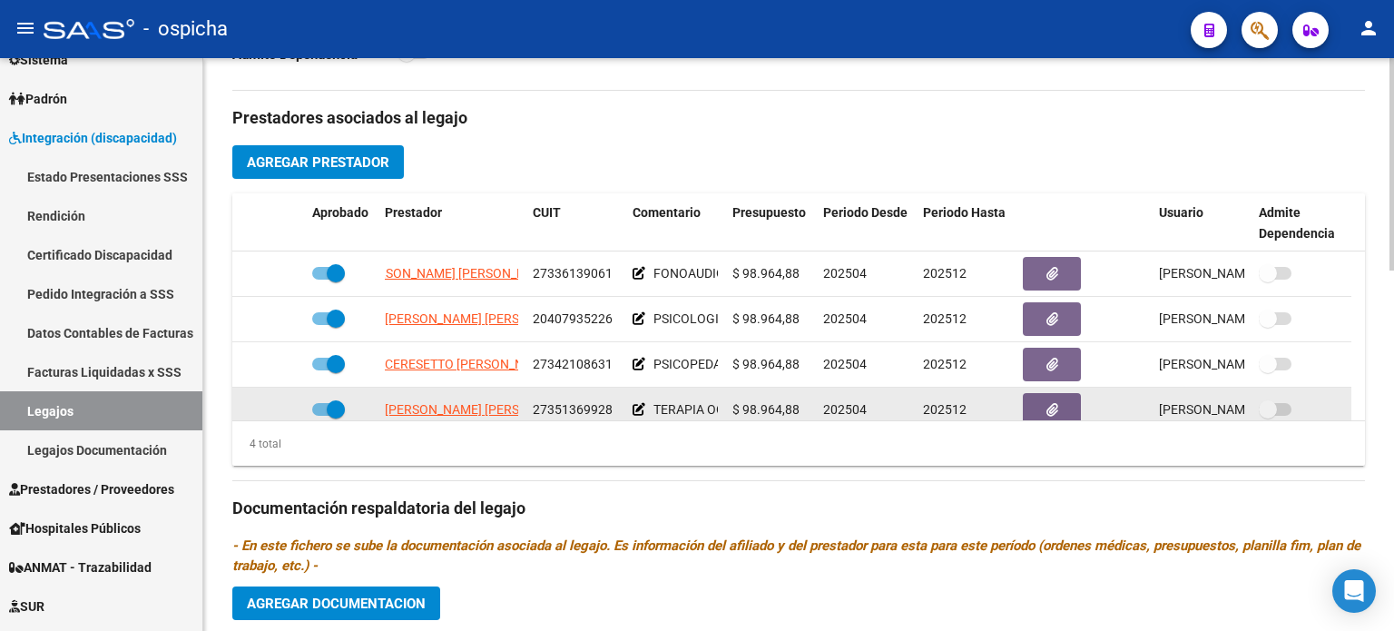
scroll to position [18, 0]
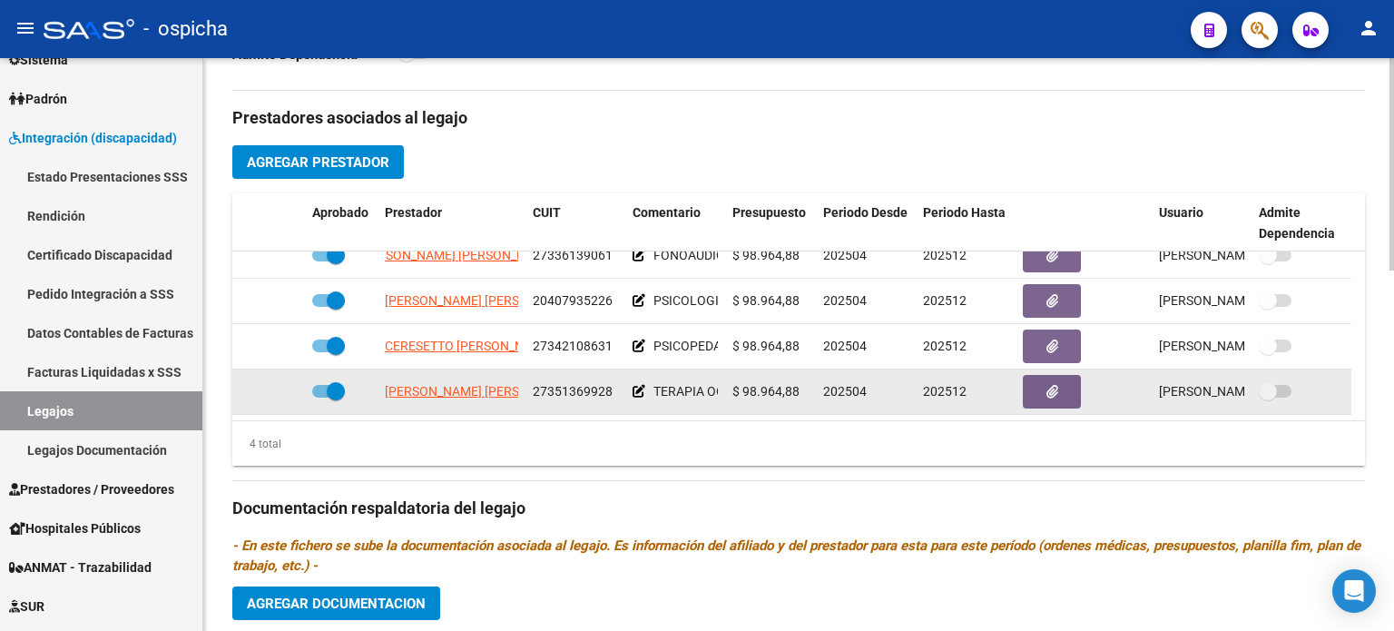
drag, startPoint x: 388, startPoint y: 270, endPoint x: 741, endPoint y: 388, distance: 371.4
click at [741, 388] on datatable-scroller "[PERSON_NAME] [PERSON_NAME] 27336139061 FONOAUDIOLOGIA 8 SES MENSUALES $ 98.964…" at bounding box center [798, 324] width 1133 height 182
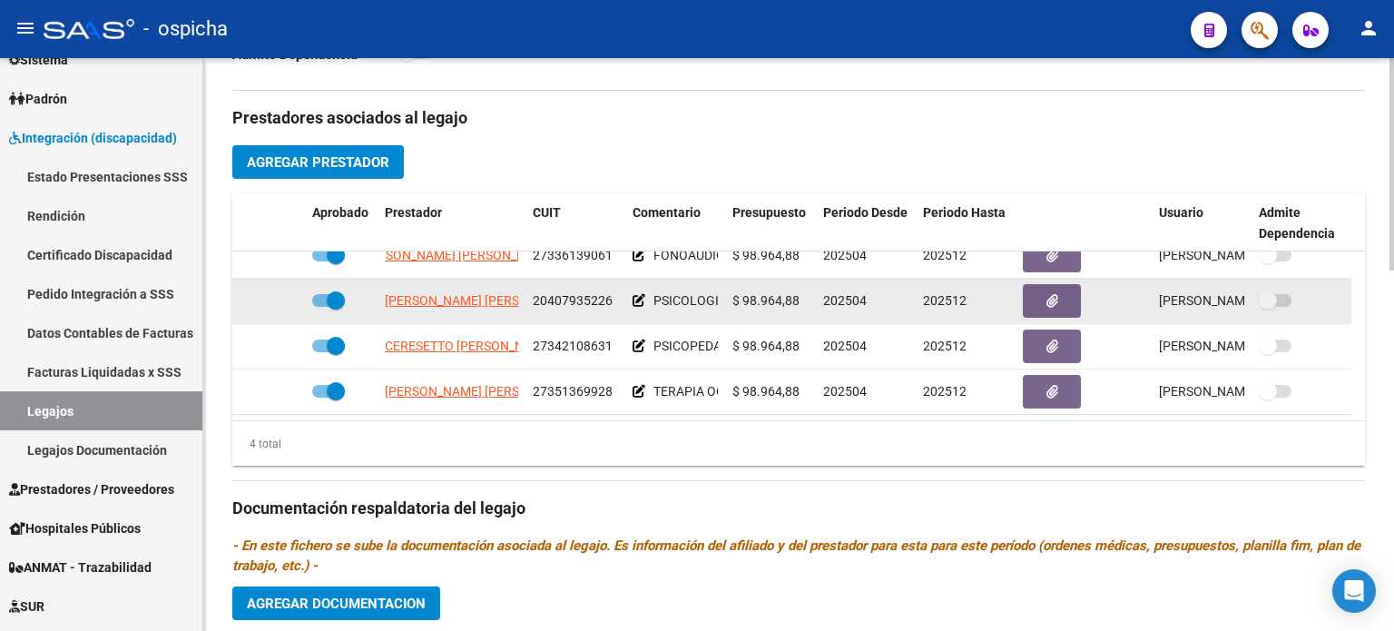
copy datatable-scroller "OMARIVA [PERSON_NAME] [PERSON_NAME] 27336139061 FONOAUDIOLOGIA 8 SES MENSUALES …"
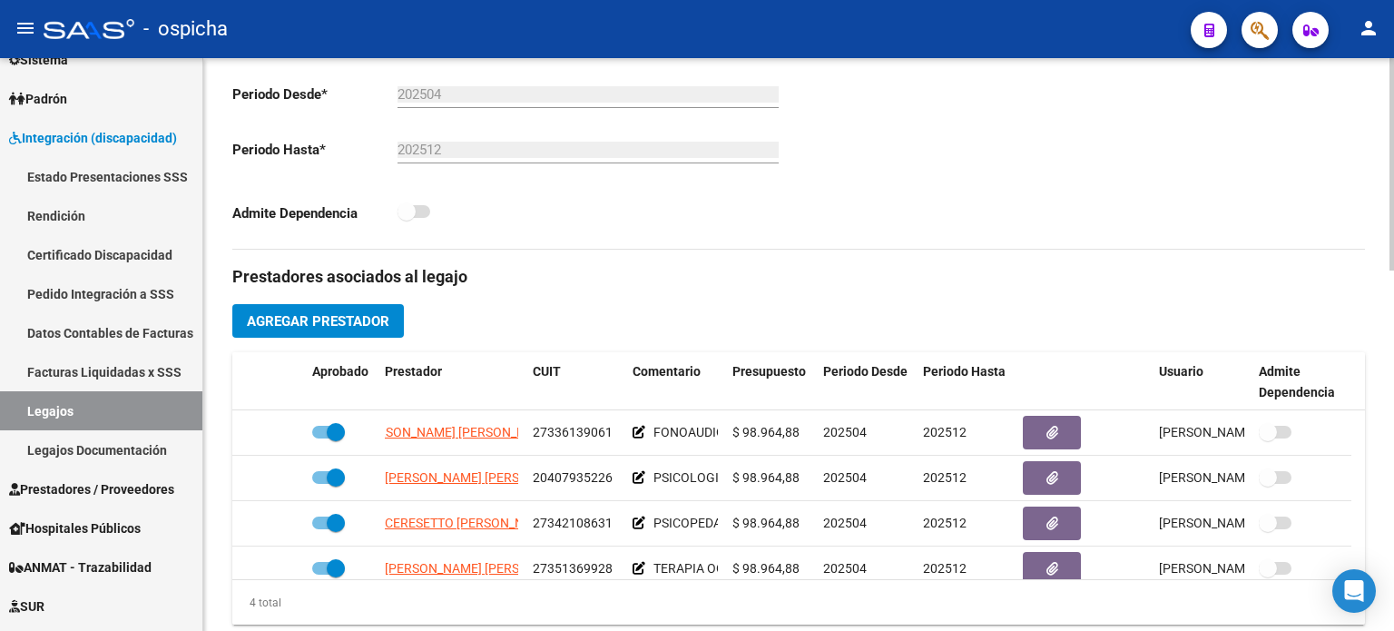
scroll to position [545, 0]
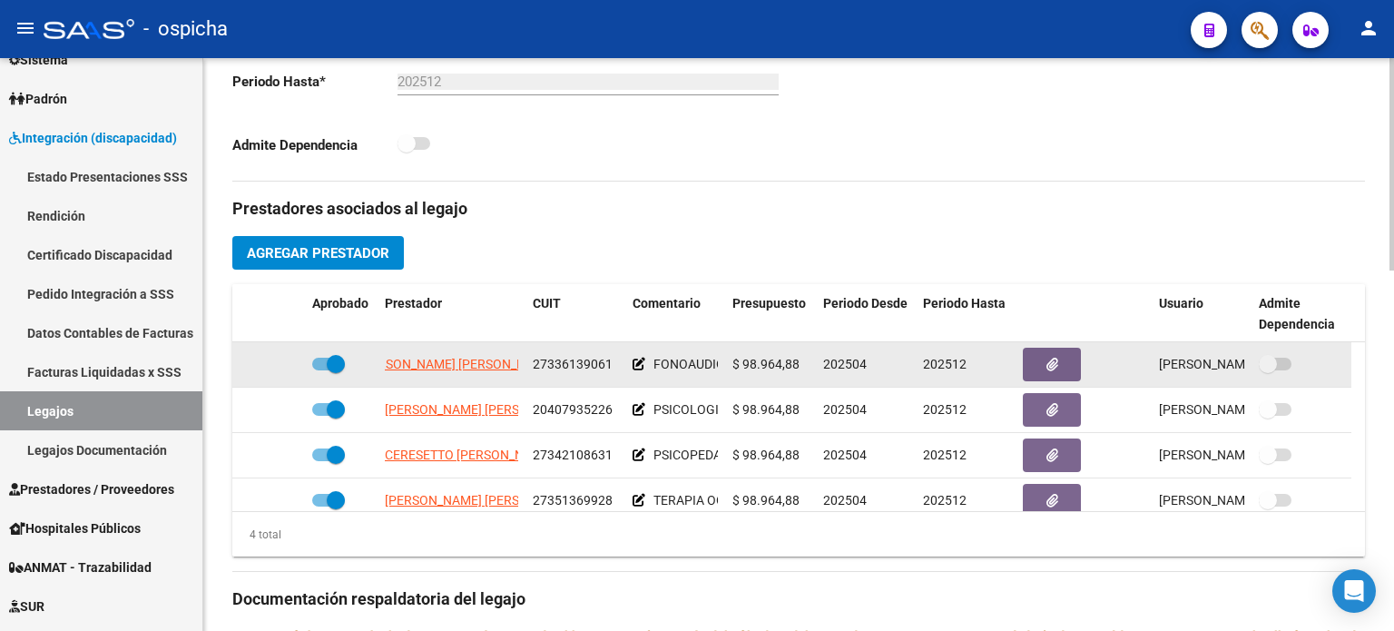
click at [369, 362] on div at bounding box center [341, 365] width 58 height 24
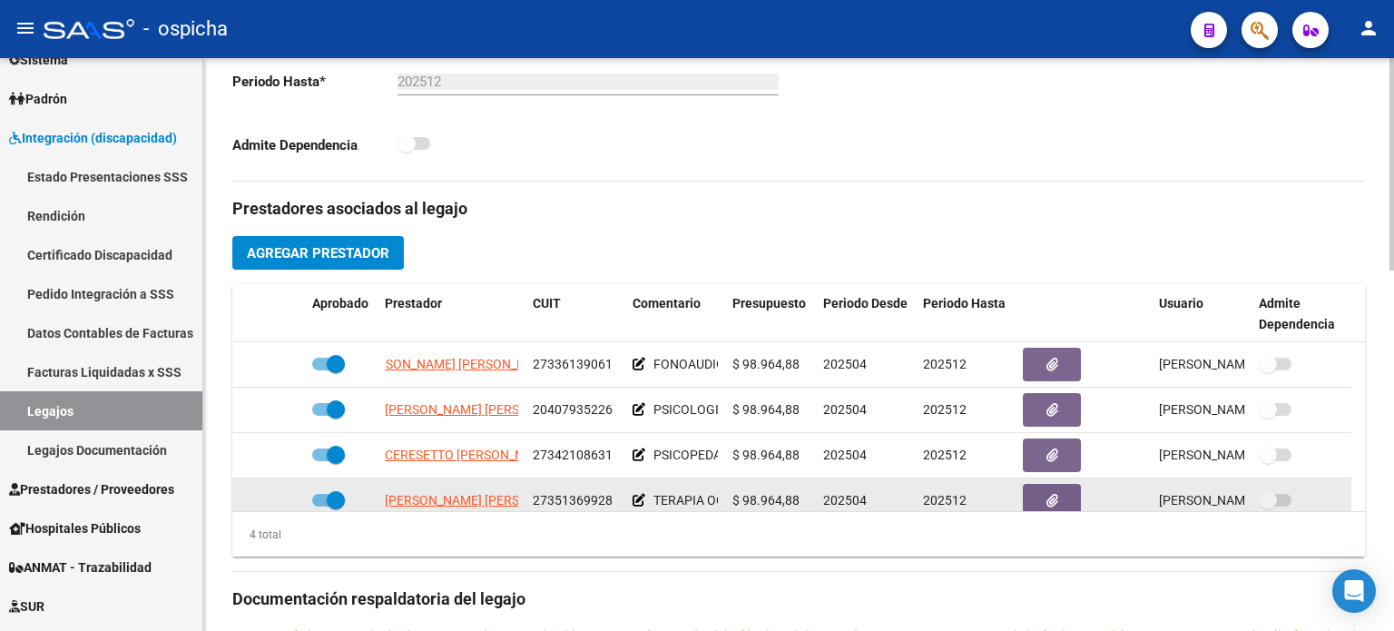
scroll to position [18, 0]
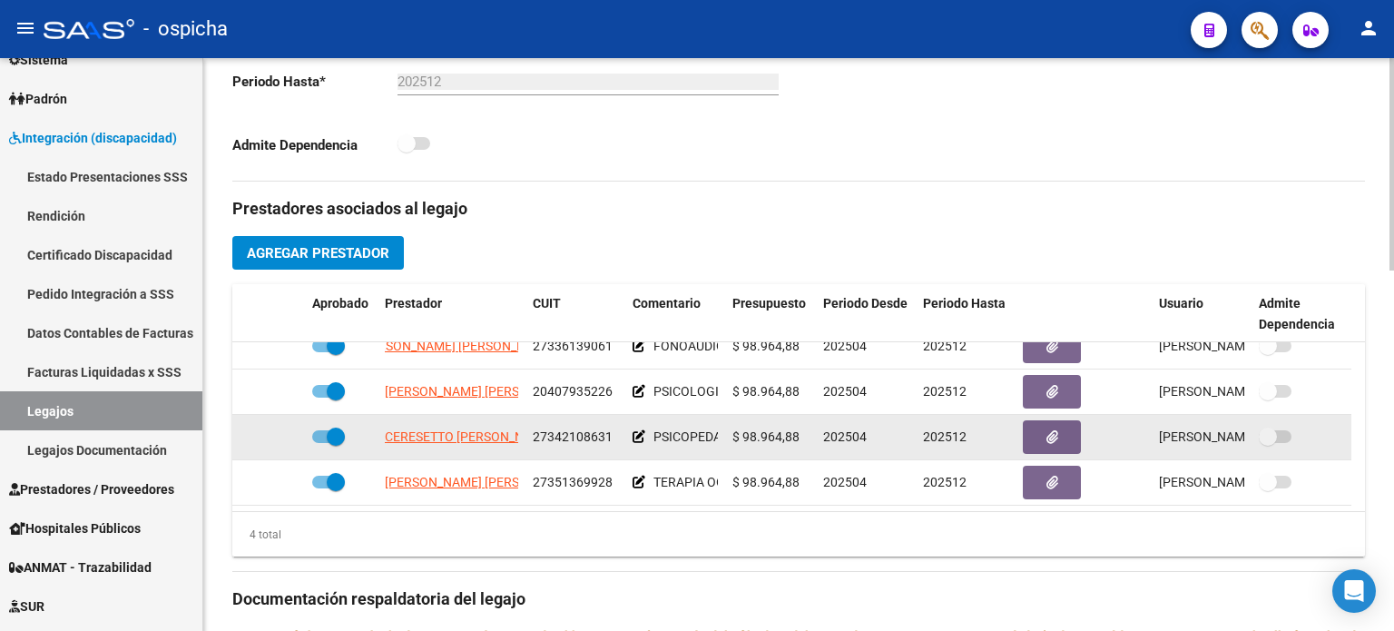
drag, startPoint x: 378, startPoint y: 358, endPoint x: 462, endPoint y: 421, distance: 104.9
click at [758, 488] on datatable-scroller "[PERSON_NAME] [PERSON_NAME] 27336139061 FONOAUDIOLOGIA 8 SES MENSUALES $ 98.964…" at bounding box center [798, 415] width 1133 height 182
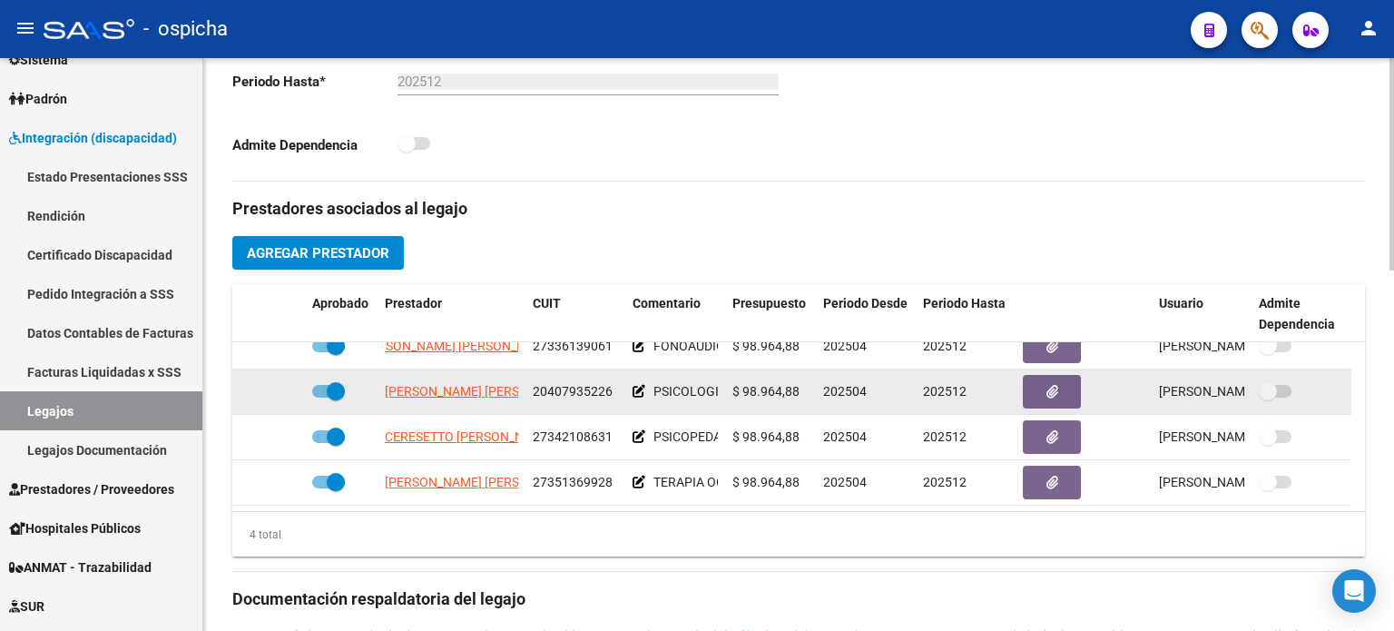
copy datatable-scroller "[PERSON_NAME] [PERSON_NAME] 27336139061 FONOAUDIOLOGIA 8 SES MENSUALES $ 98.964…"
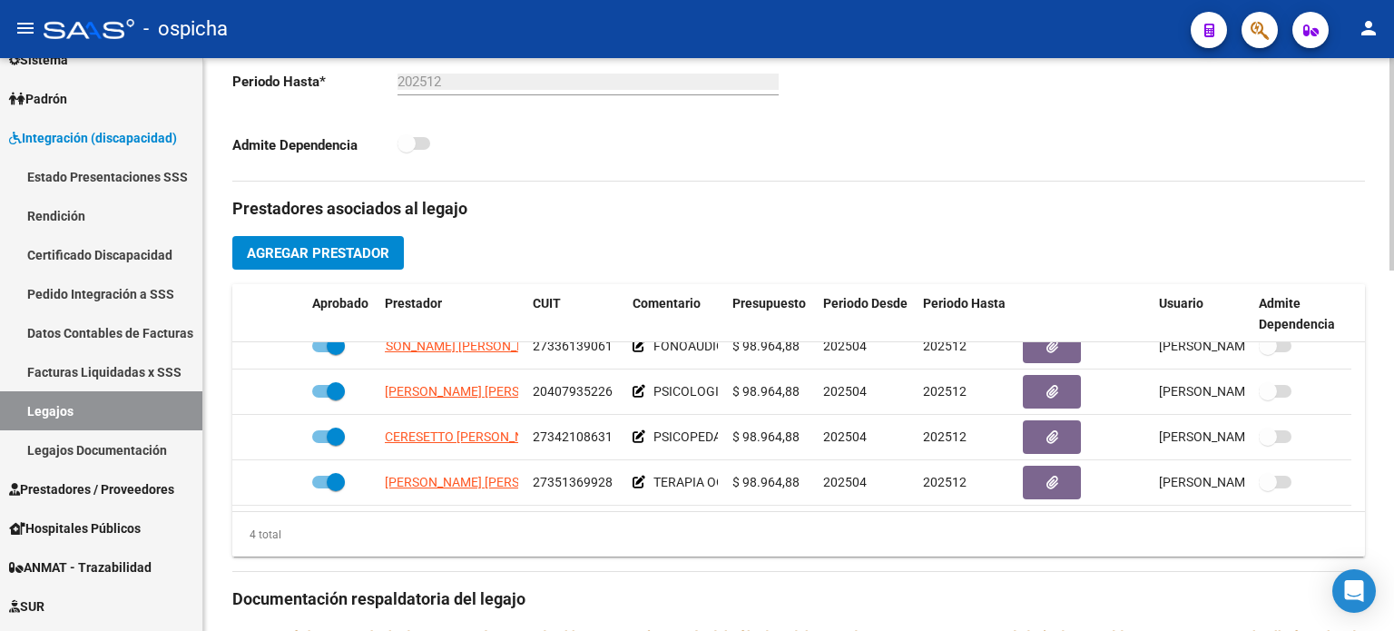
click at [643, 231] on div "Prestadores asociados al legajo Agregar Prestador Aprobado Prestador CUIT Comen…" at bounding box center [798, 597] width 1133 height 831
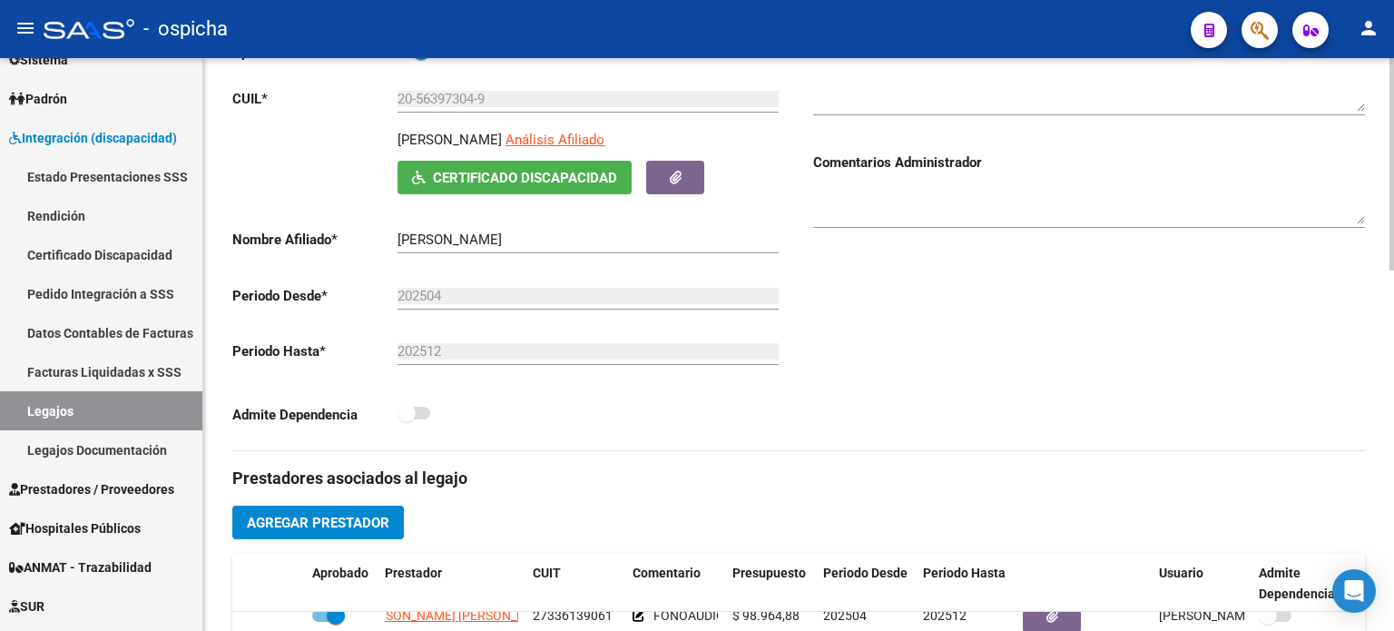
scroll to position [0, 0]
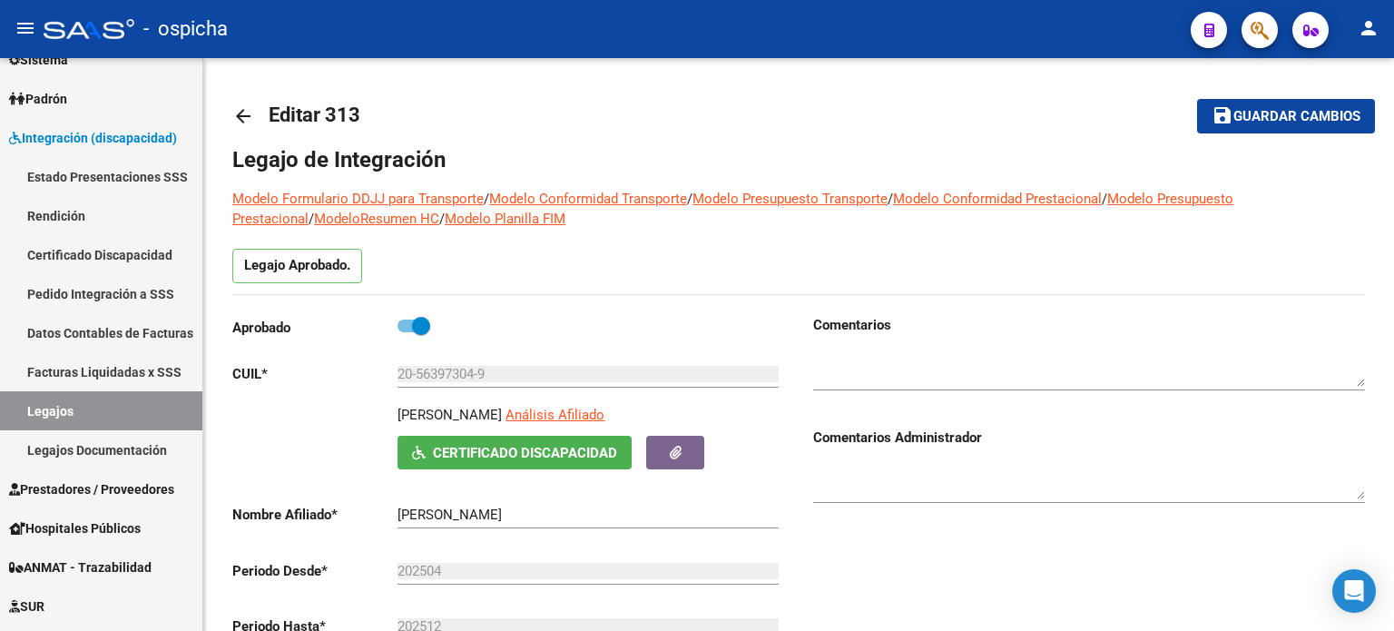
click at [1253, 43] on span "button" at bounding box center [1260, 30] width 18 height 37
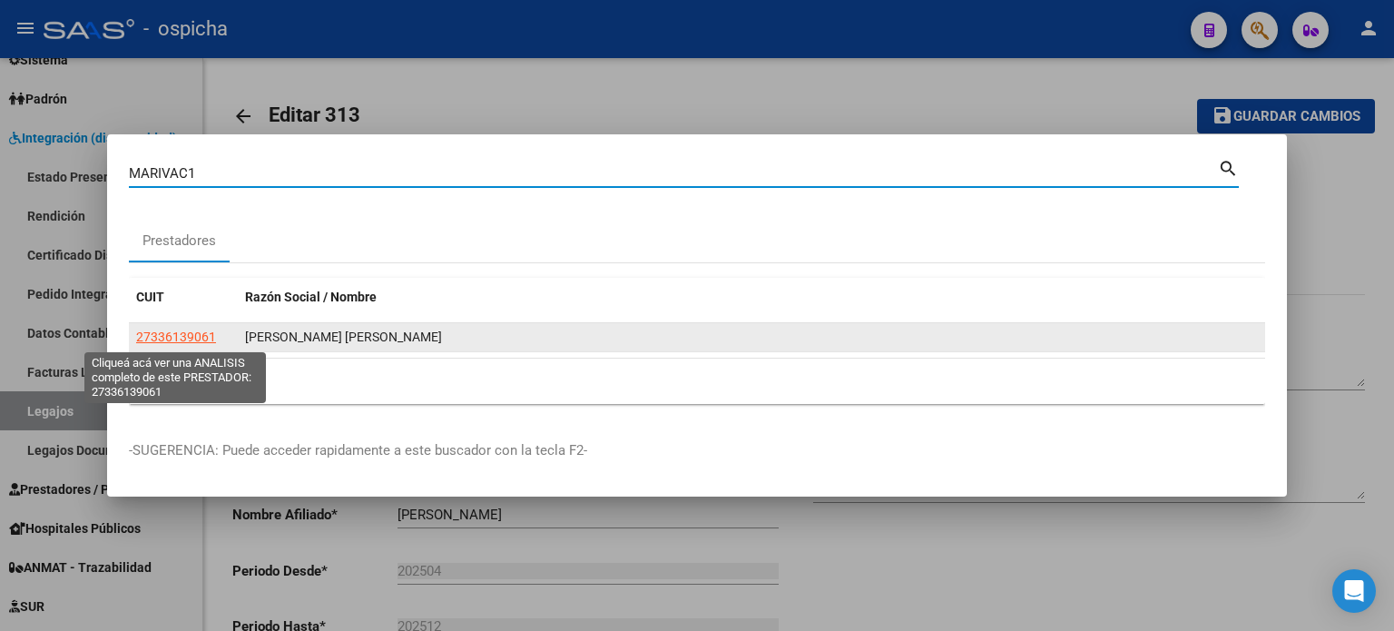
type input "MARIVAC1"
click at [198, 340] on span "27336139061" at bounding box center [176, 336] width 80 height 15
type textarea "27336139061"
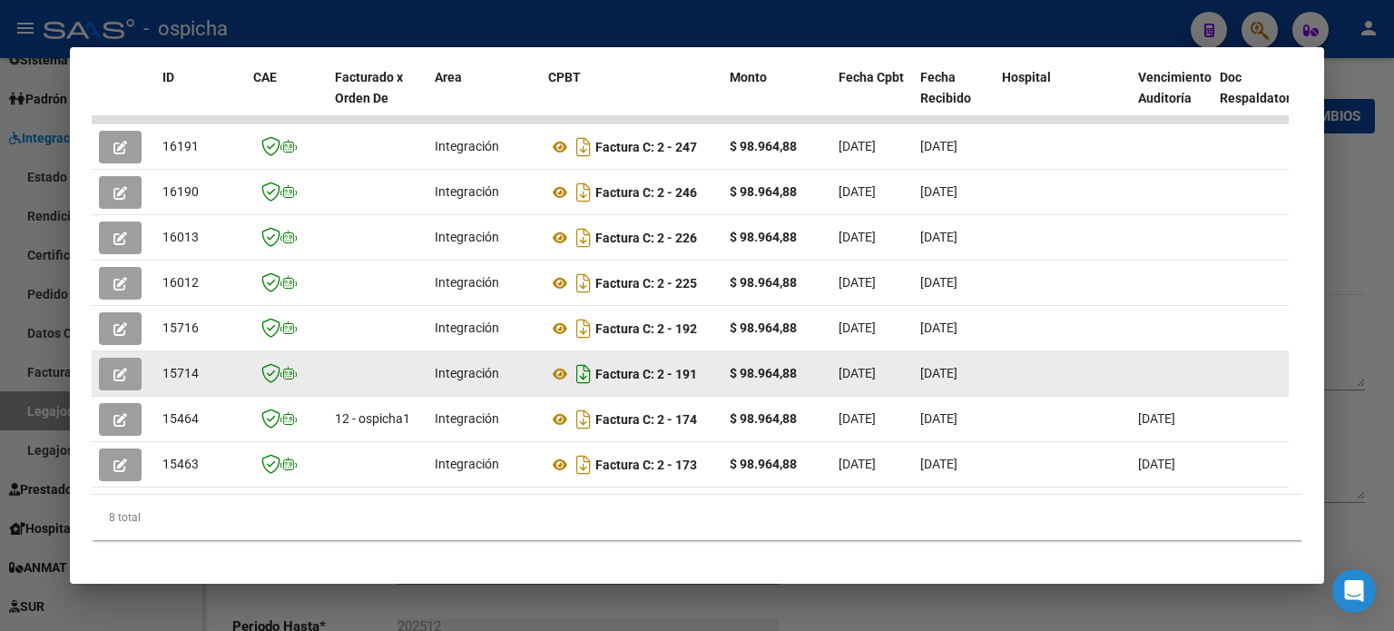
scroll to position [454, 0]
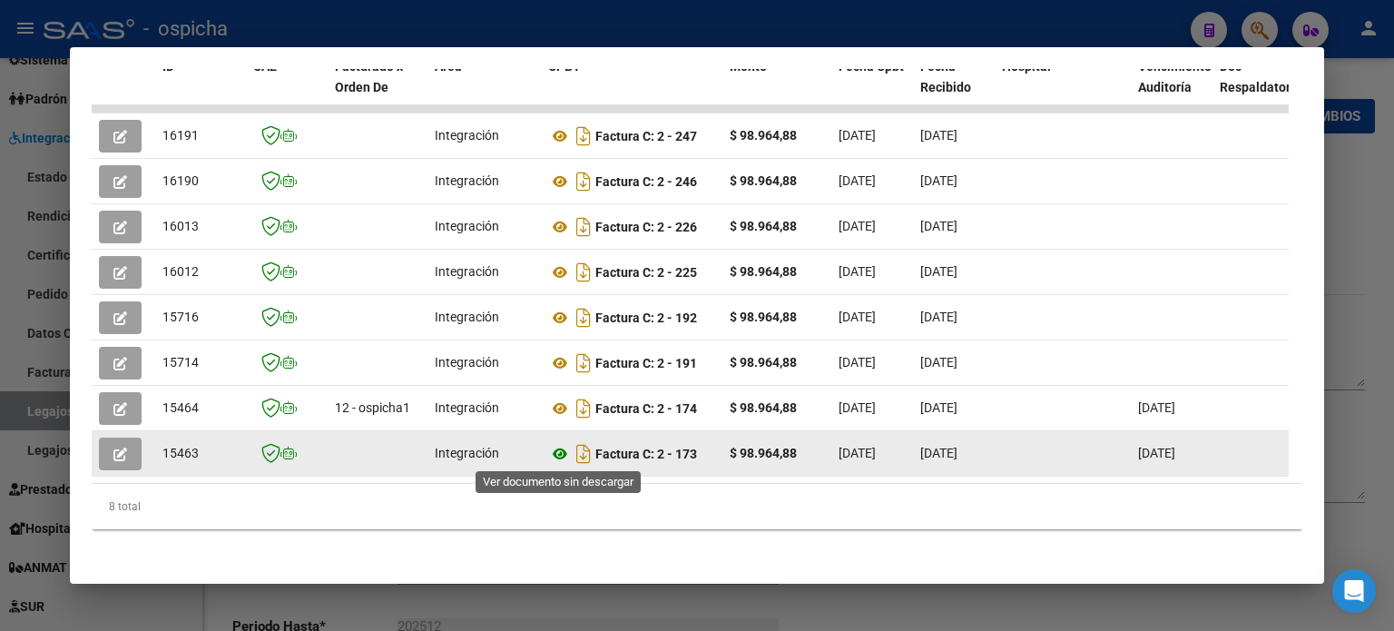
click at [564, 454] on icon at bounding box center [560, 454] width 24 height 22
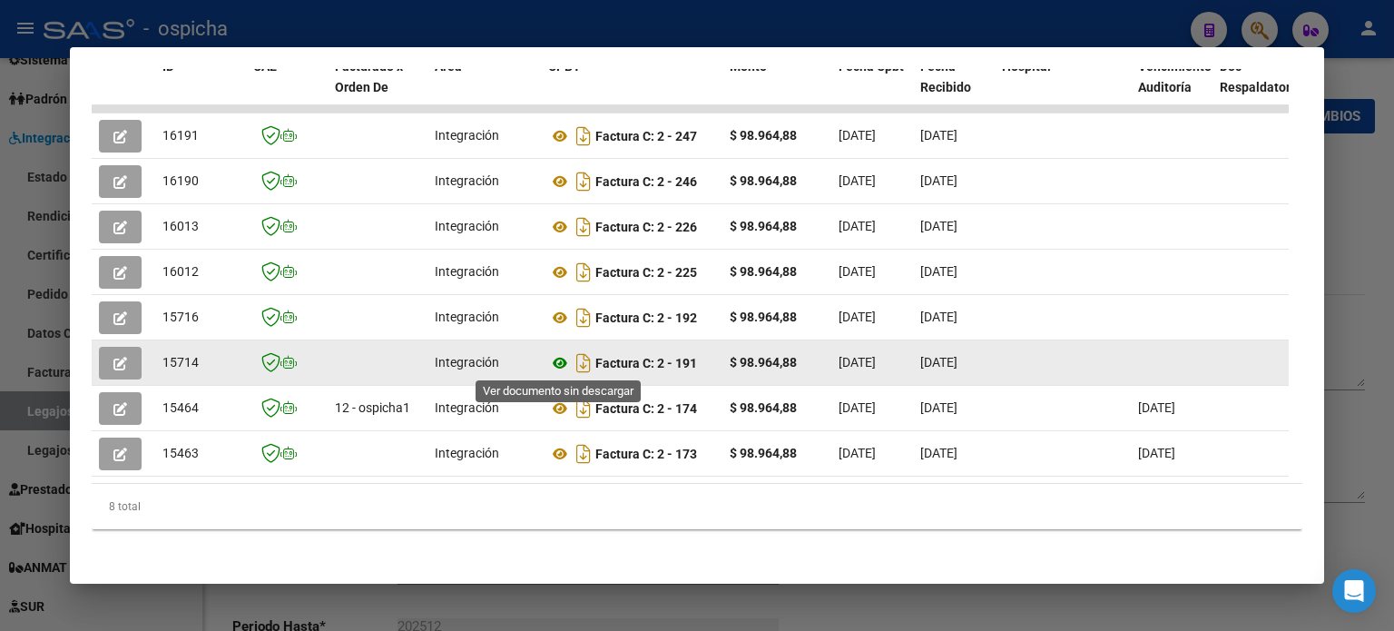
click at [557, 359] on icon at bounding box center [560, 363] width 24 height 22
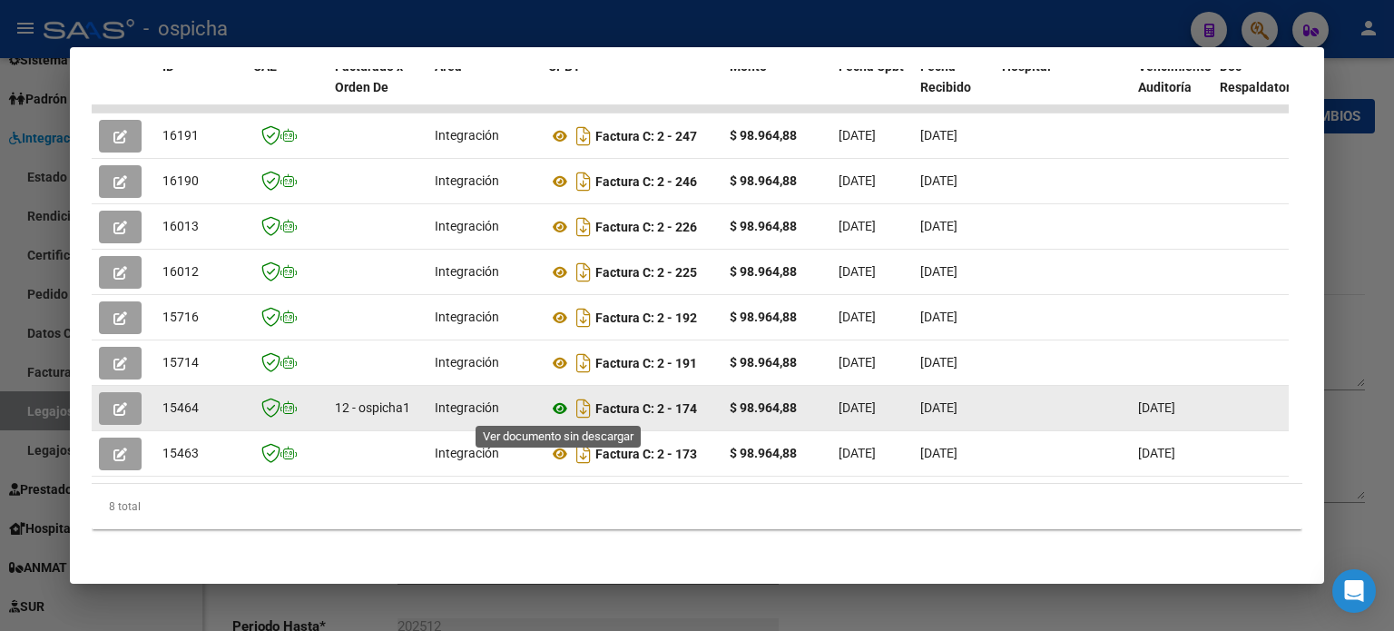
click at [565, 406] on icon at bounding box center [560, 409] width 24 height 22
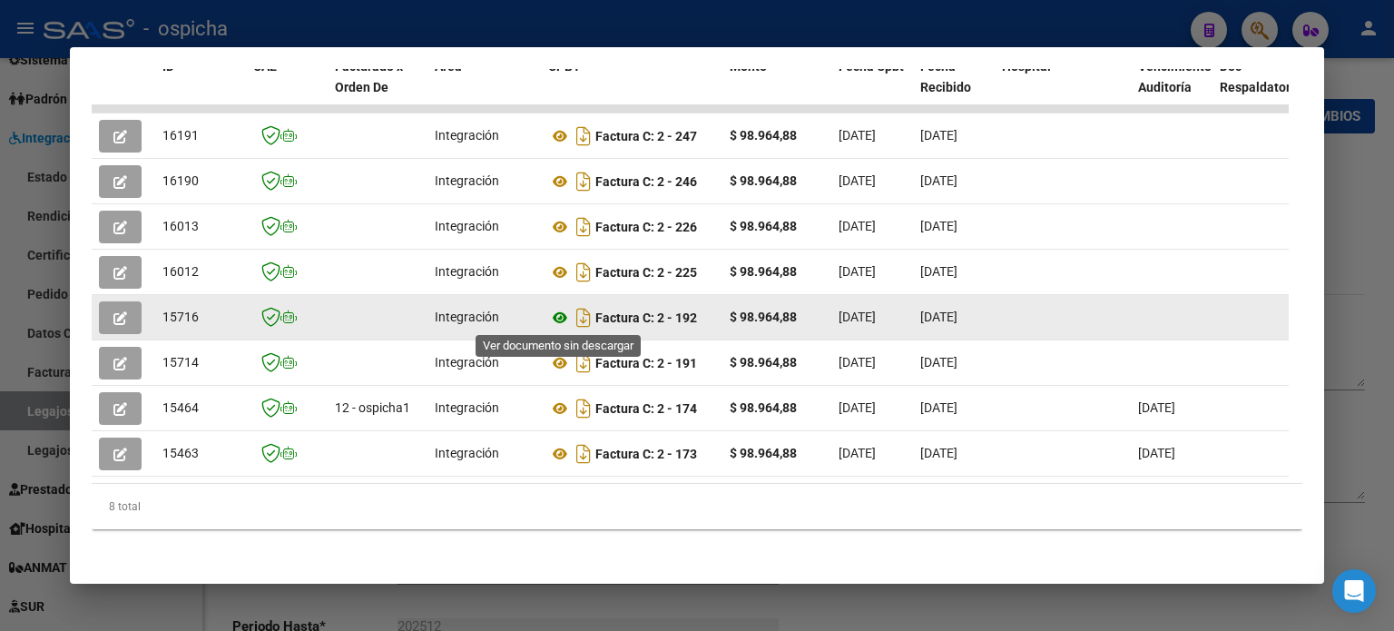
click at [559, 319] on icon at bounding box center [560, 318] width 24 height 22
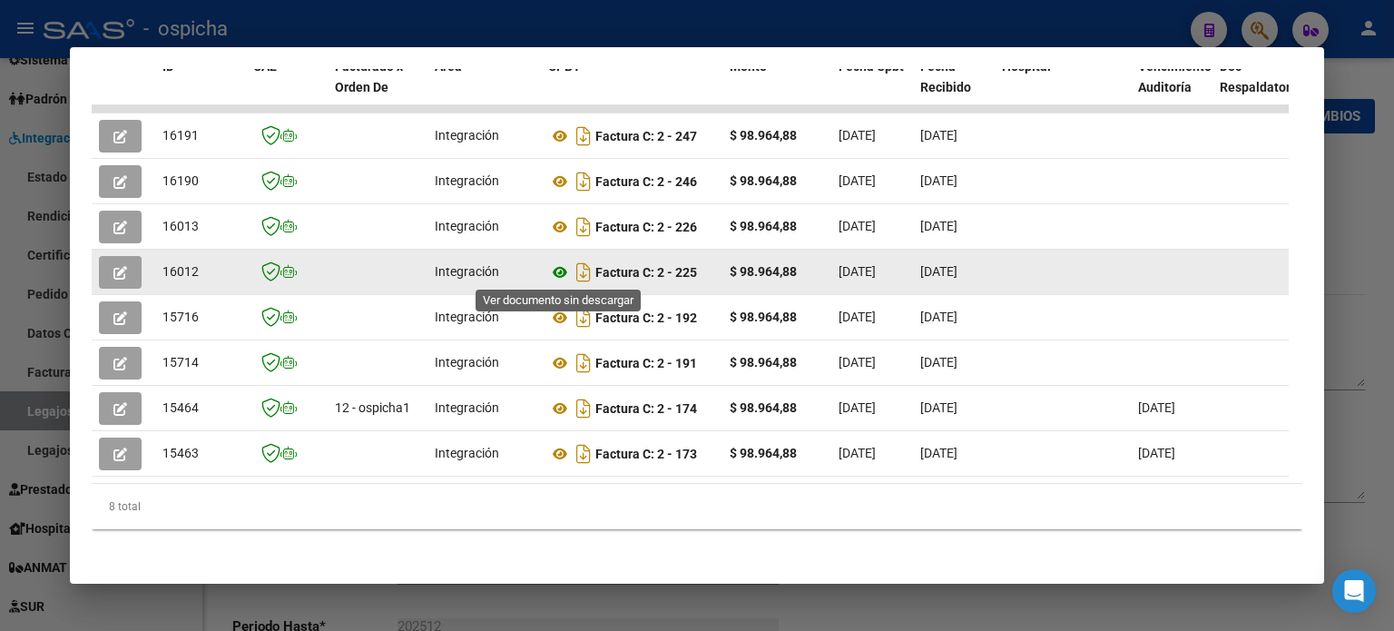
click at [565, 275] on icon at bounding box center [560, 272] width 24 height 22
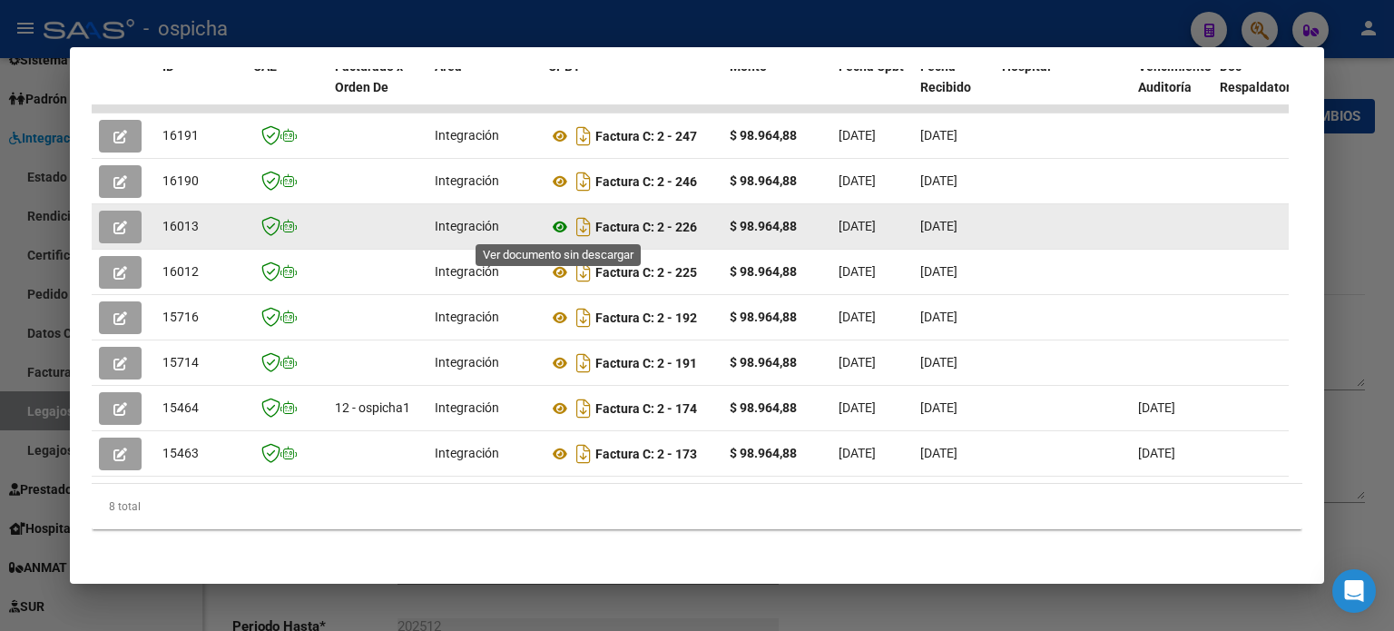
click at [562, 224] on icon at bounding box center [560, 227] width 24 height 22
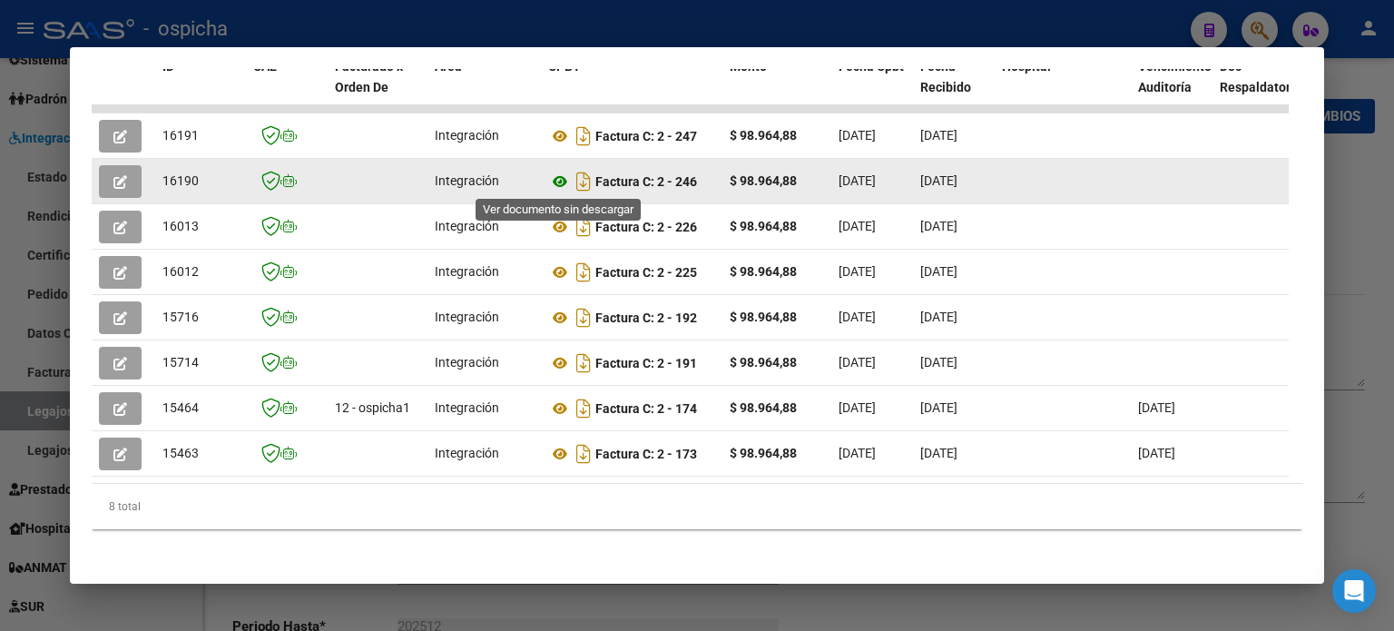
click at [565, 182] on icon at bounding box center [560, 182] width 24 height 22
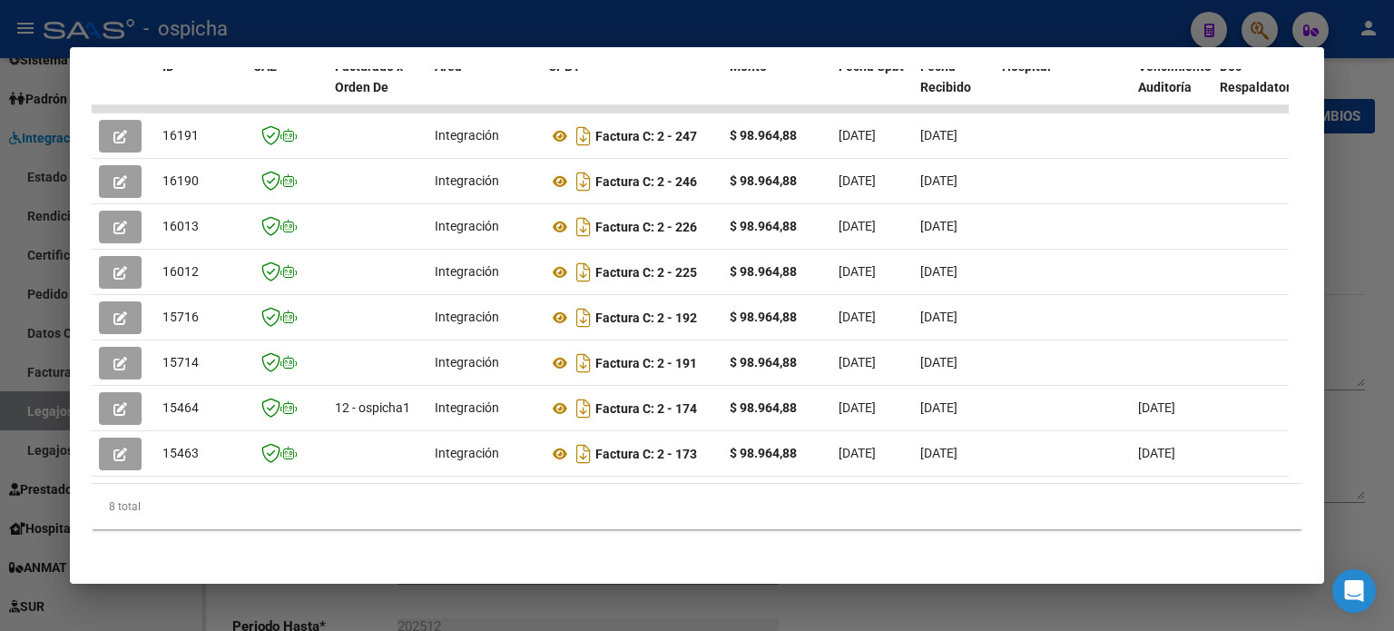
click at [1359, 201] on div at bounding box center [697, 315] width 1394 height 631
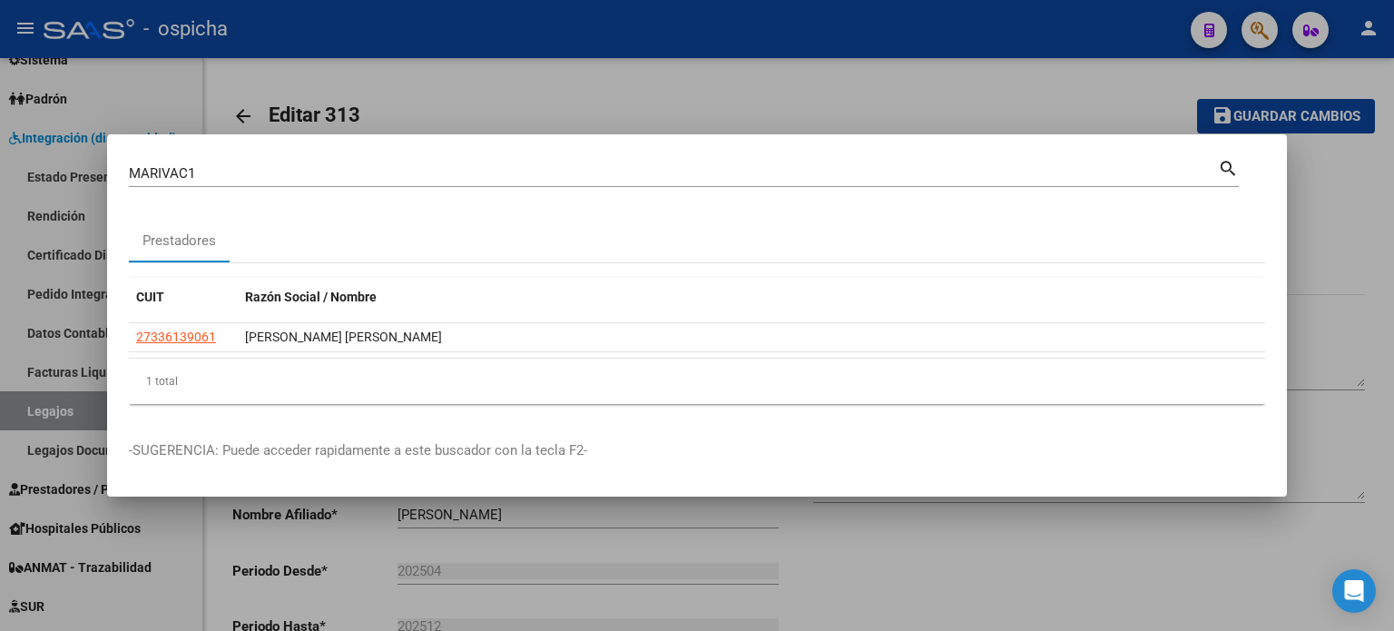
click at [211, 175] on input "MARIVAC1" at bounding box center [673, 173] width 1089 height 16
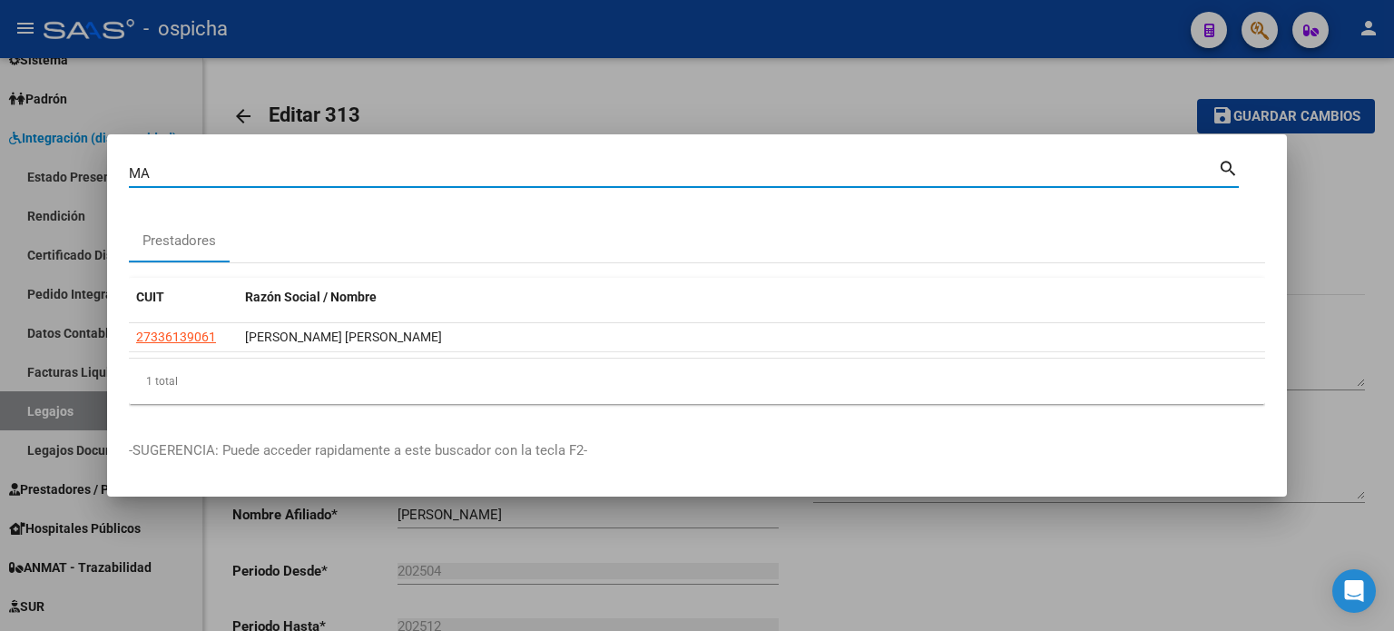
type input "M"
type input "CERESETTO"
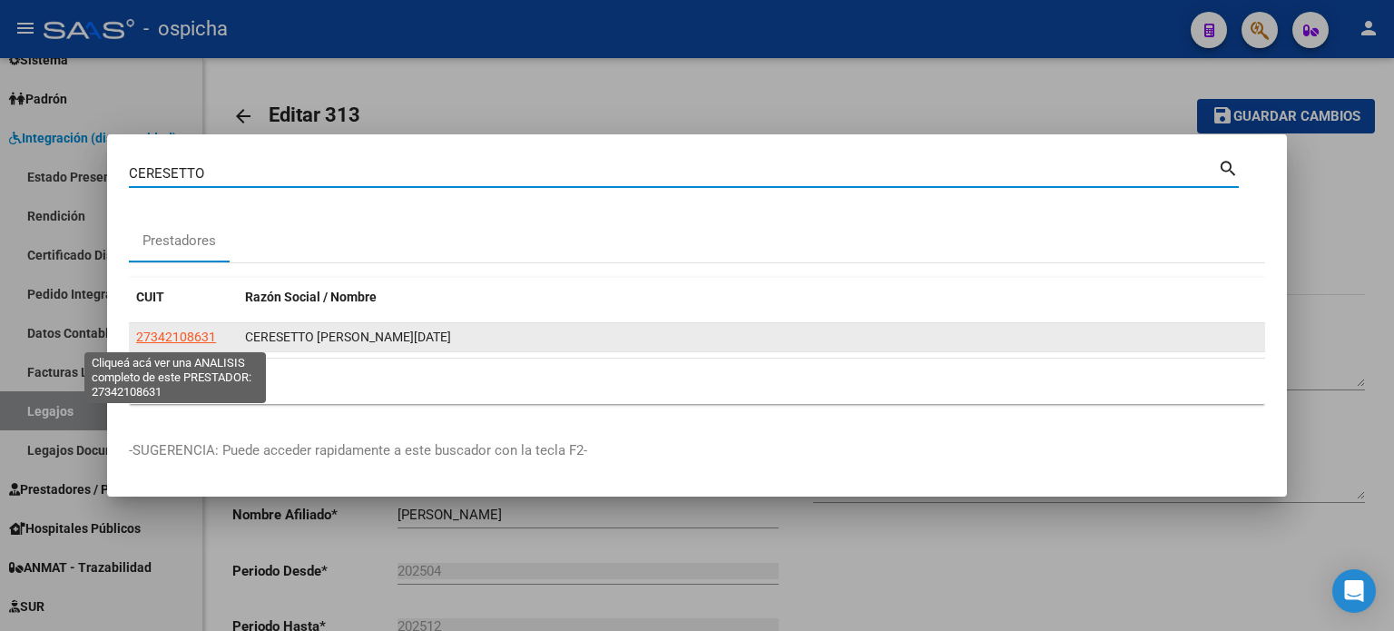
click at [193, 337] on span "27342108631" at bounding box center [176, 336] width 80 height 15
type textarea "27342108631"
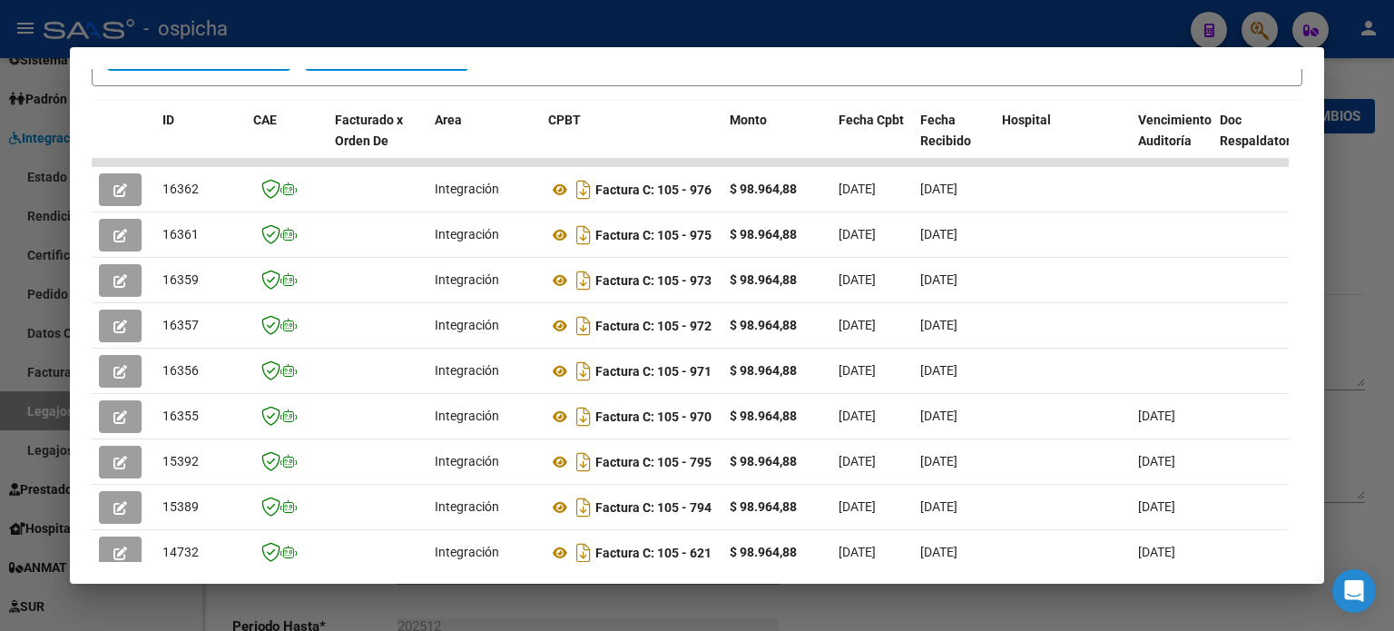
scroll to position [444, 0]
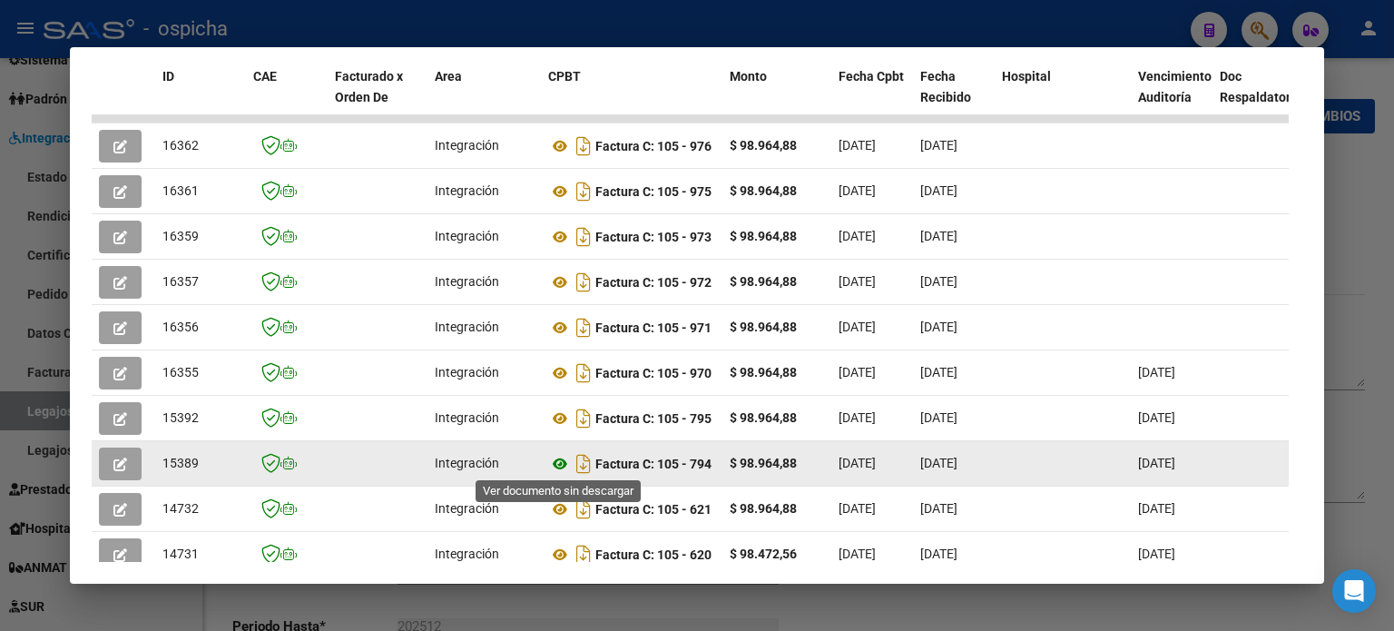
click at [563, 460] on icon at bounding box center [560, 464] width 24 height 22
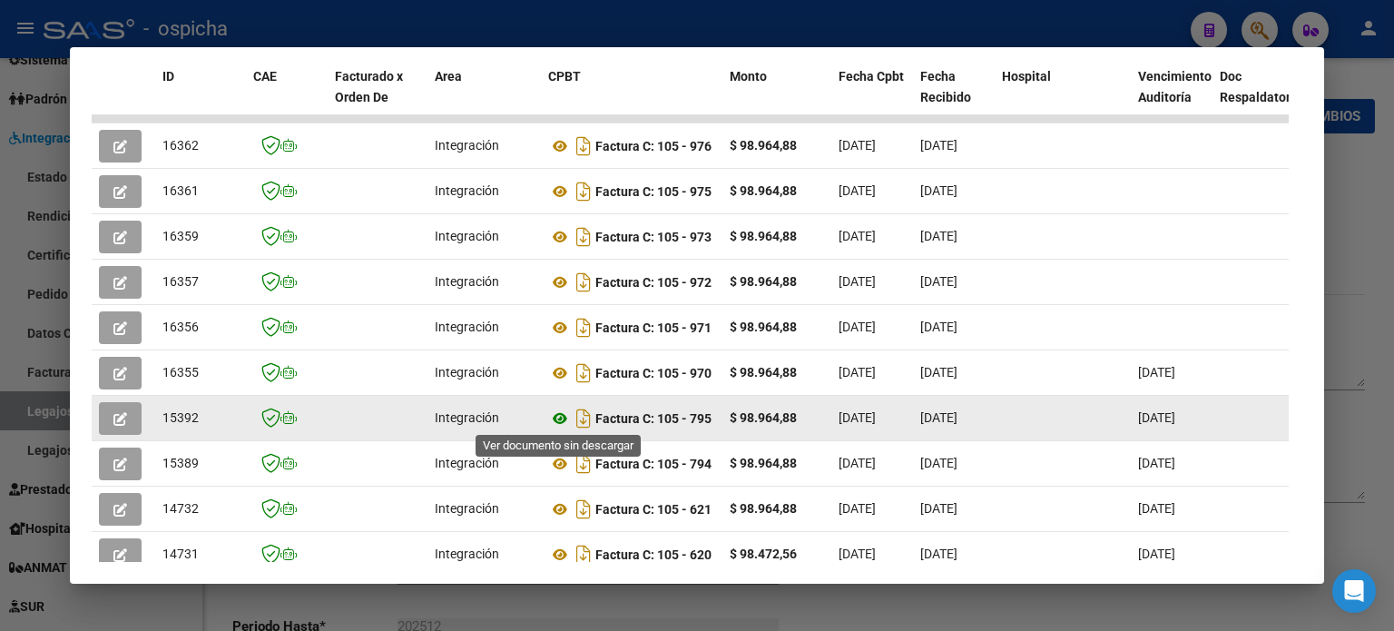
click at [561, 417] on icon at bounding box center [560, 419] width 24 height 22
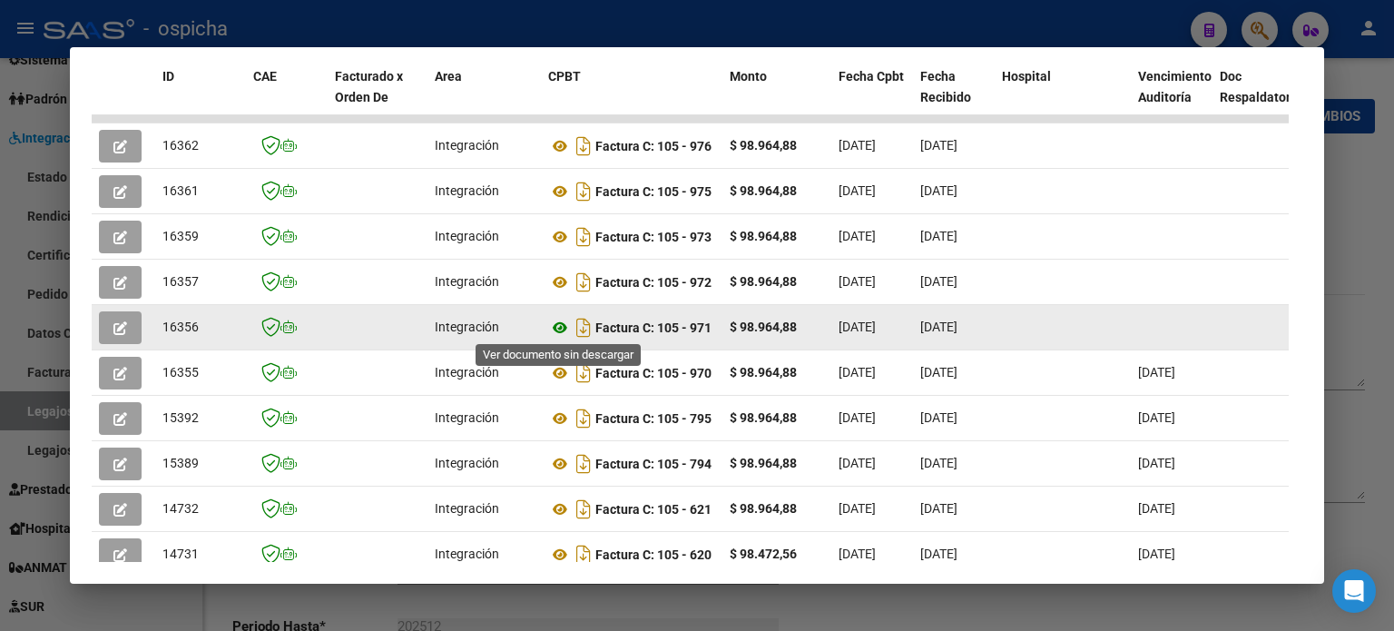
click at [560, 329] on icon at bounding box center [560, 328] width 24 height 22
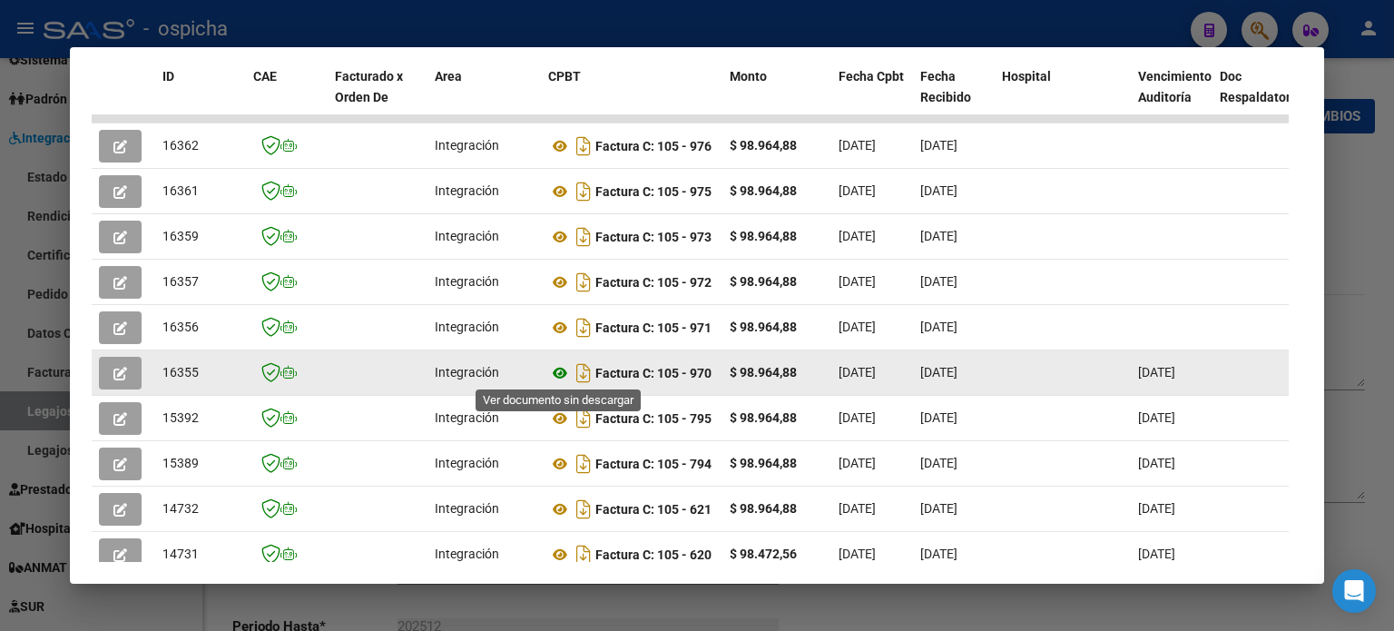
click at [554, 369] on icon at bounding box center [560, 373] width 24 height 22
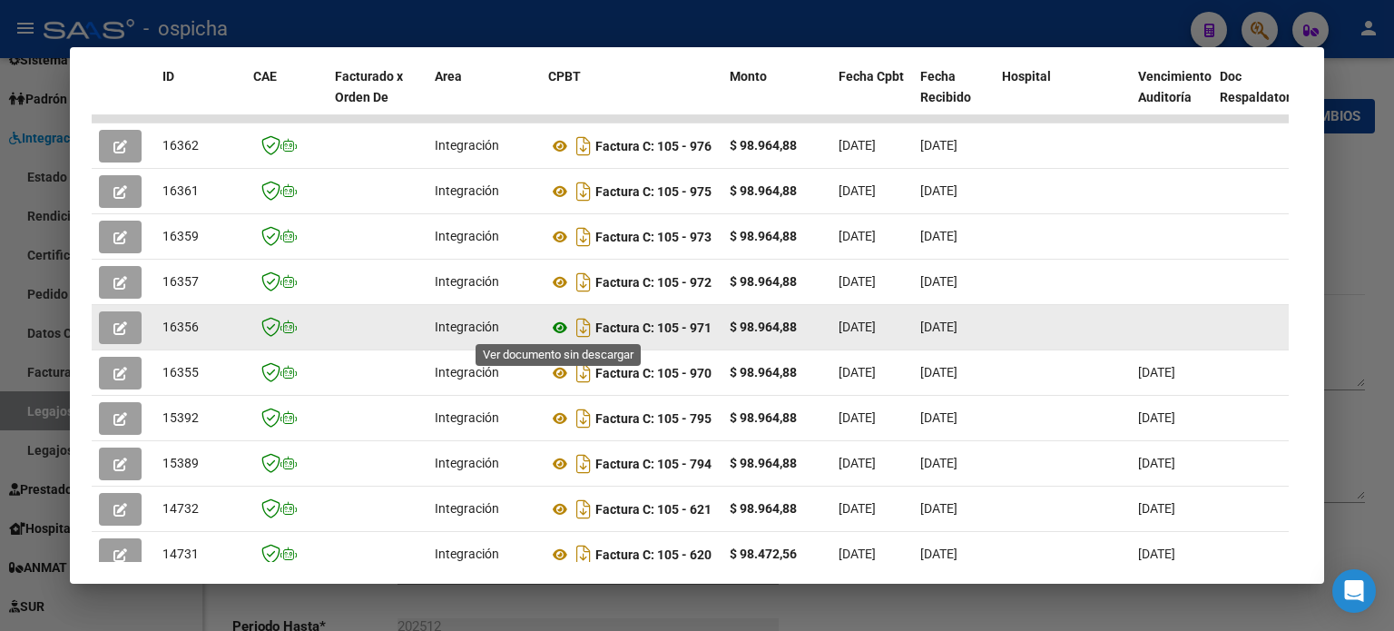
click at [560, 327] on icon at bounding box center [560, 328] width 24 height 22
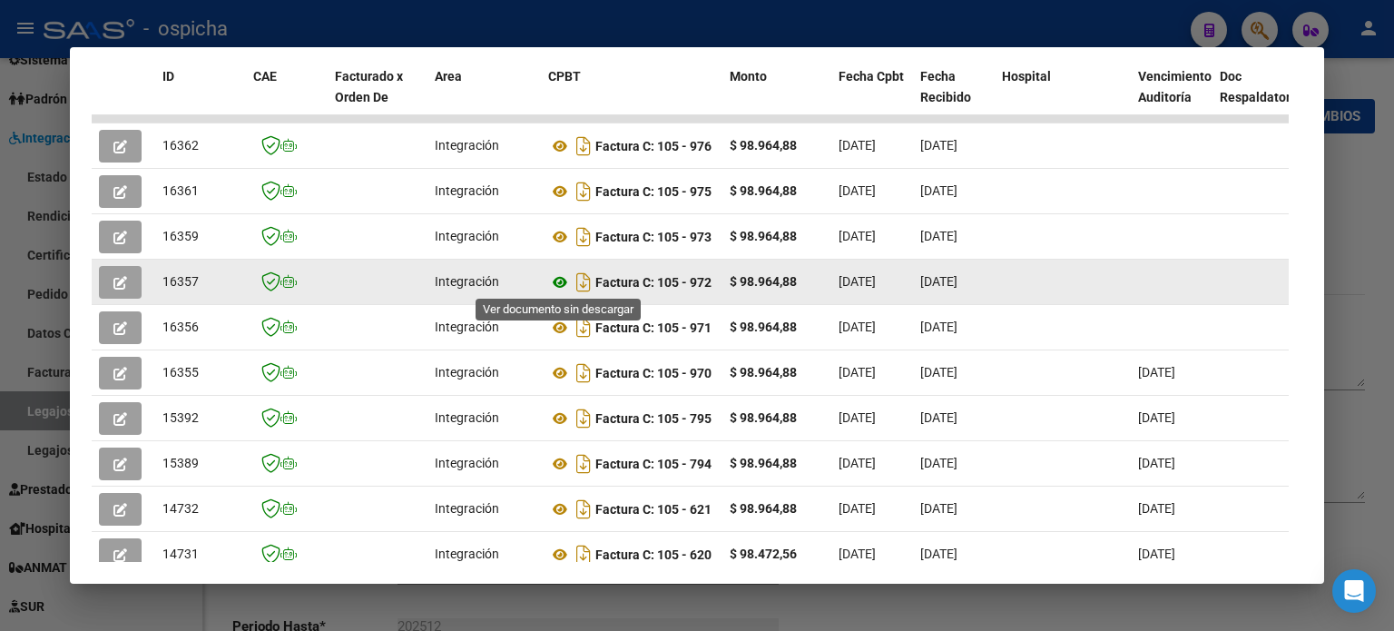
click at [559, 282] on icon at bounding box center [560, 282] width 24 height 22
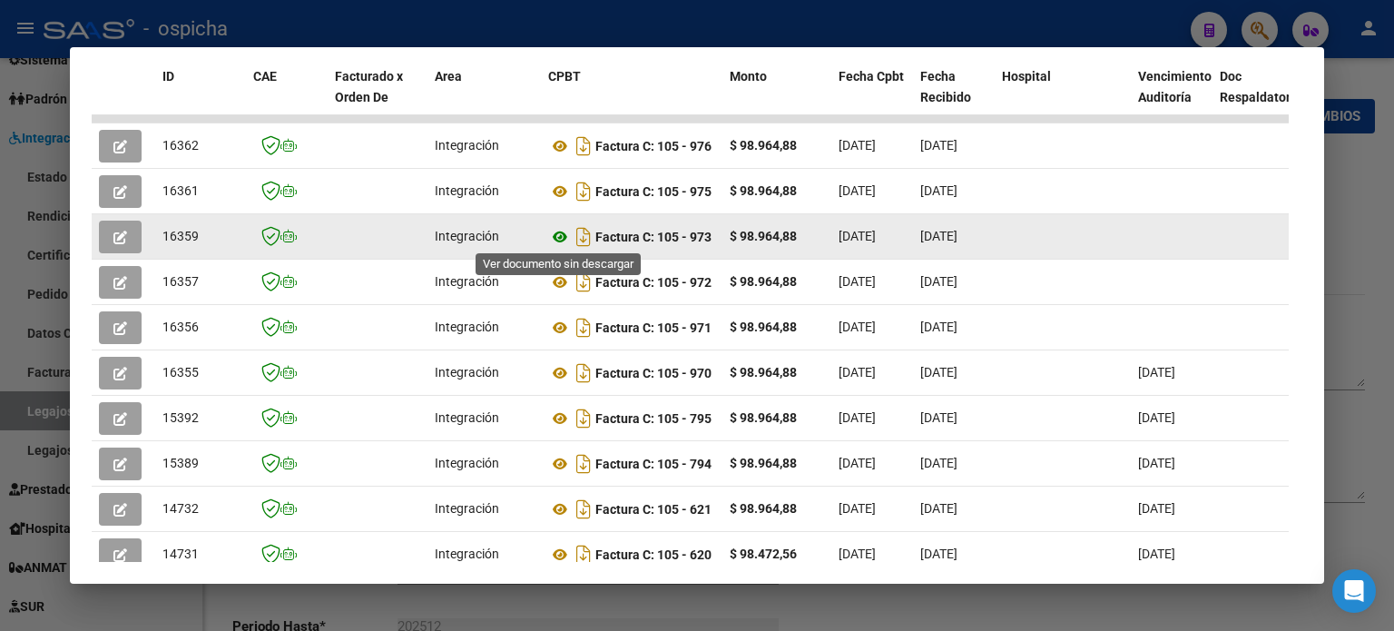
click at [561, 238] on icon at bounding box center [560, 237] width 24 height 22
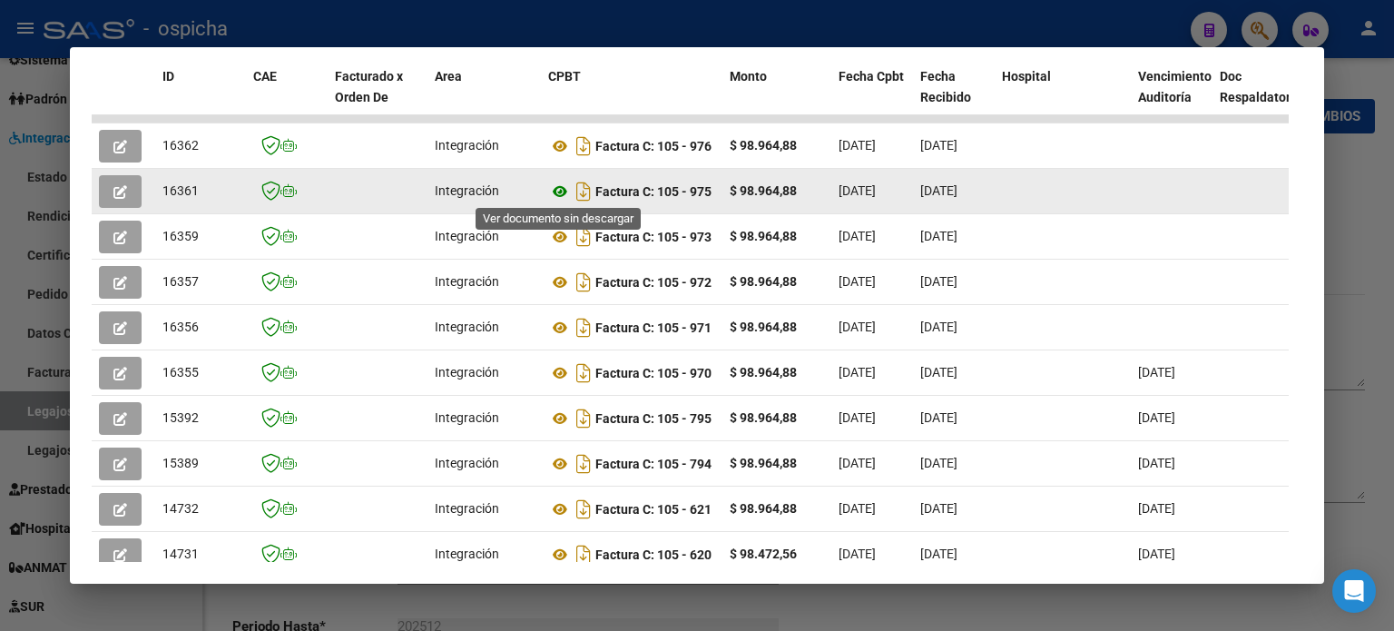
click at [561, 188] on icon at bounding box center [560, 192] width 24 height 22
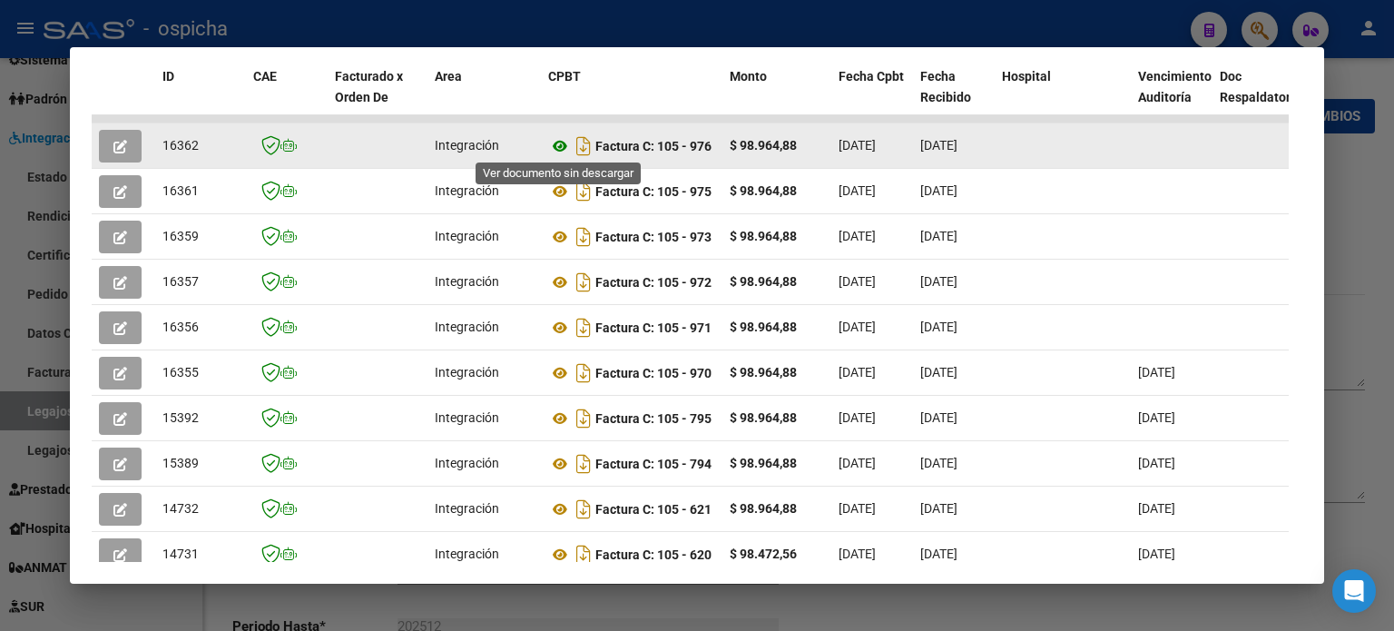
click at [563, 143] on icon at bounding box center [560, 146] width 24 height 22
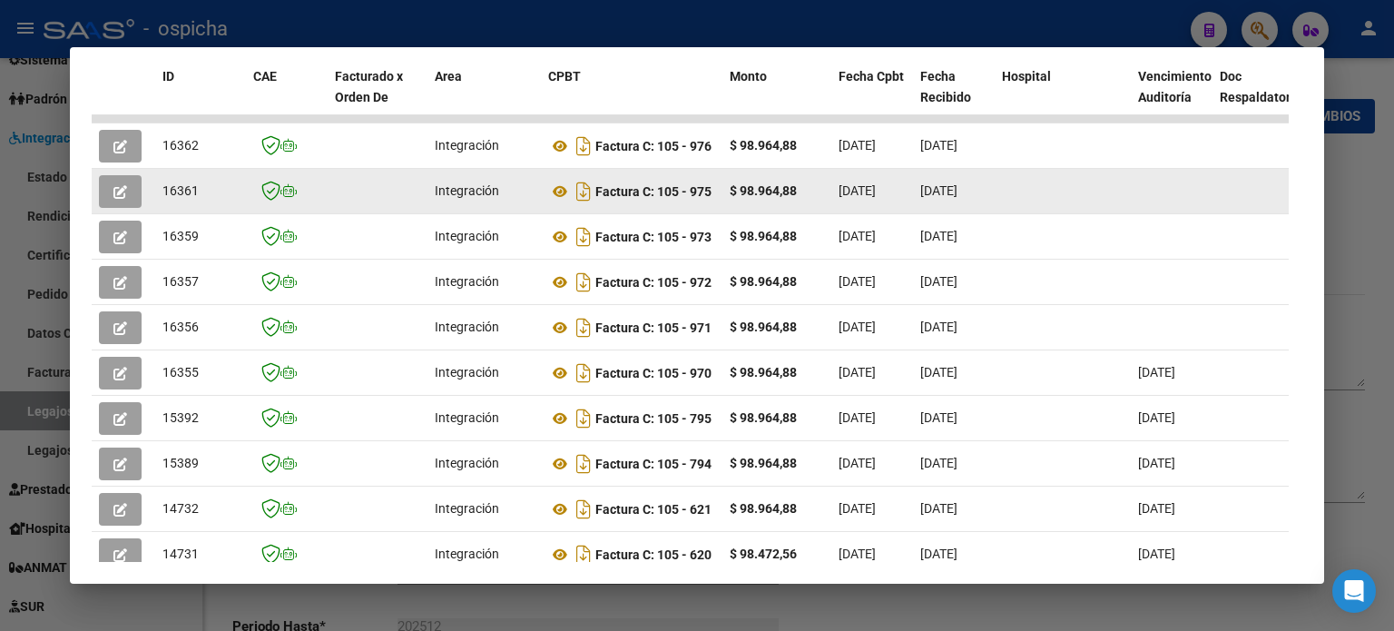
scroll to position [353, 0]
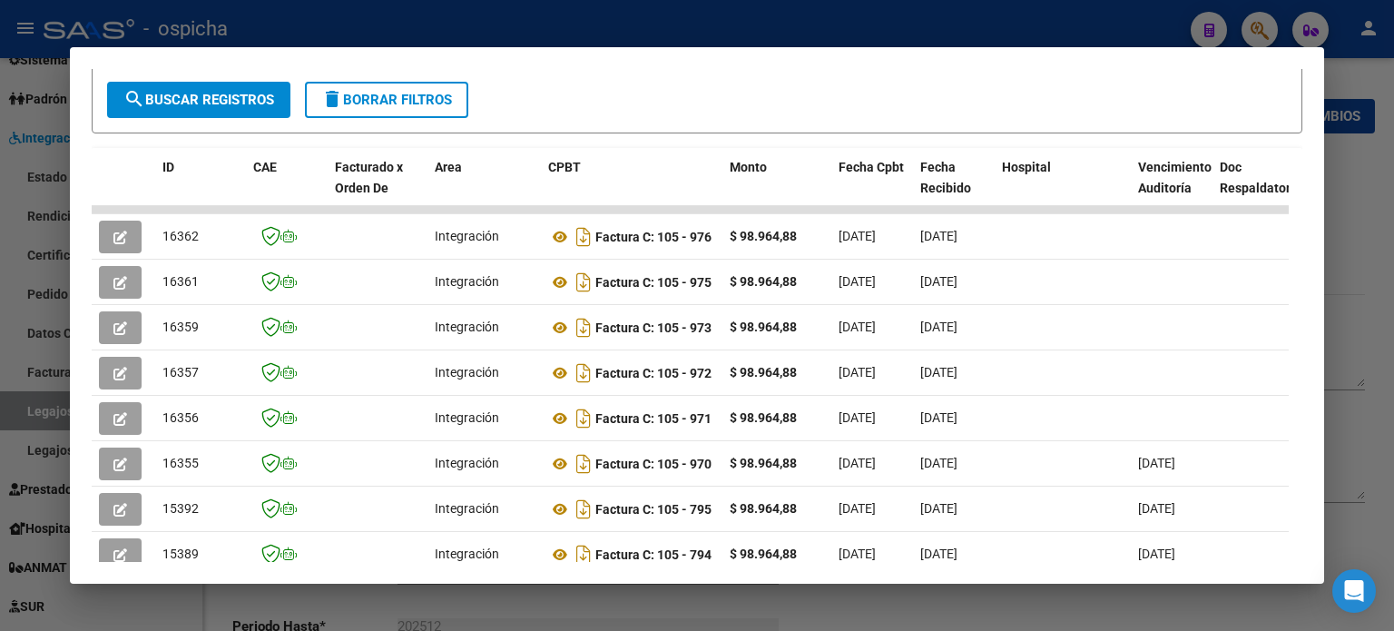
click at [1262, 31] on div at bounding box center [697, 315] width 1394 height 631
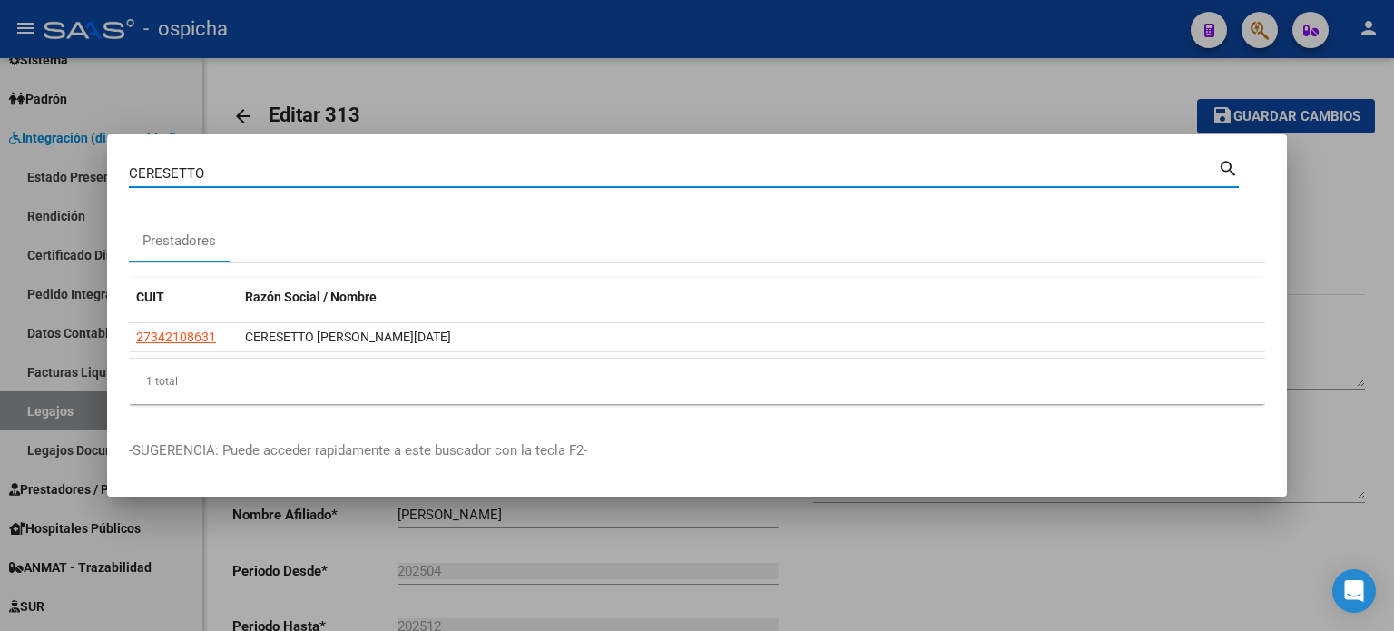
click at [236, 180] on input "CERESETTO" at bounding box center [673, 173] width 1089 height 16
type input "C"
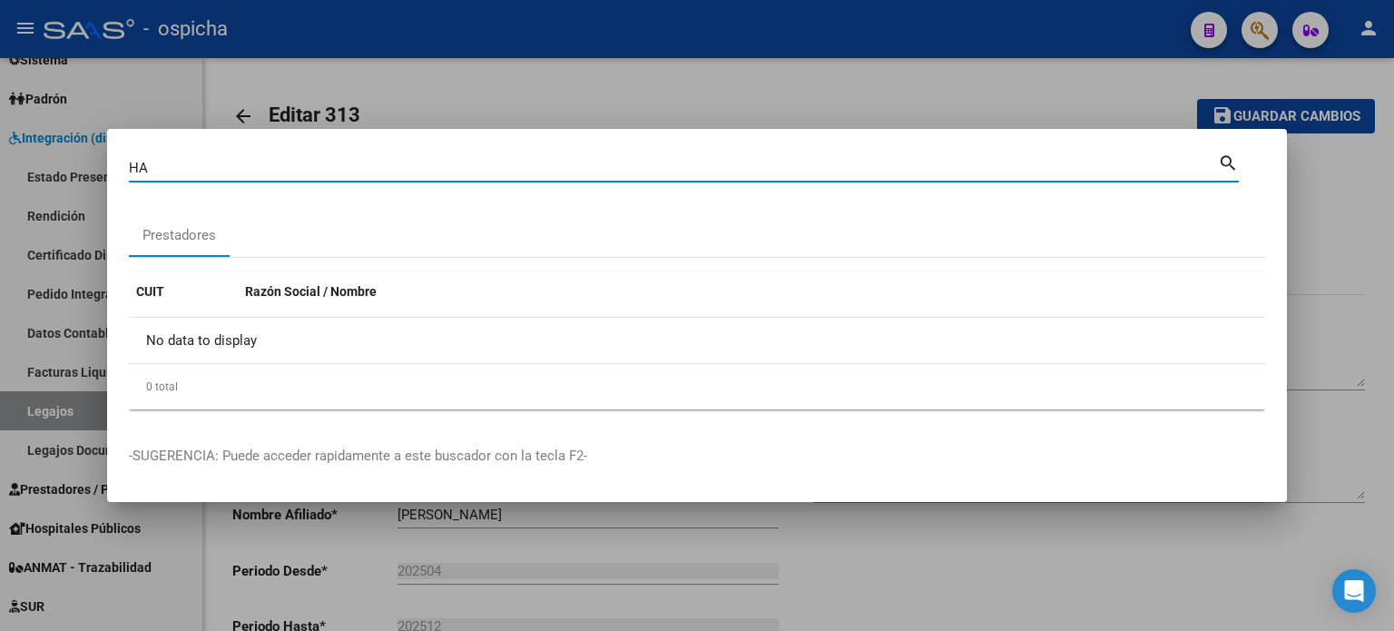
type input "H"
type input "20407935226"
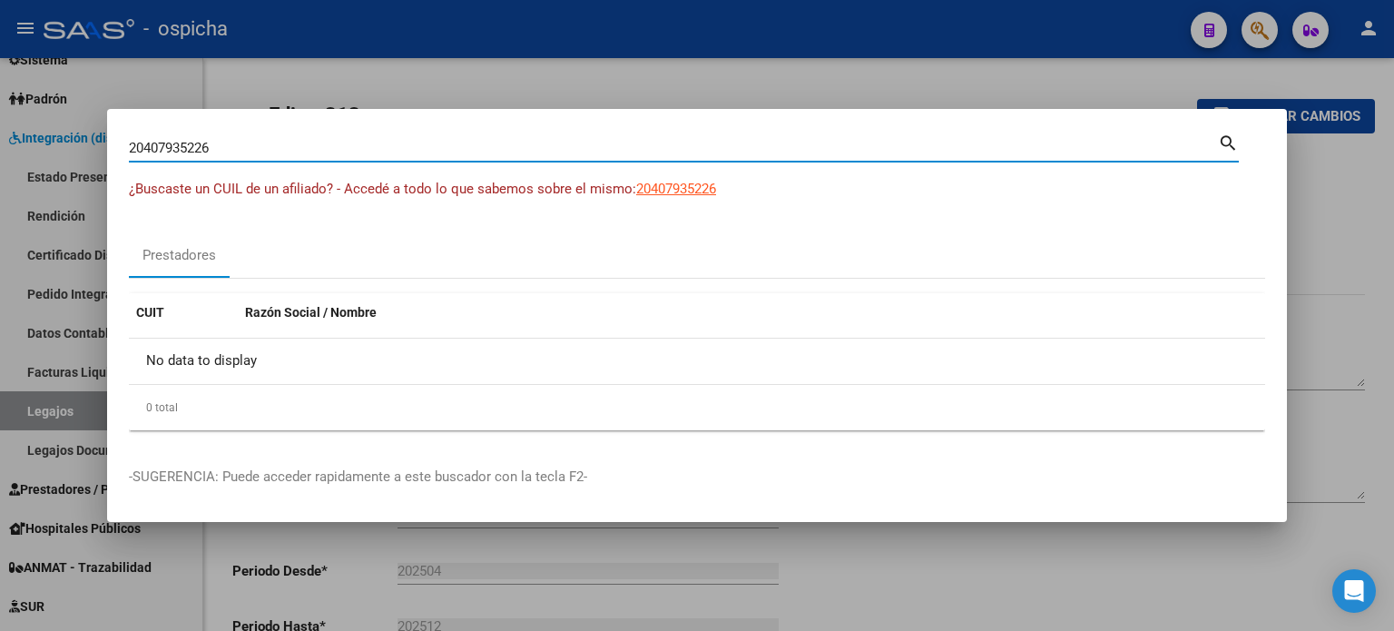
click at [1338, 170] on div at bounding box center [697, 315] width 1394 height 631
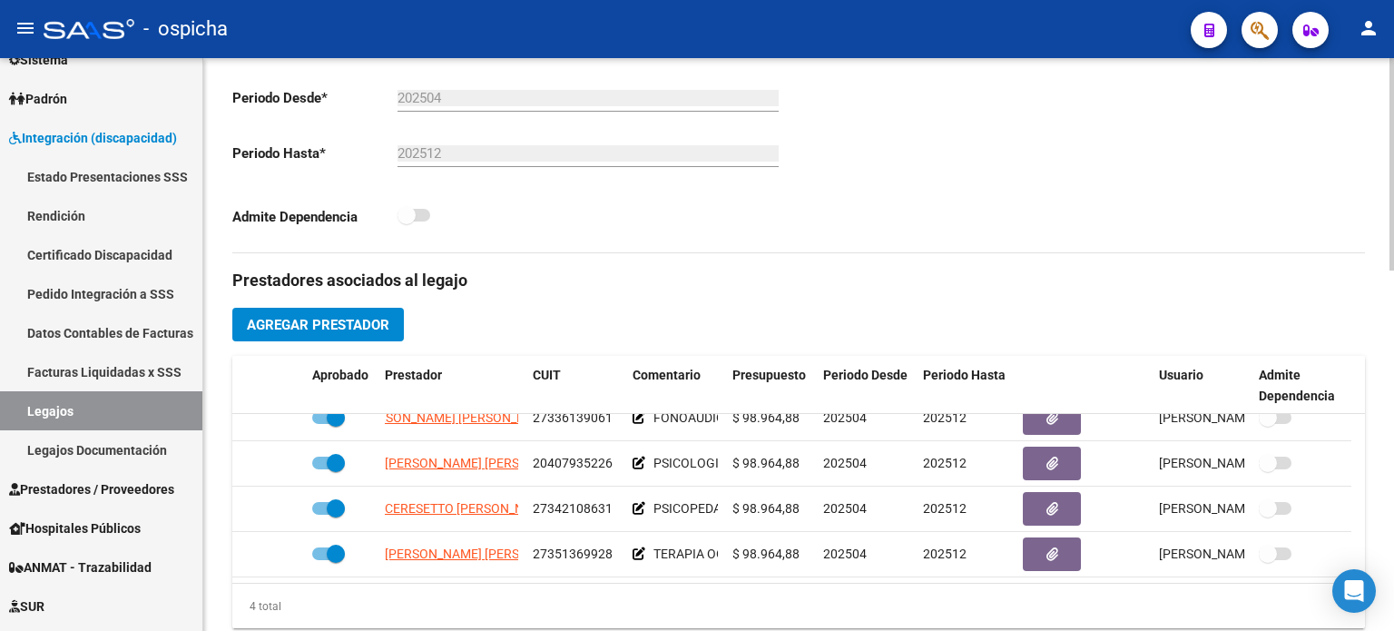
scroll to position [545, 0]
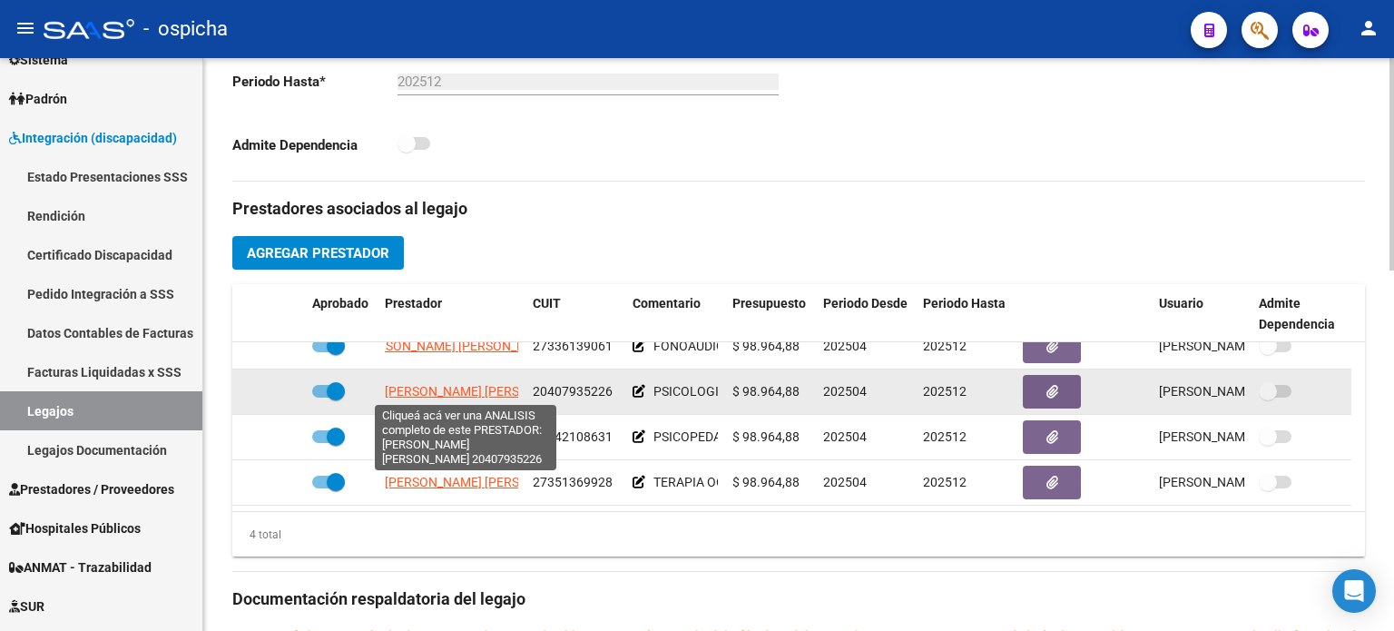
click at [433, 384] on span "[PERSON_NAME] [PERSON_NAME]" at bounding box center [483, 391] width 197 height 15
type textarea "20407935226"
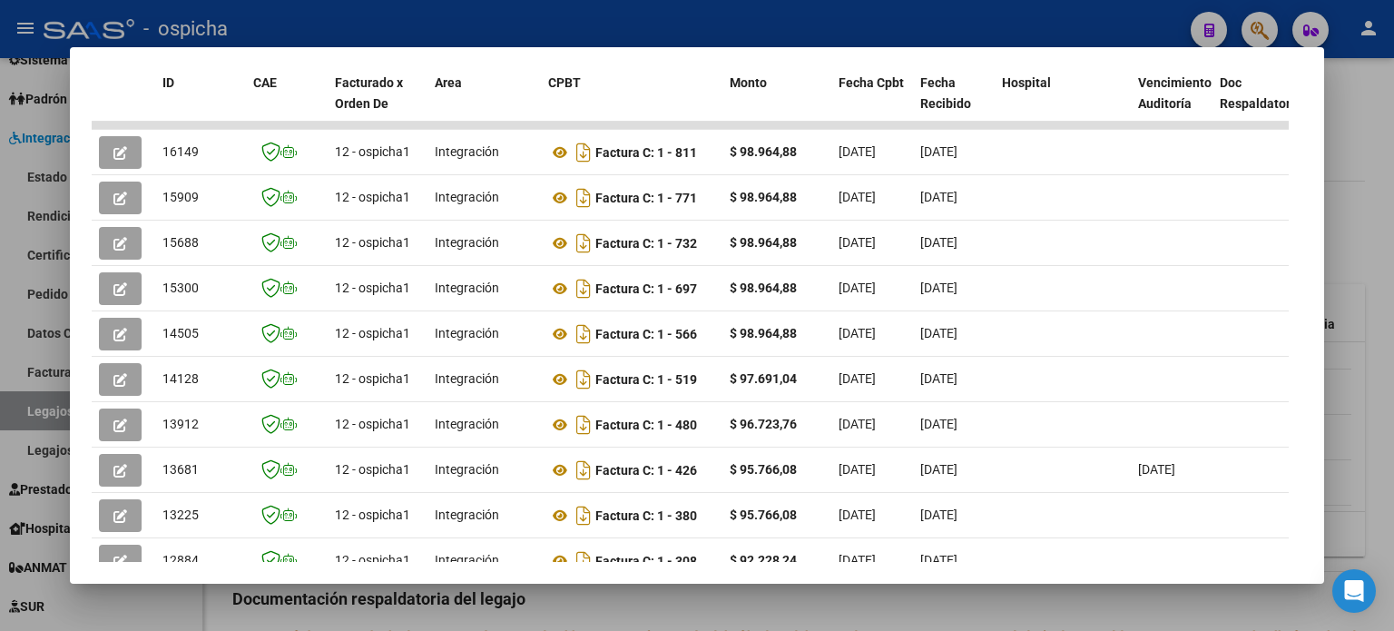
scroll to position [445, 0]
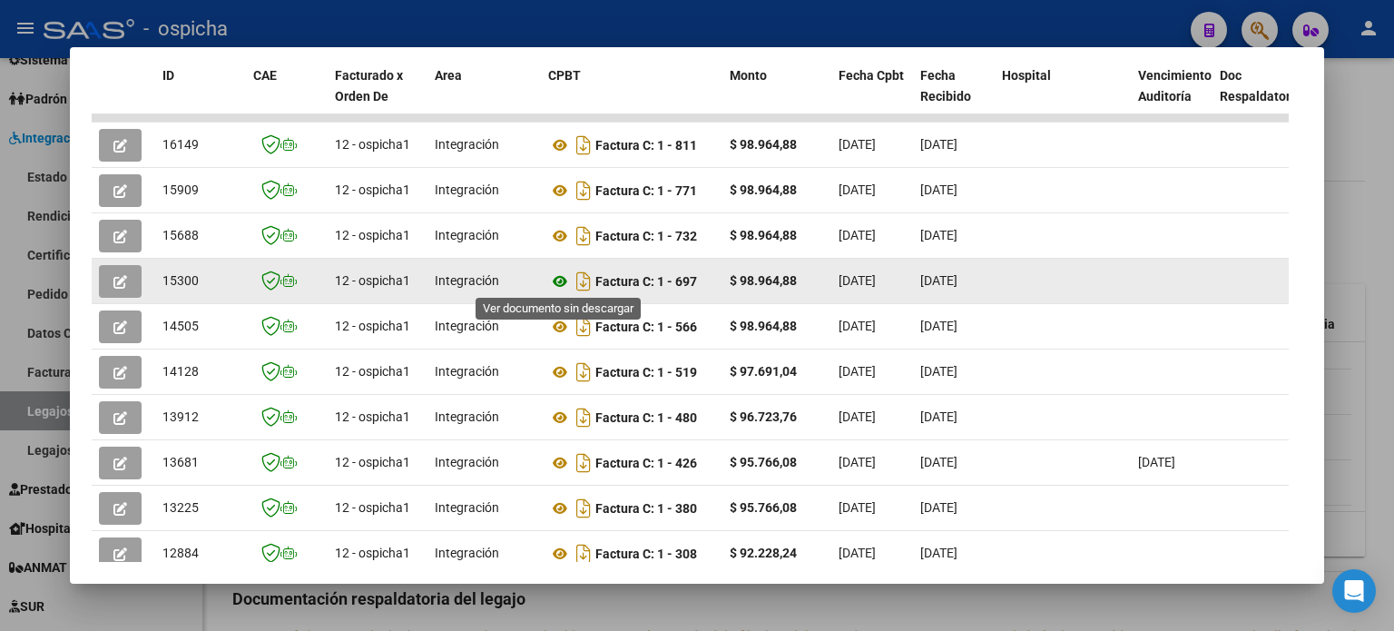
click at [557, 282] on icon at bounding box center [560, 281] width 24 height 22
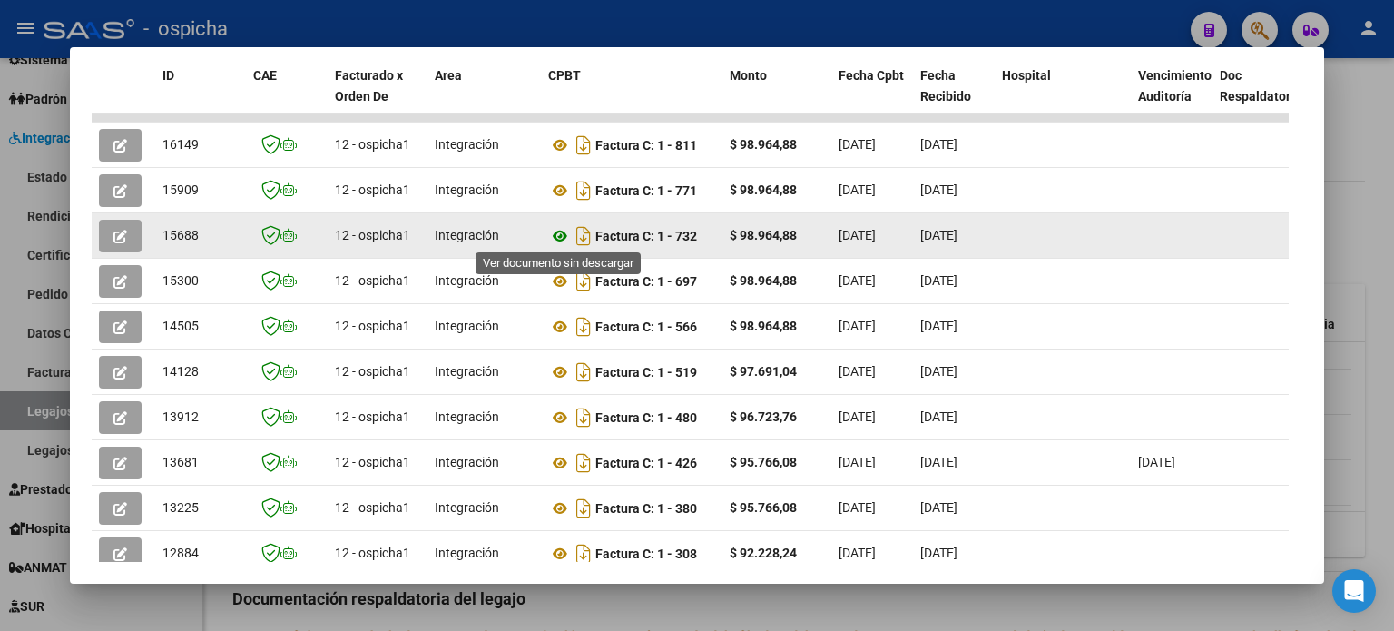
click at [558, 235] on icon at bounding box center [560, 236] width 24 height 22
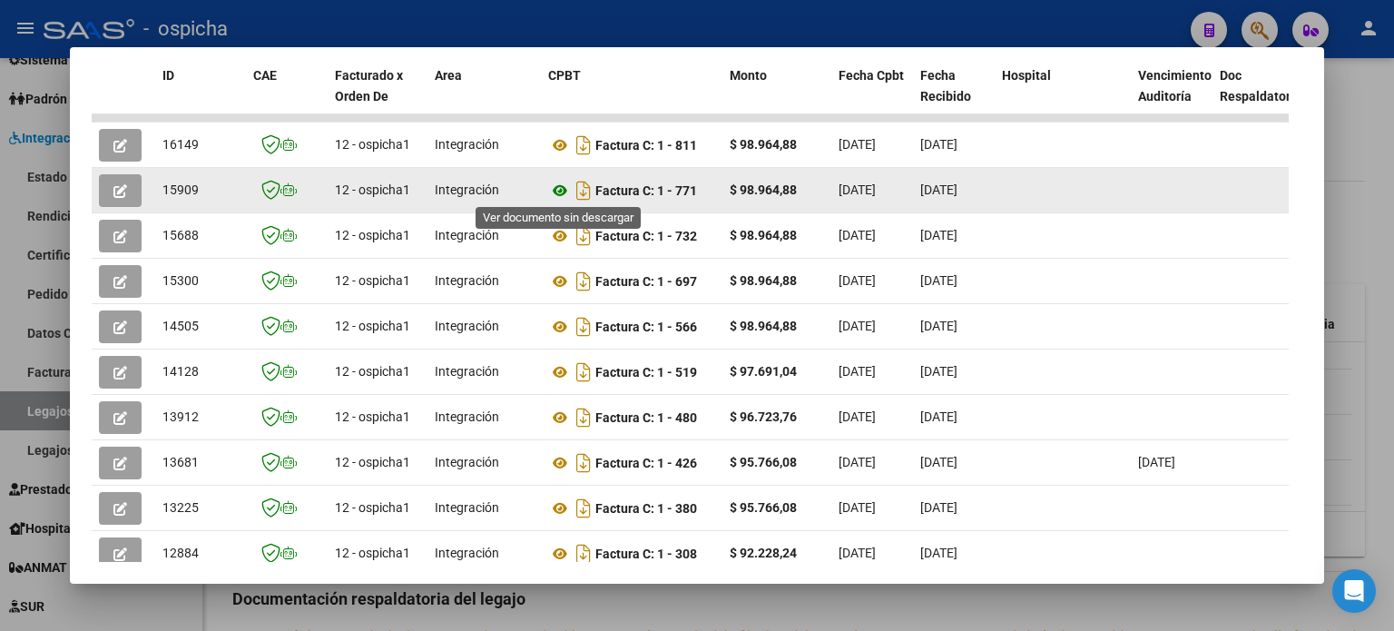
click at [556, 187] on icon at bounding box center [560, 191] width 24 height 22
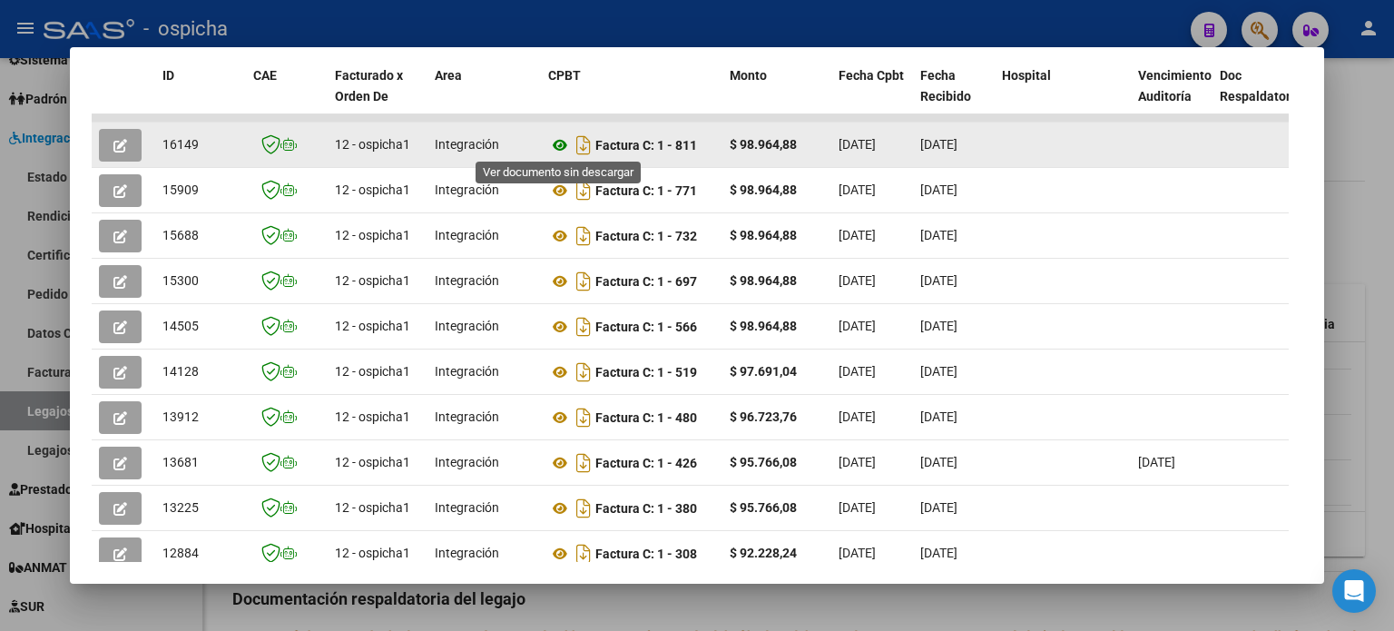
click at [563, 144] on icon at bounding box center [560, 145] width 24 height 22
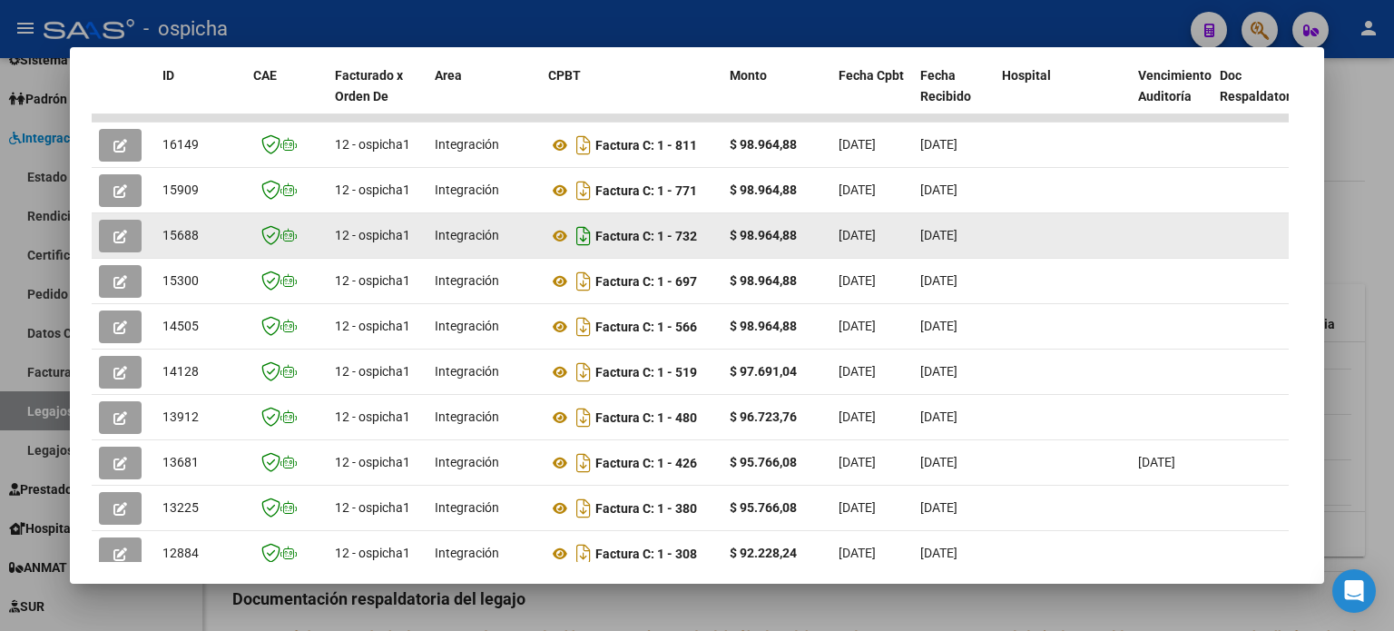
scroll to position [0, 0]
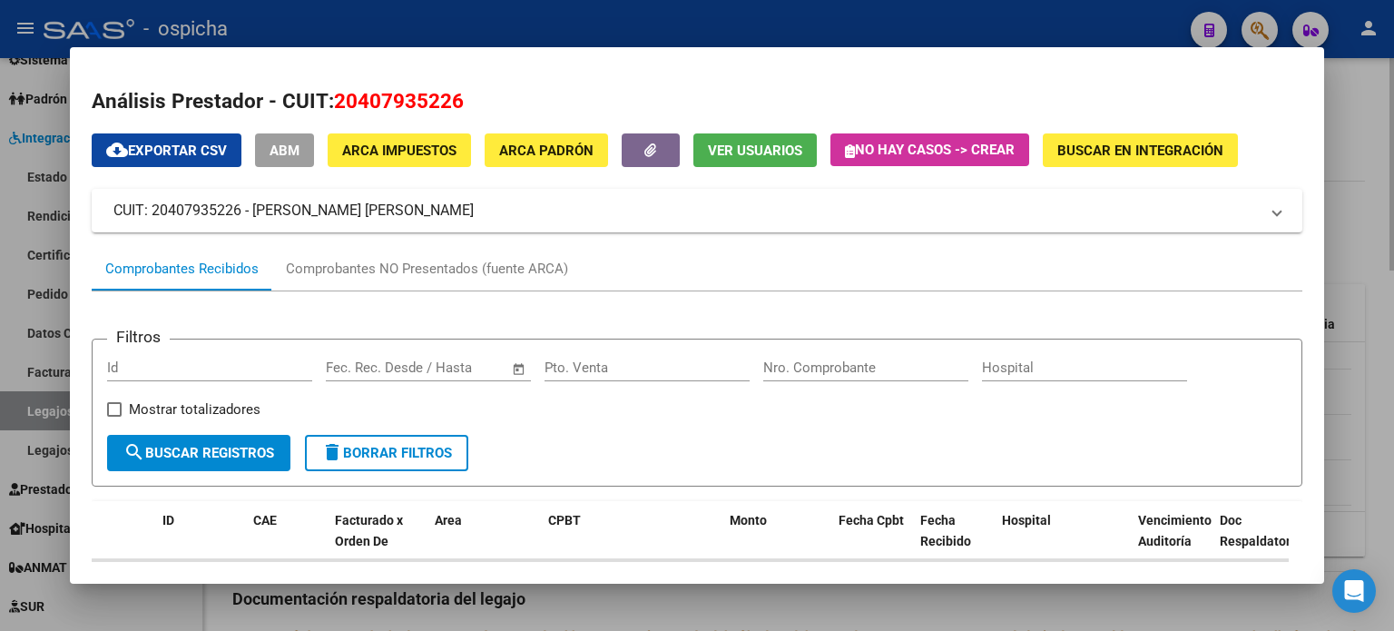
click at [1351, 107] on div at bounding box center [697, 315] width 1394 height 631
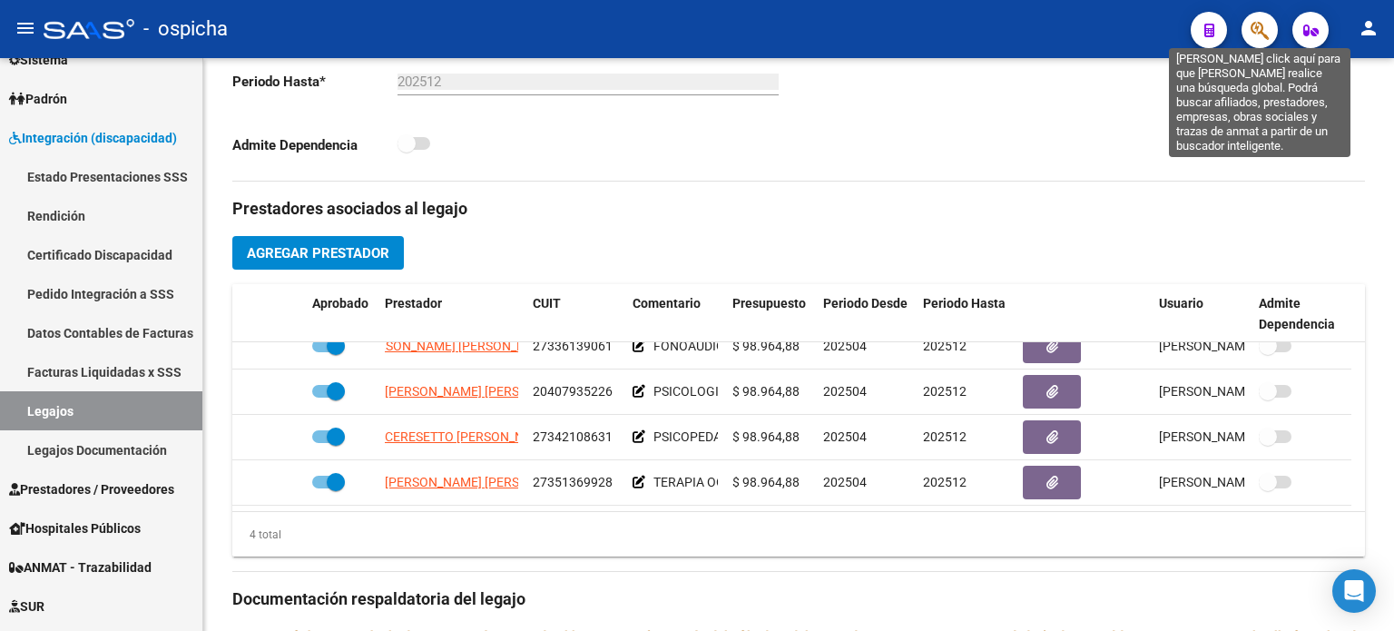
click at [1260, 28] on icon "button" at bounding box center [1260, 30] width 18 height 21
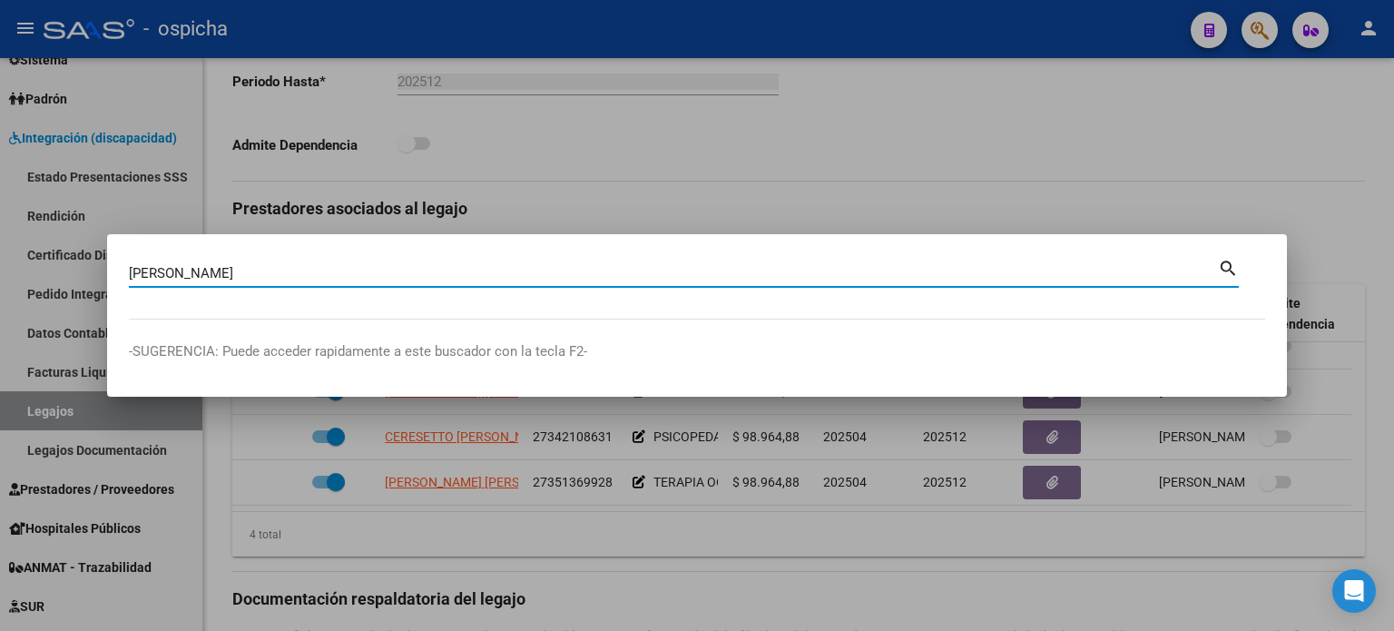
type input "[PERSON_NAME]"
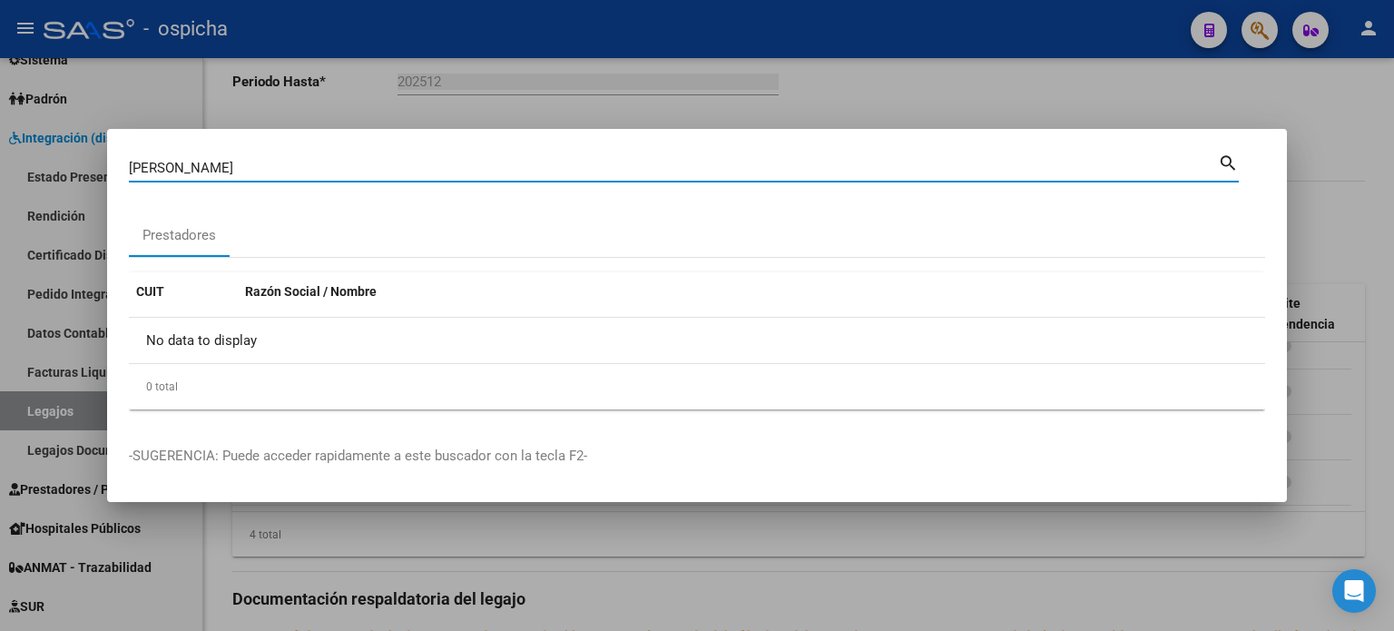
click at [1290, 90] on div at bounding box center [697, 315] width 1394 height 631
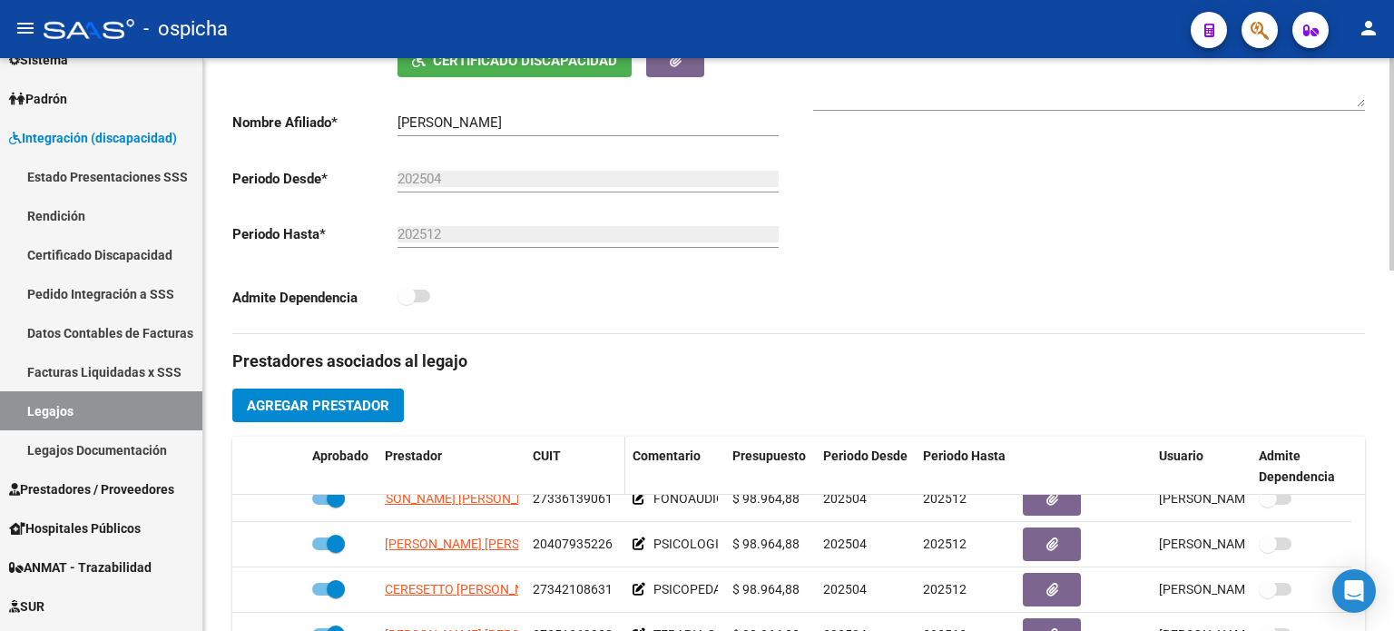
scroll to position [182, 0]
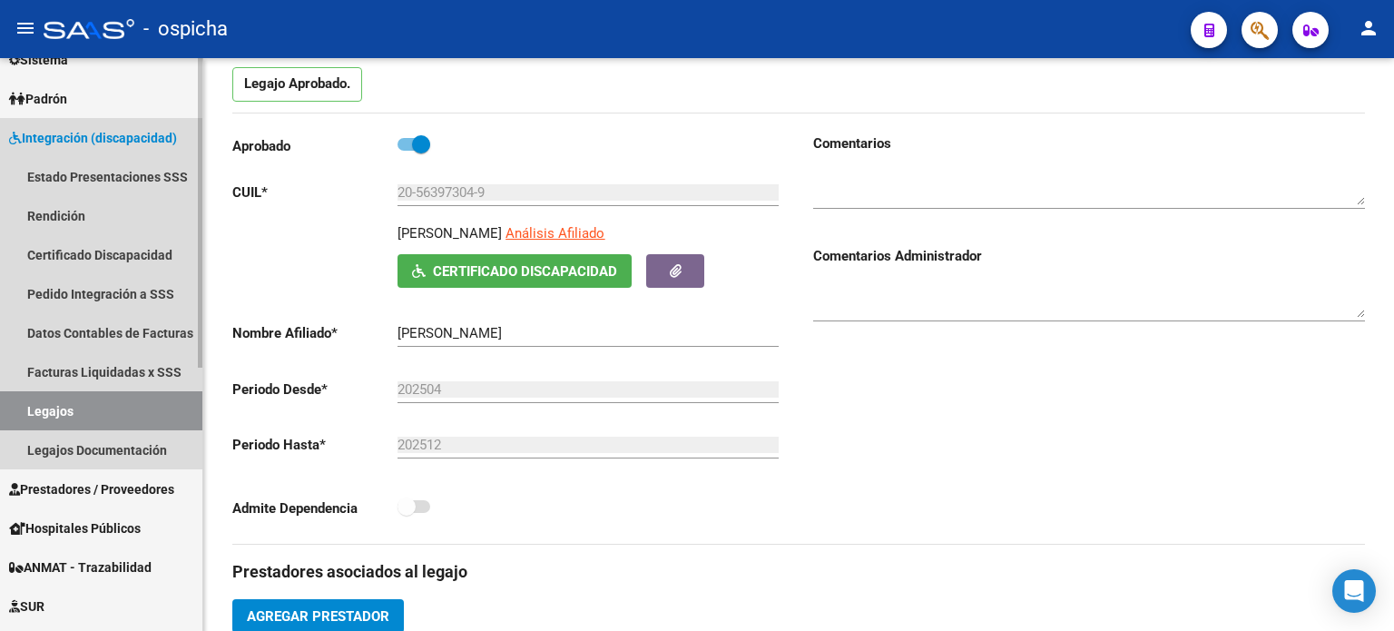
click at [36, 415] on link "Legajos" at bounding box center [101, 410] width 202 height 39
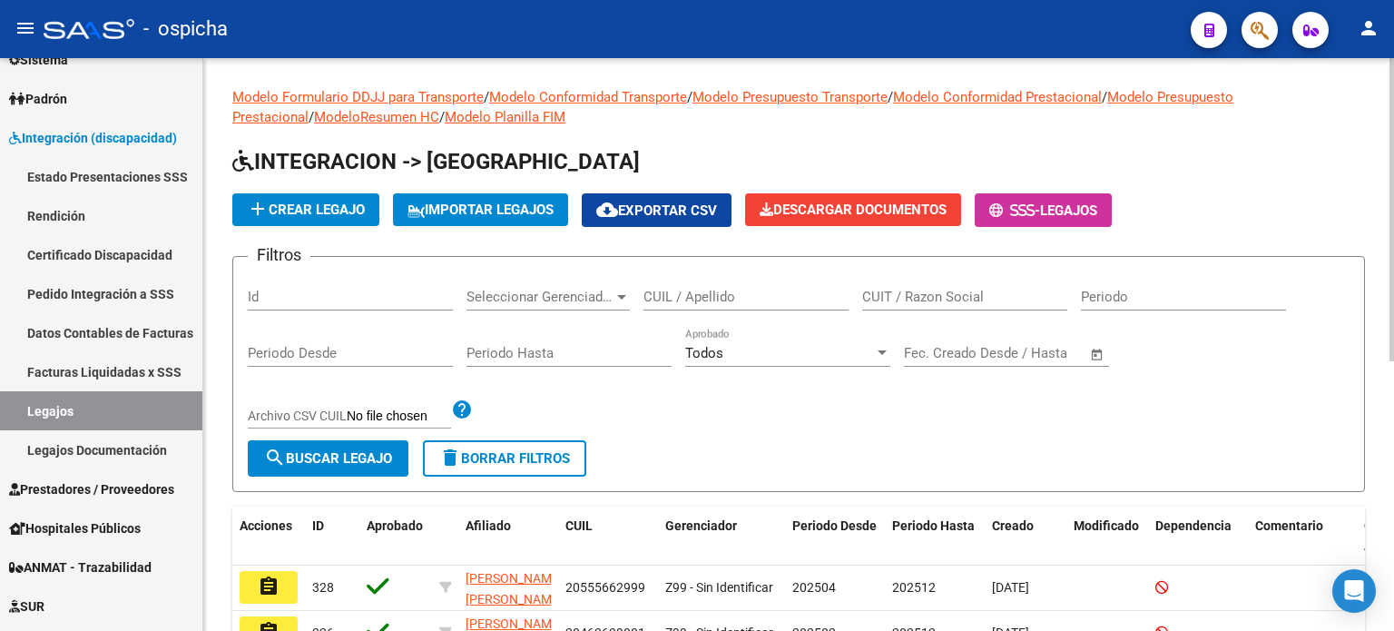
click at [957, 298] on input "CUIT / Razon Social" at bounding box center [964, 297] width 205 height 16
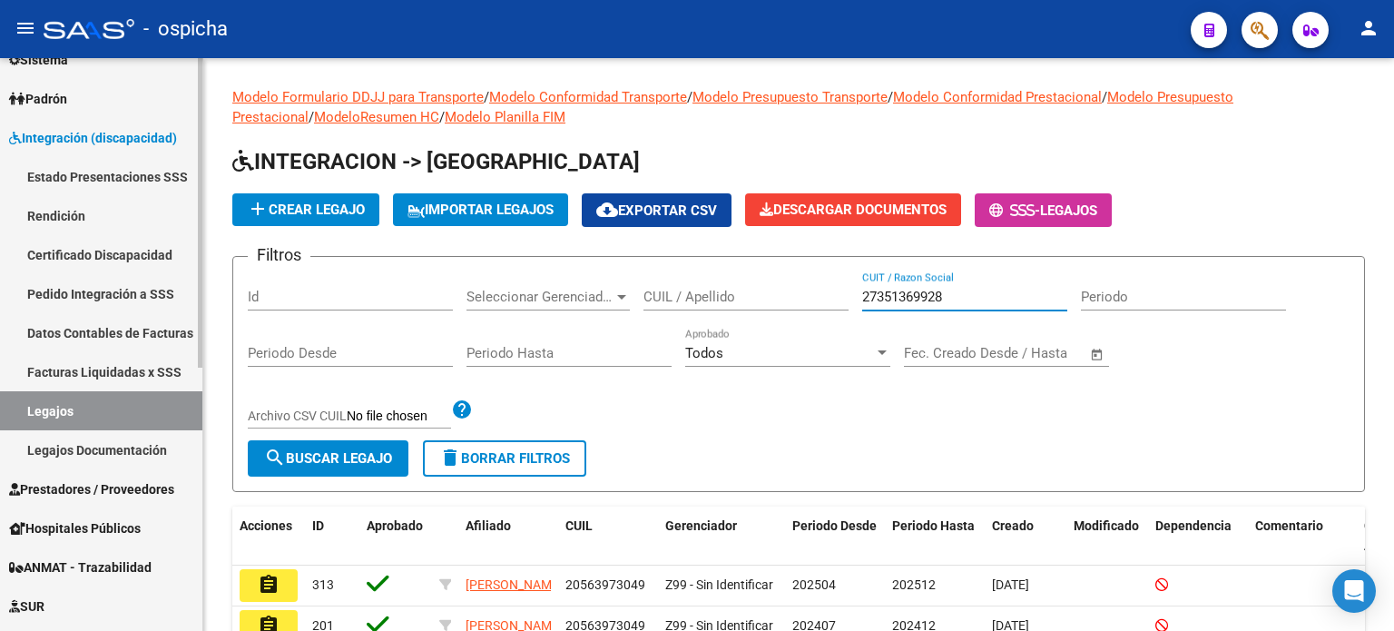
type input "27351369928"
click at [102, 372] on link "Facturas Liquidadas x SSS" at bounding box center [101, 371] width 202 height 39
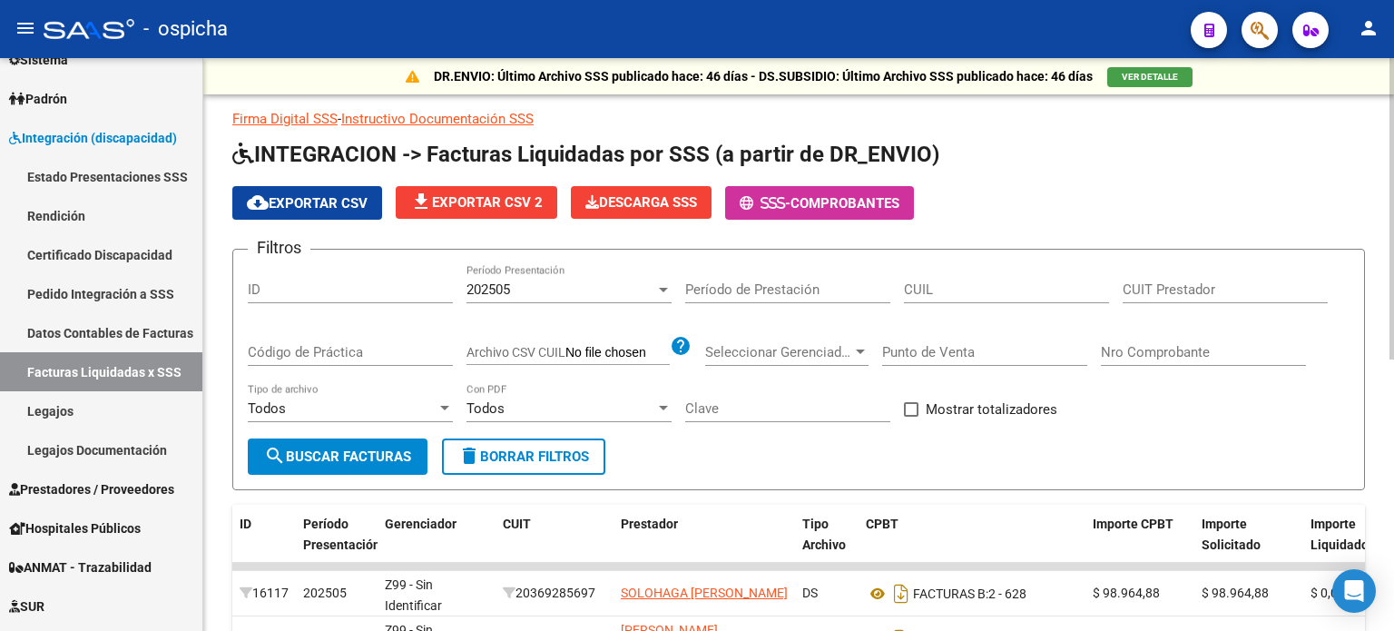
click at [1133, 289] on input "CUIT Prestador" at bounding box center [1225, 289] width 205 height 16
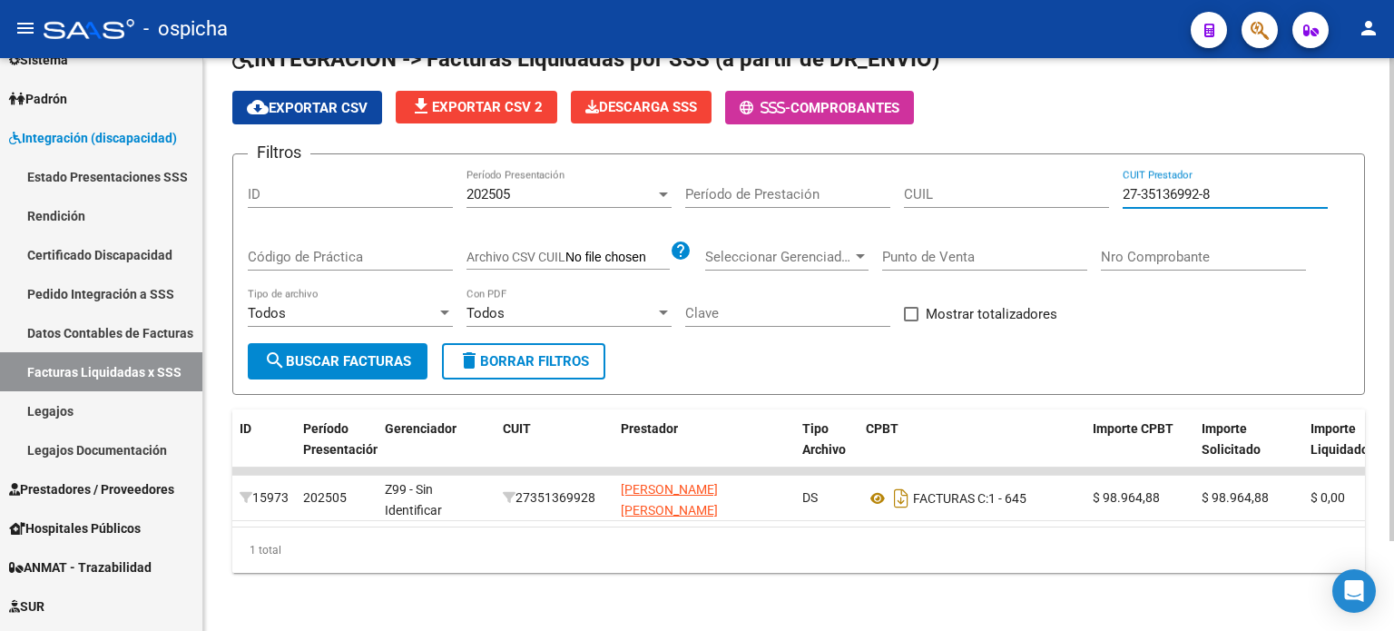
scroll to position [106, 0]
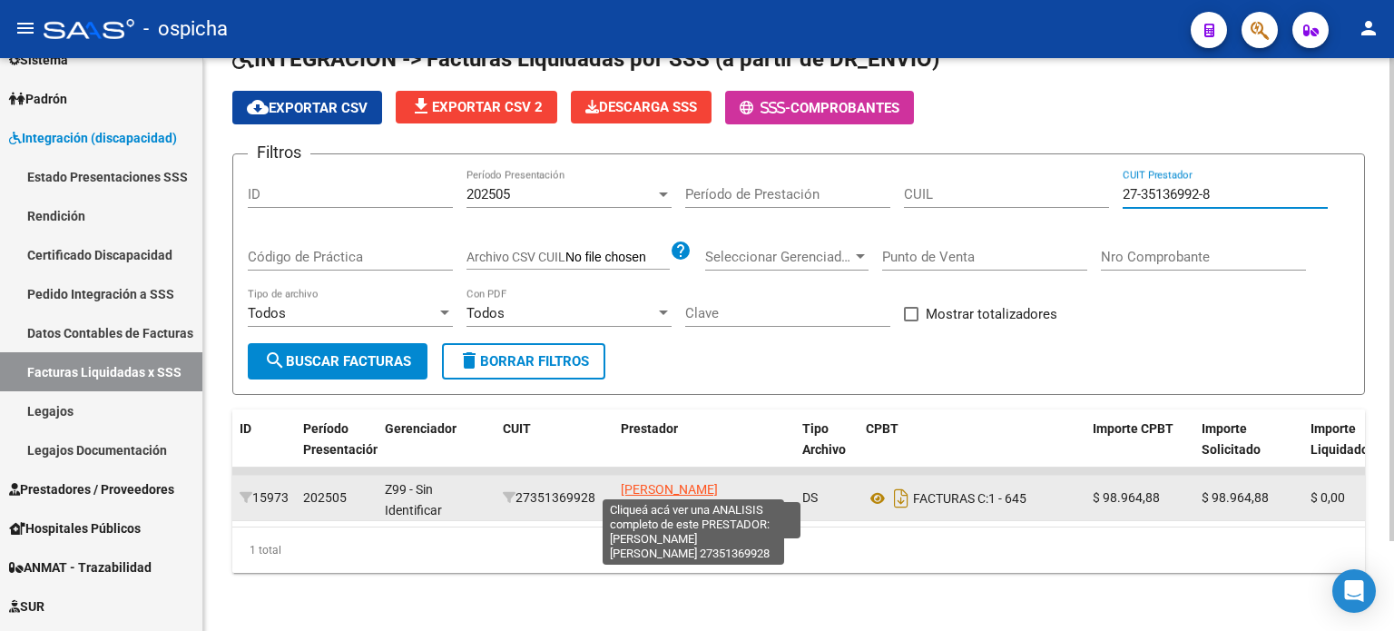
type input "27-35136992-8"
click at [652, 482] on span "[PERSON_NAME] [PERSON_NAME]" at bounding box center [669, 499] width 97 height 35
type textarea "27351369928"
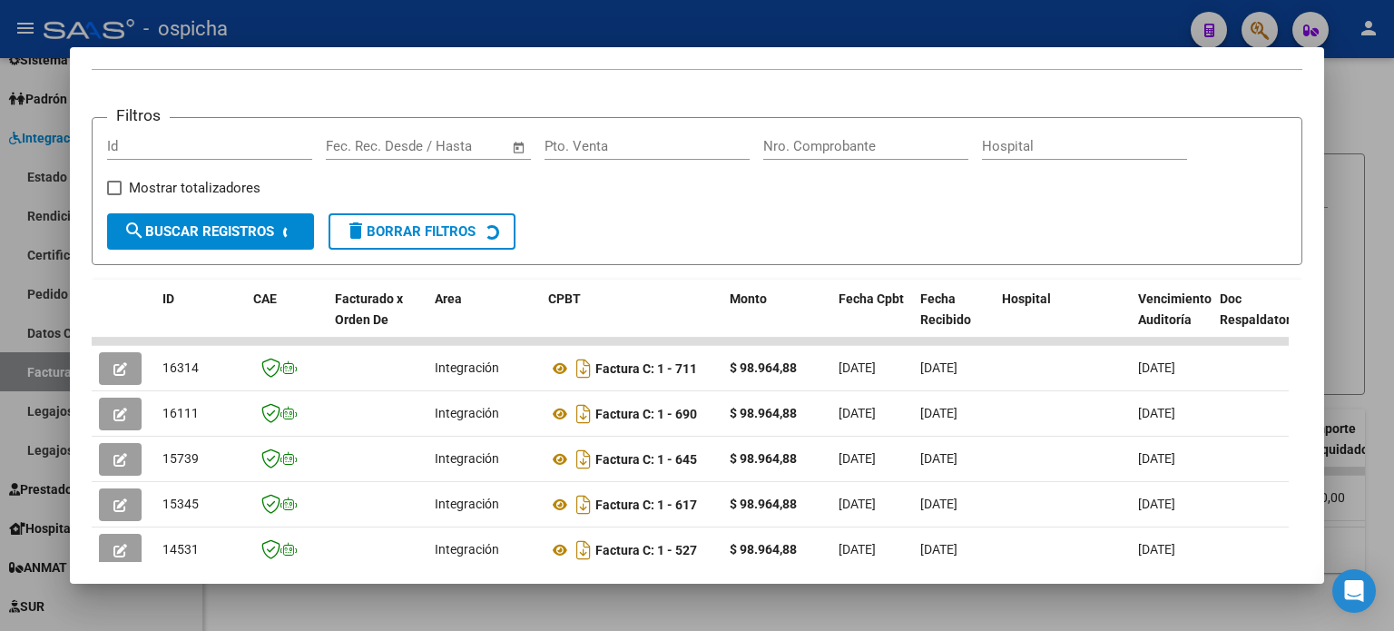
scroll to position [354, 0]
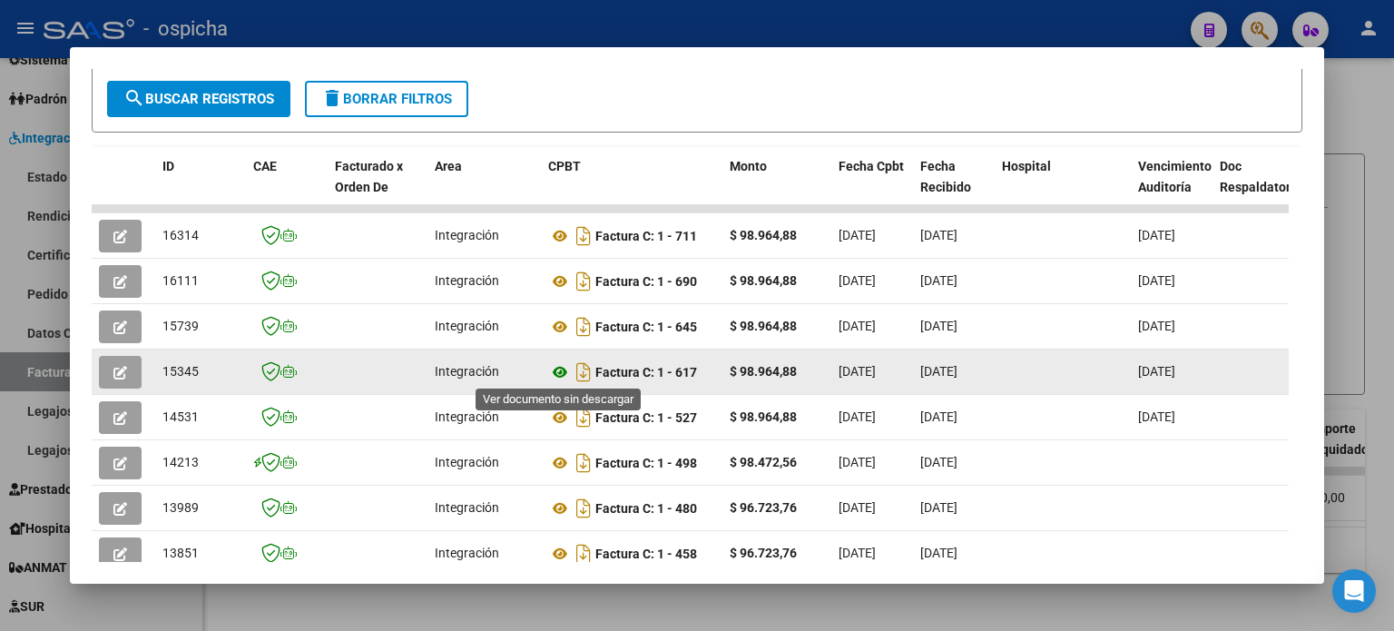
click at [560, 369] on icon at bounding box center [560, 372] width 24 height 22
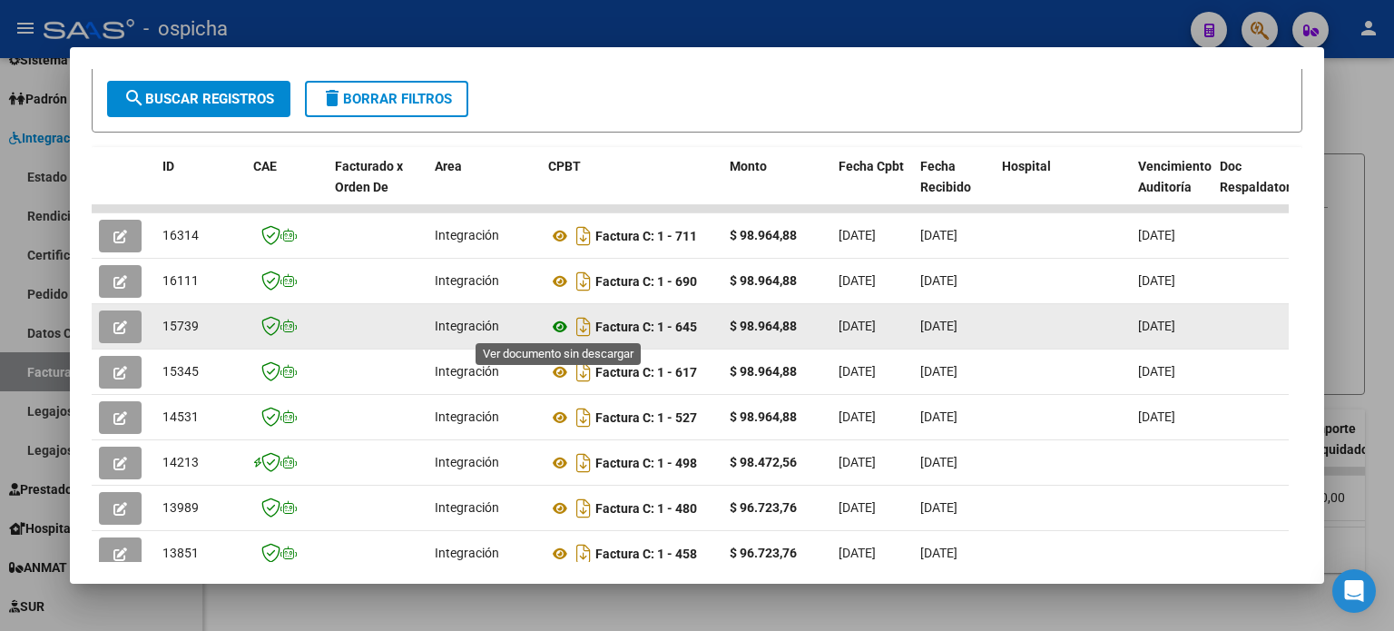
click at [564, 326] on icon at bounding box center [560, 327] width 24 height 22
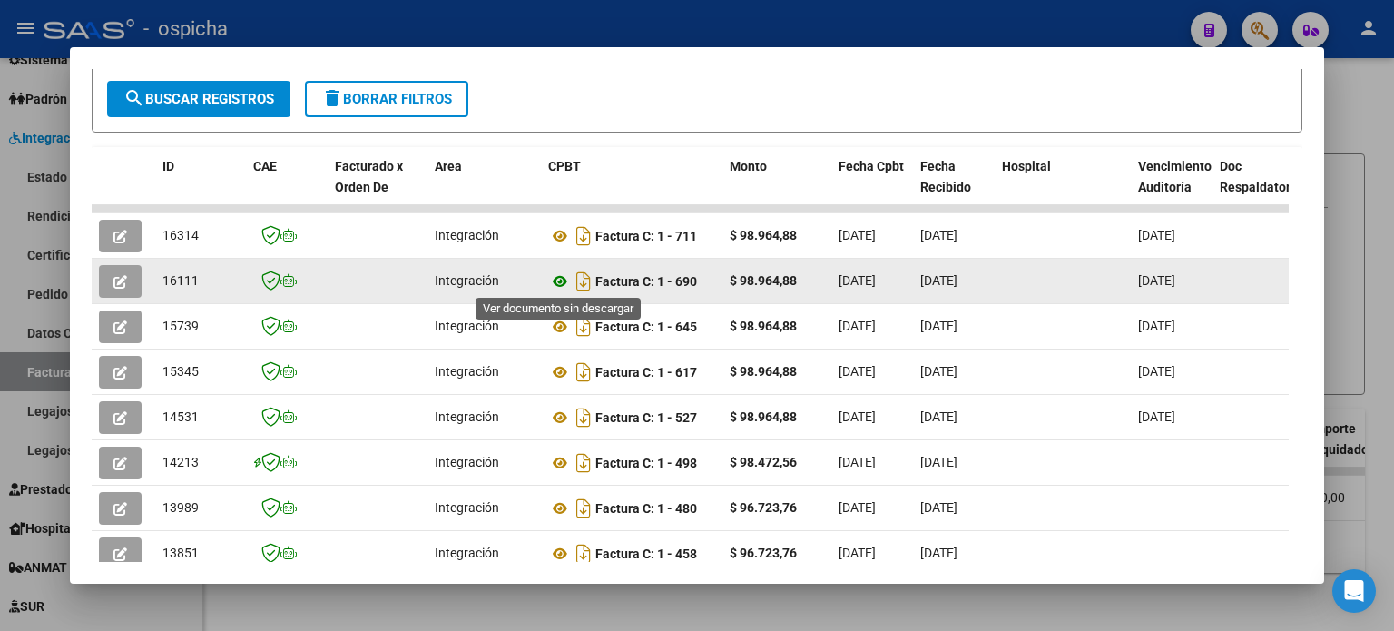
click at [558, 279] on icon at bounding box center [560, 281] width 24 height 22
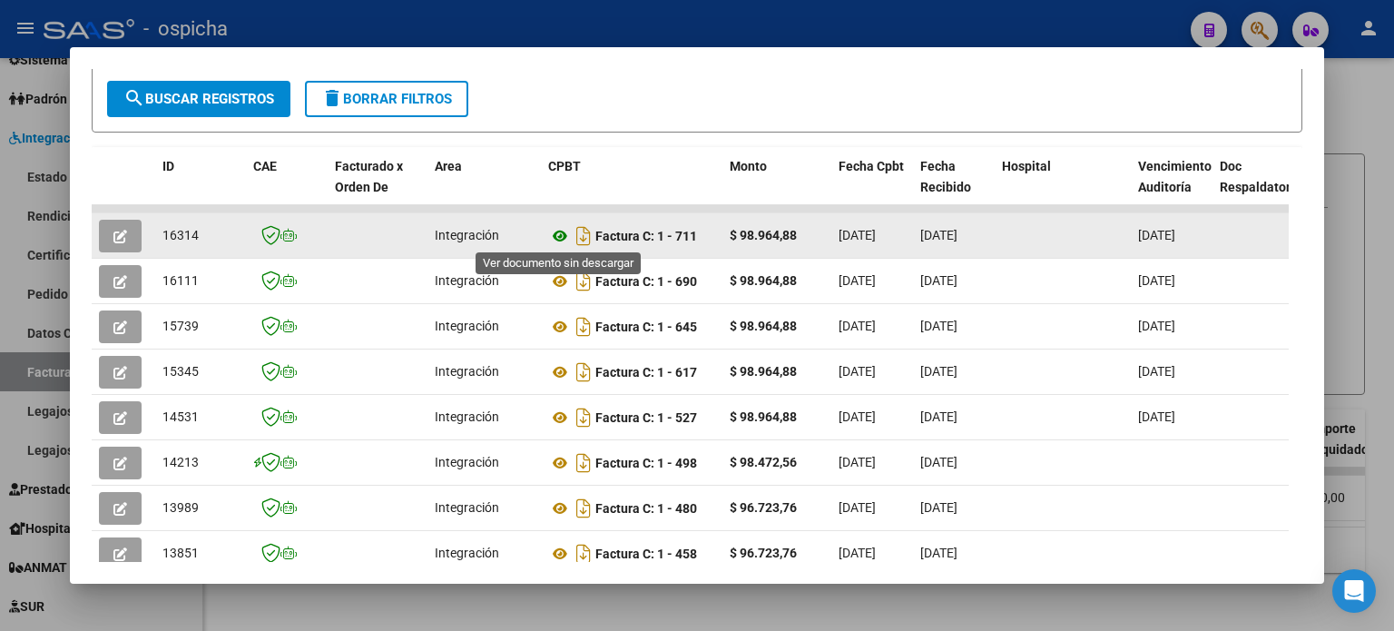
click at [561, 235] on icon at bounding box center [560, 236] width 24 height 22
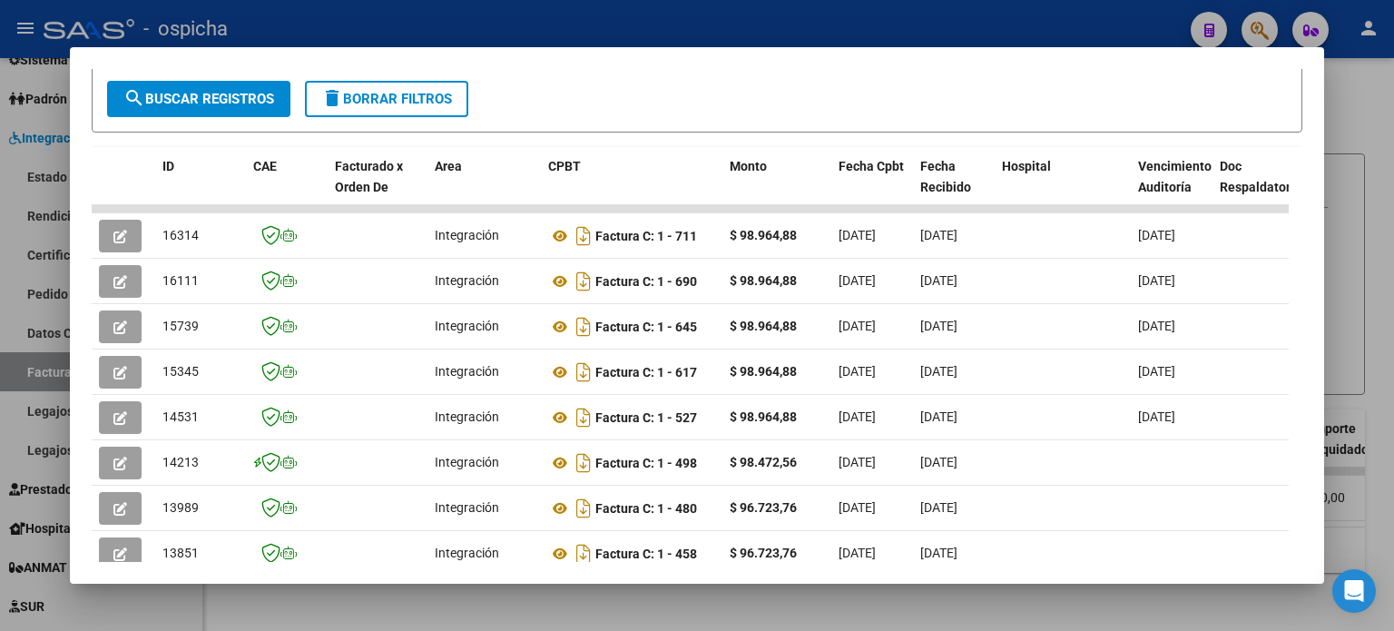
click at [1340, 95] on div at bounding box center [697, 315] width 1394 height 631
